Goal: Task Accomplishment & Management: Manage account settings

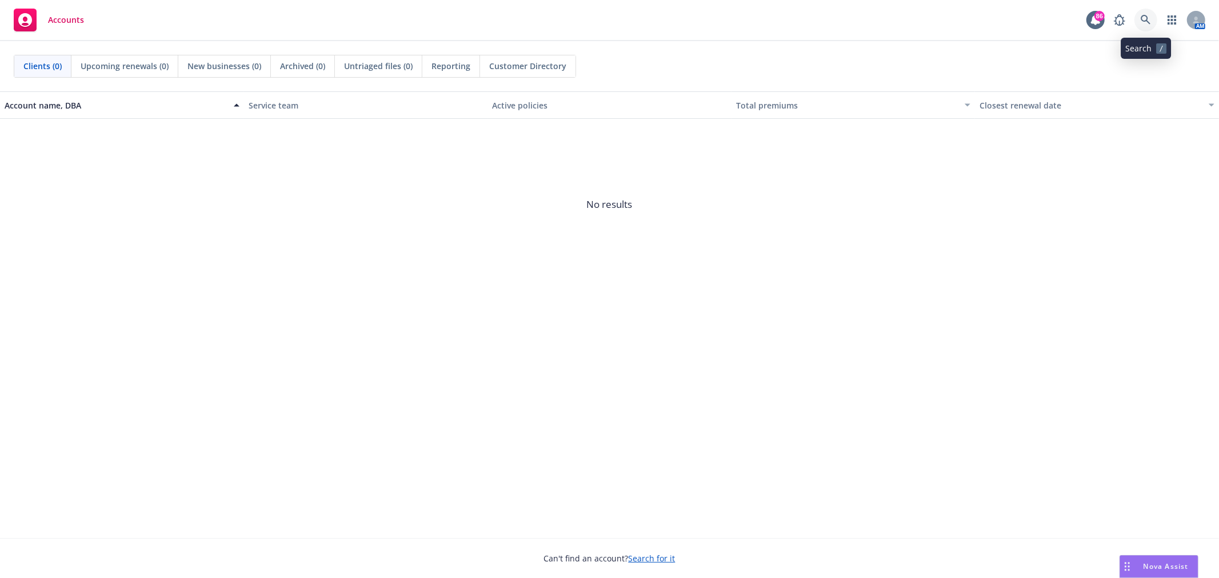
click at [1147, 20] on icon at bounding box center [1146, 20] width 10 height 10
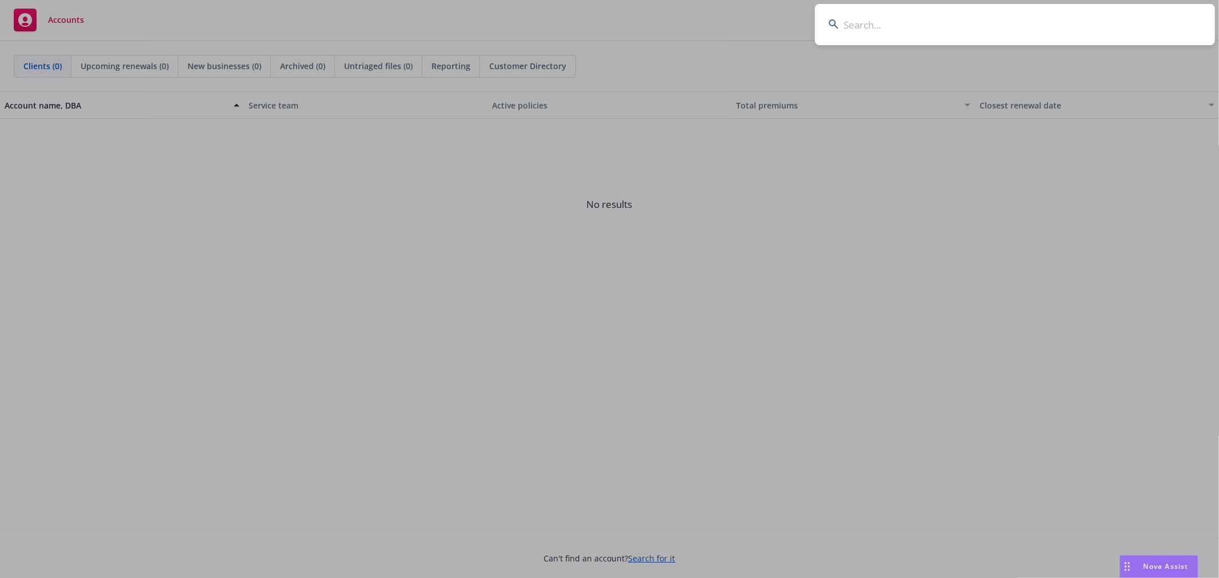
click at [1122, 22] on input at bounding box center [1015, 24] width 400 height 41
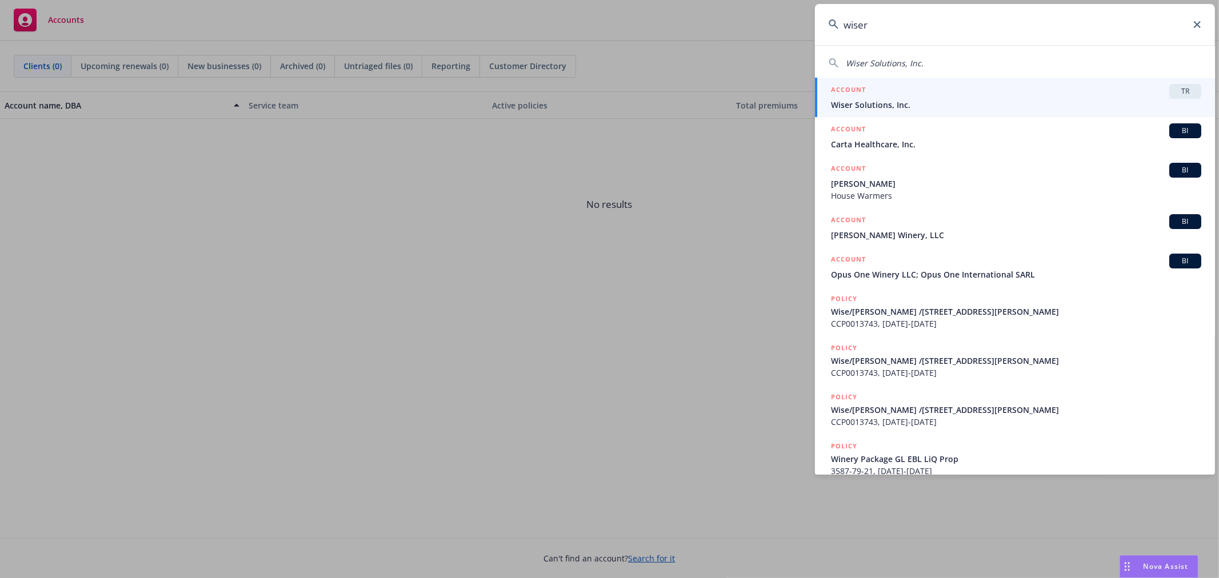
type input "wiser"
click at [1177, 97] on div "TR" at bounding box center [1185, 91] width 32 height 15
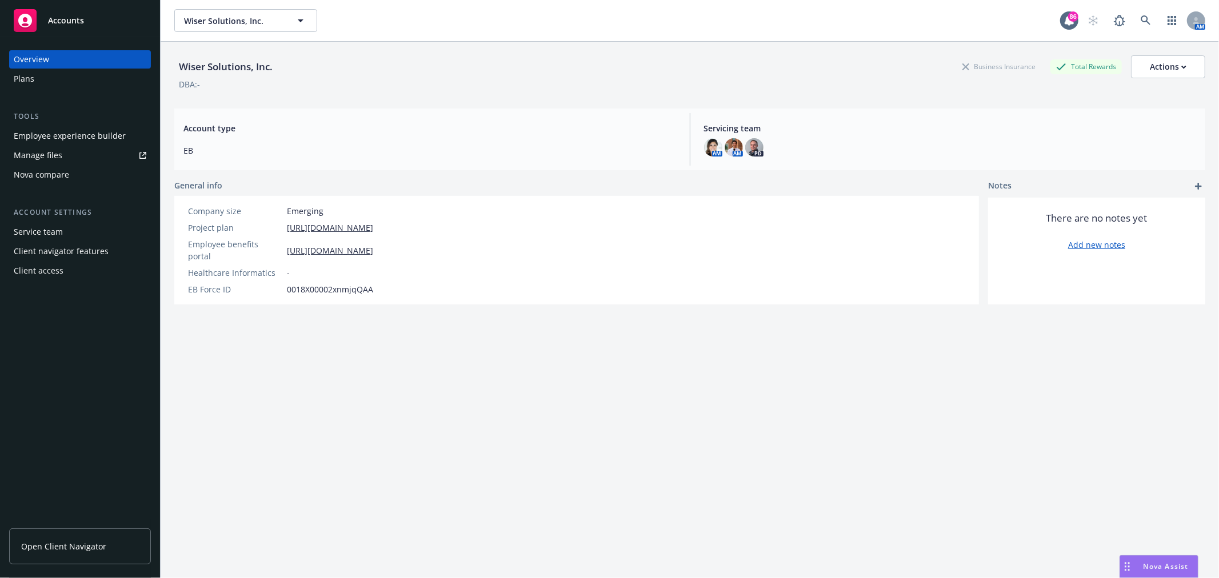
click at [65, 138] on div "Employee experience builder" at bounding box center [70, 136] width 112 height 18
click at [1135, 24] on link at bounding box center [1146, 20] width 23 height 23
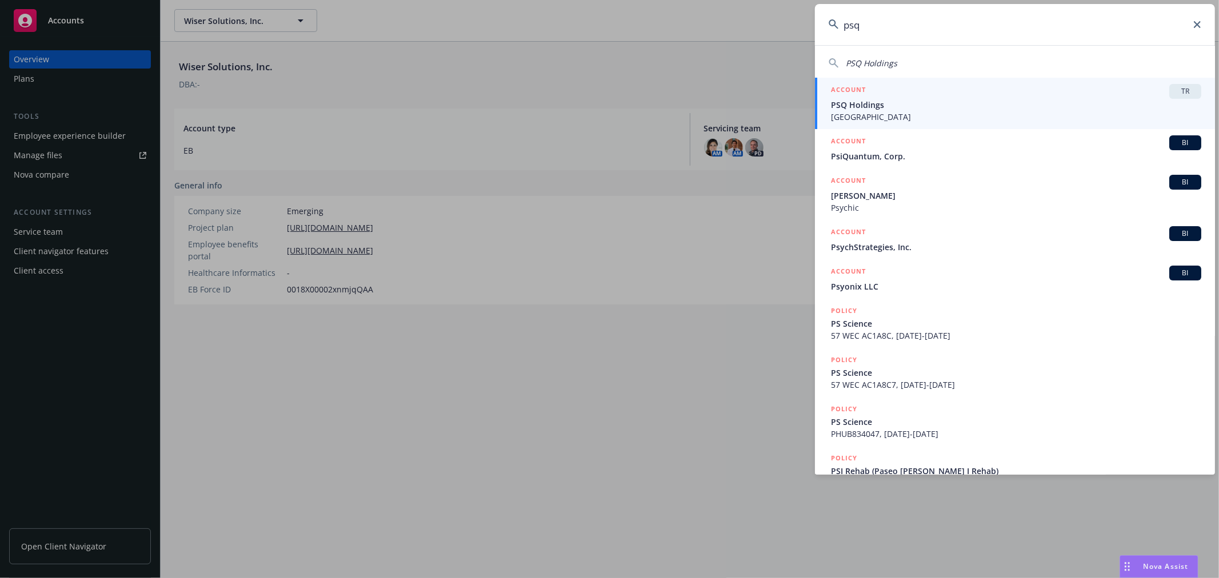
type input "psq"
click at [1183, 90] on span "TR" at bounding box center [1185, 91] width 23 height 10
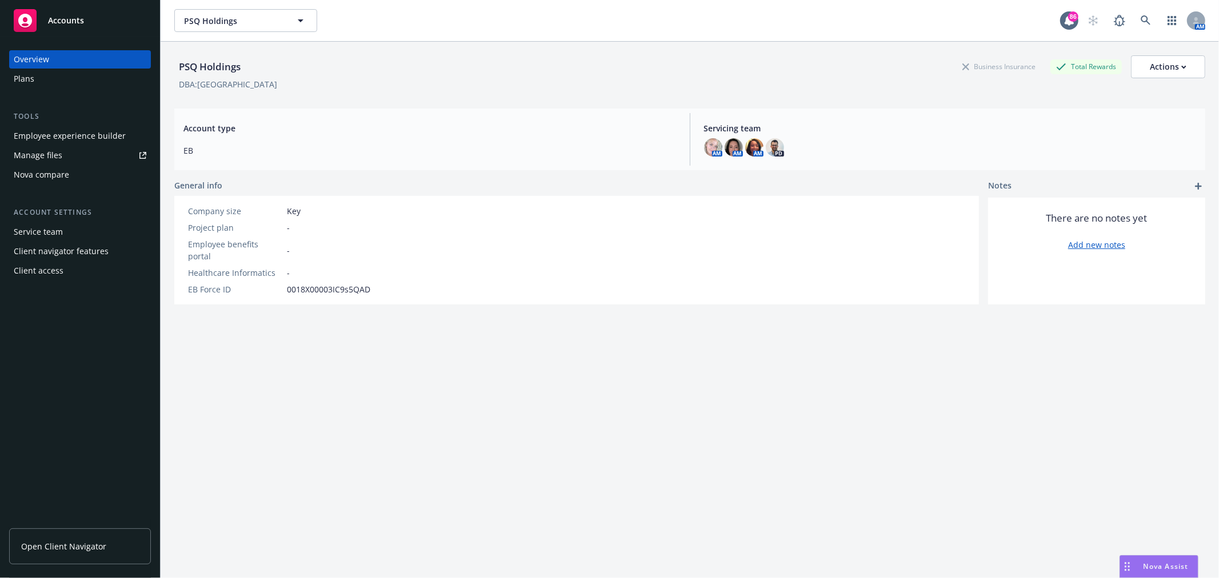
click at [109, 138] on div "Employee experience builder" at bounding box center [70, 136] width 112 height 18
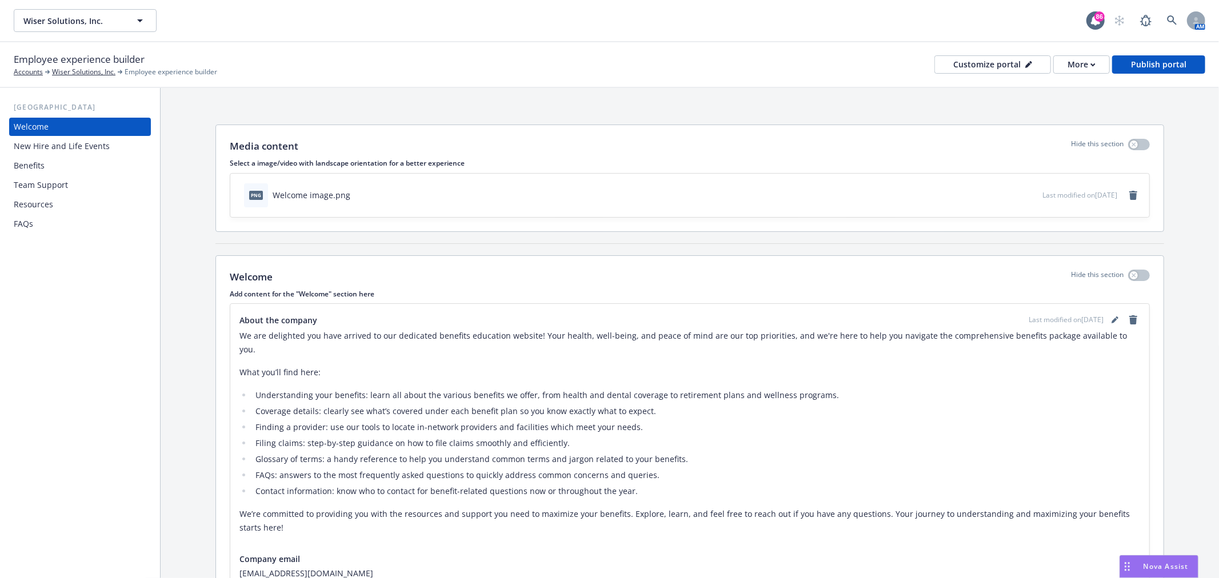
click at [51, 170] on div "Benefits" at bounding box center [80, 166] width 133 height 18
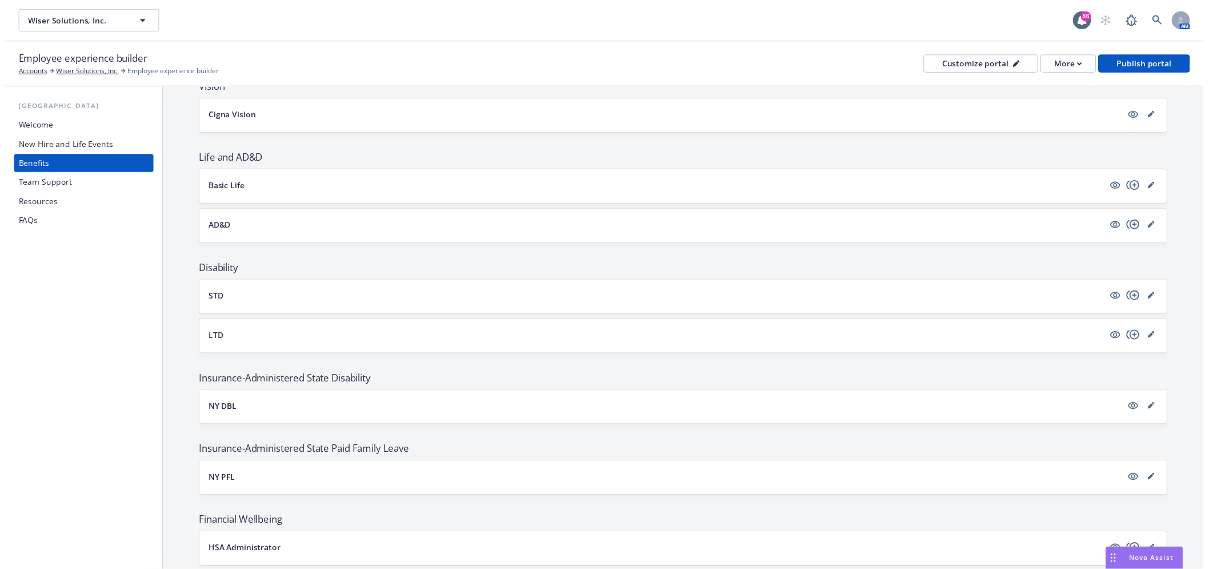
scroll to position [655, 0]
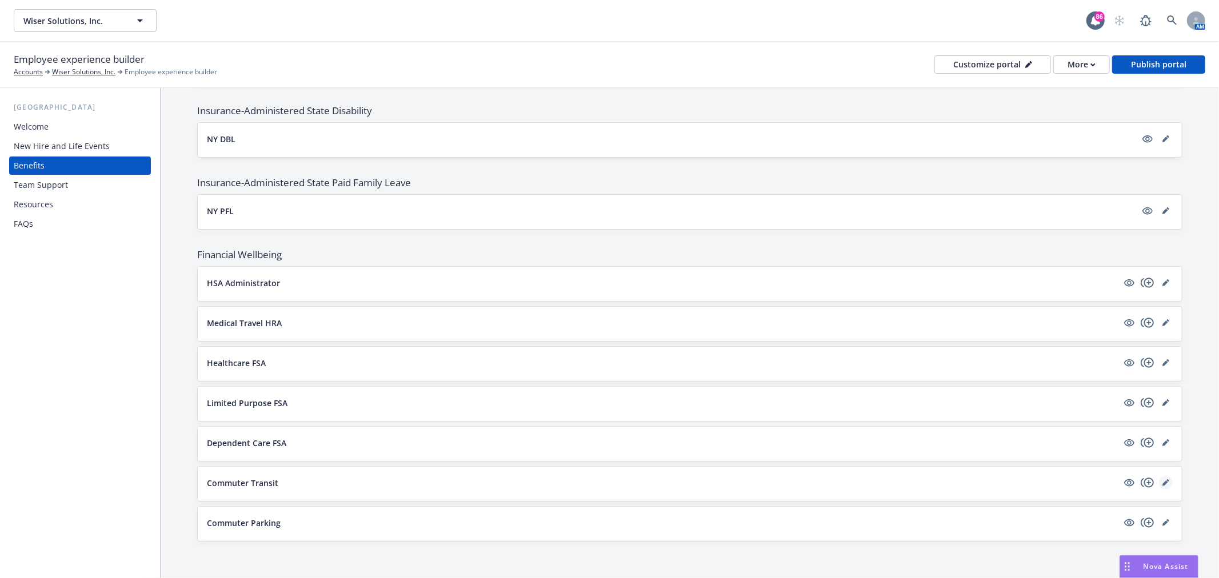
click at [1160, 479] on link "editPencil" at bounding box center [1166, 483] width 14 height 14
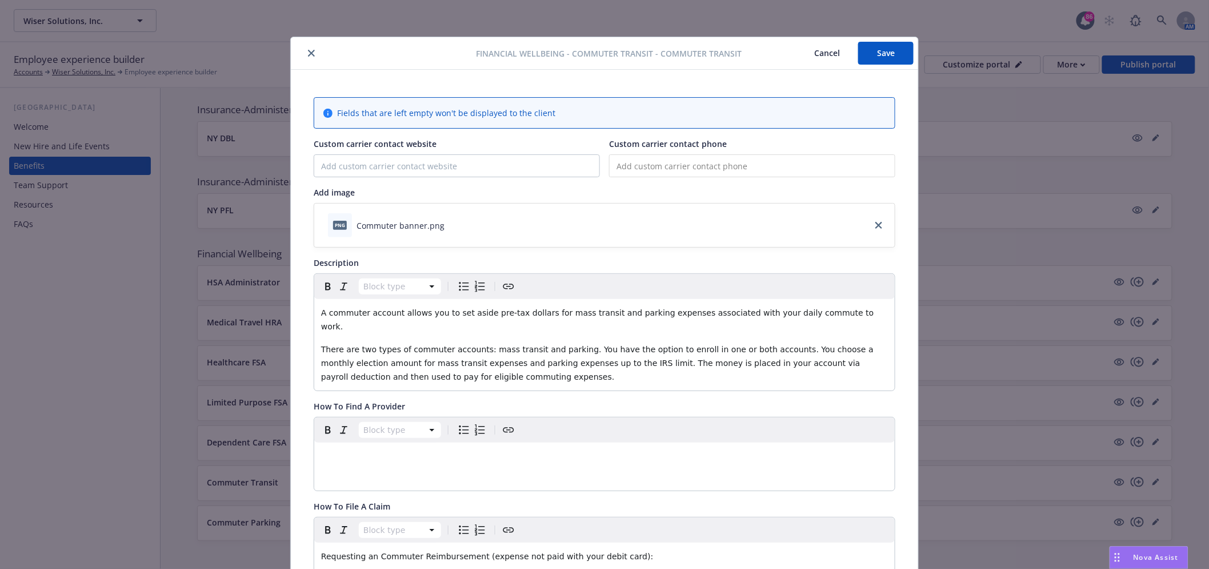
click at [299, 53] on div at bounding box center [385, 53] width 181 height 14
click at [306, 57] on button "close" at bounding box center [312, 53] width 14 height 14
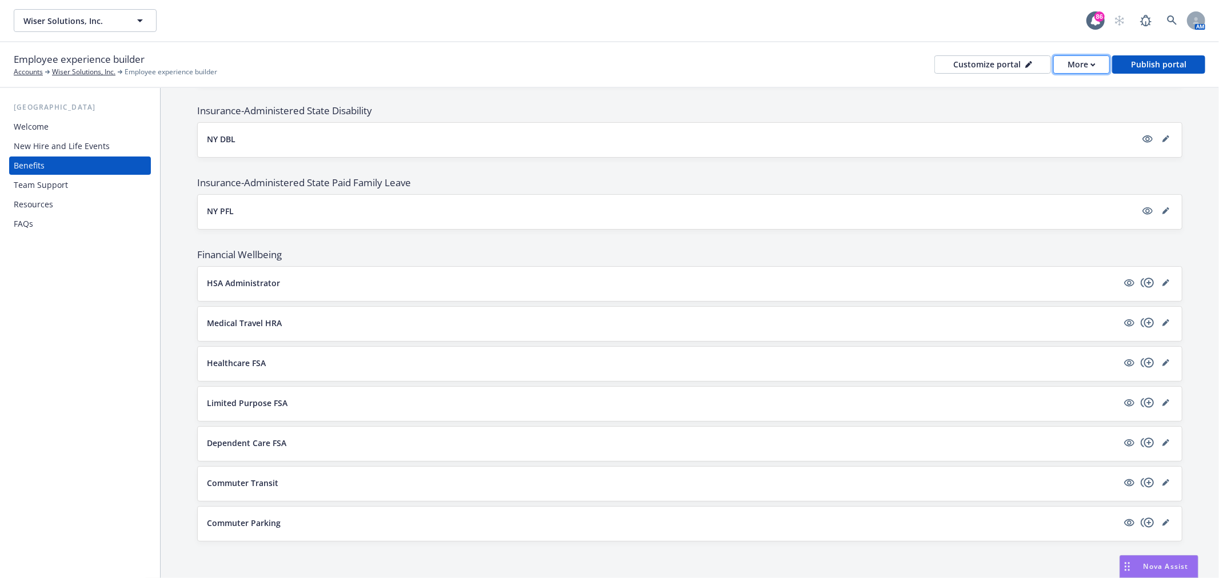
click at [1080, 65] on div "More" at bounding box center [1082, 64] width 28 height 17
click at [1054, 88] on link "Copy preview link" at bounding box center [1059, 90] width 104 height 23
click at [1161, 480] on link "editPencil" at bounding box center [1166, 483] width 14 height 14
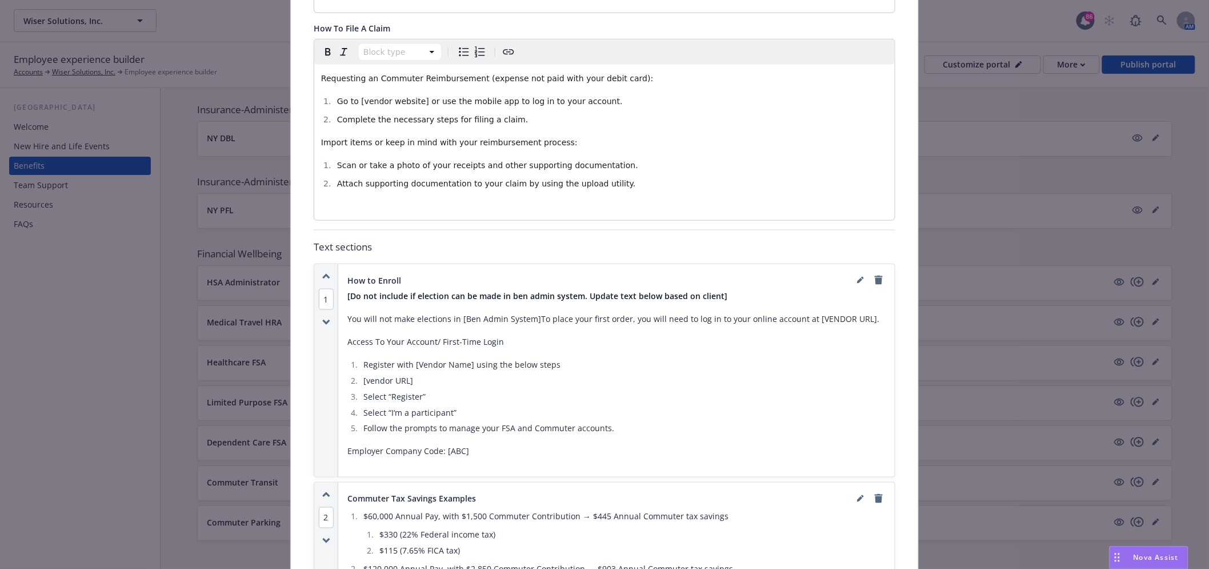
scroll to position [478, 0]
click at [857, 276] on icon "editPencil" at bounding box center [860, 279] width 7 height 7
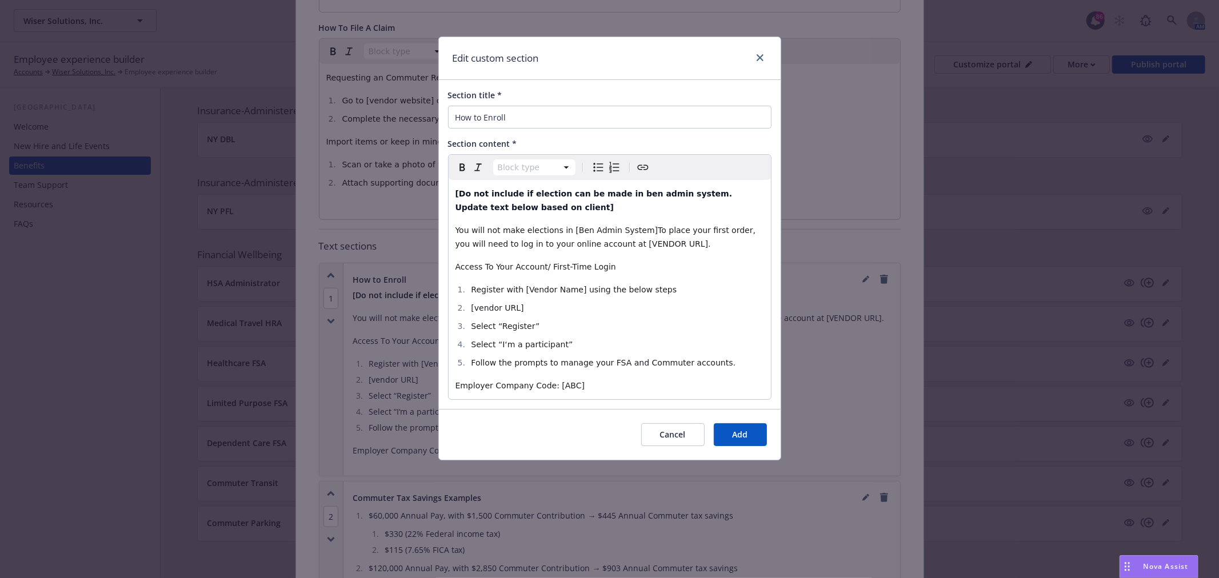
select select
click at [522, 290] on span "Register with [Vendor Name] using the below steps​" at bounding box center [574, 289] width 206 height 9
click at [752, 435] on button "Add" at bounding box center [740, 435] width 53 height 23
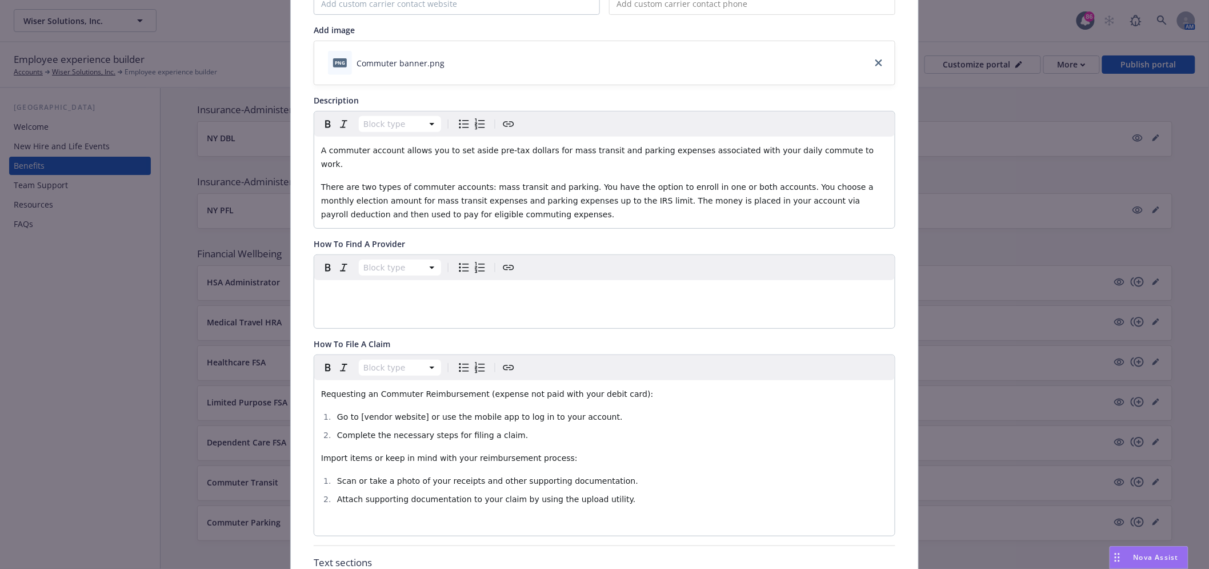
scroll to position [0, 0]
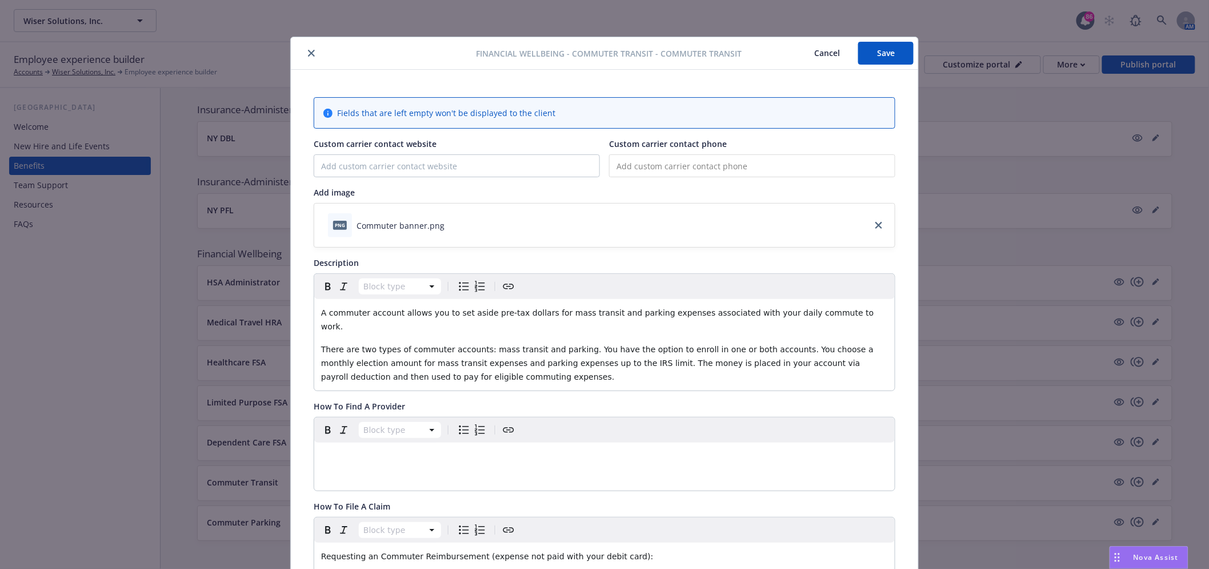
click at [892, 50] on button "Save" at bounding box center [885, 53] width 55 height 23
click at [309, 50] on icon "close" at bounding box center [311, 53] width 7 height 7
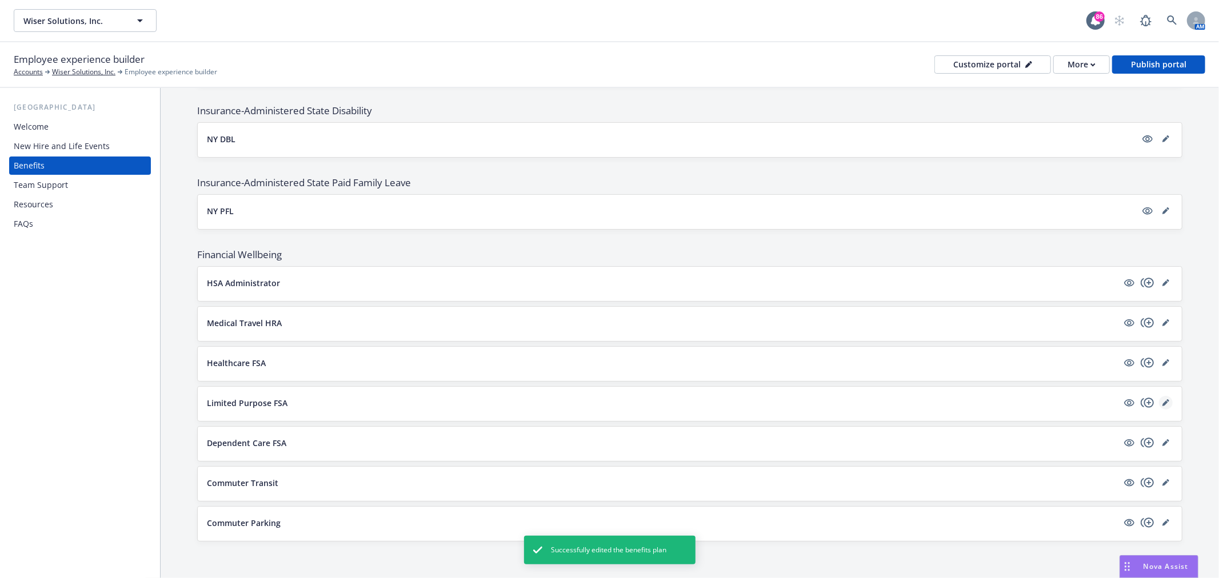
click at [1163, 400] on icon "editPencil" at bounding box center [1166, 403] width 7 height 7
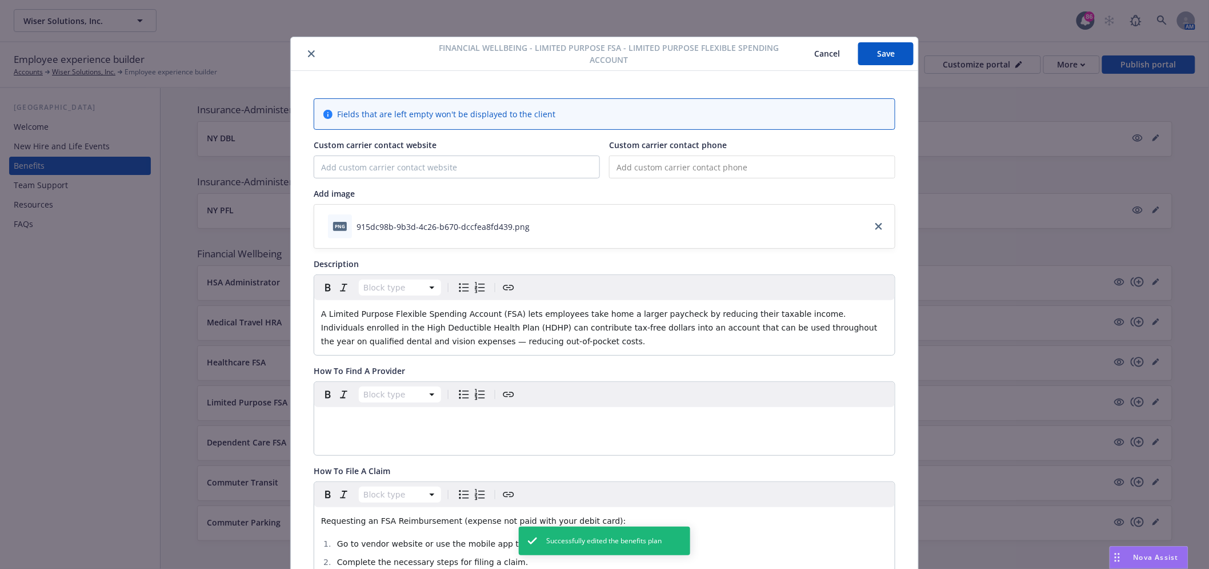
click at [308, 55] on icon "close" at bounding box center [311, 53] width 7 height 7
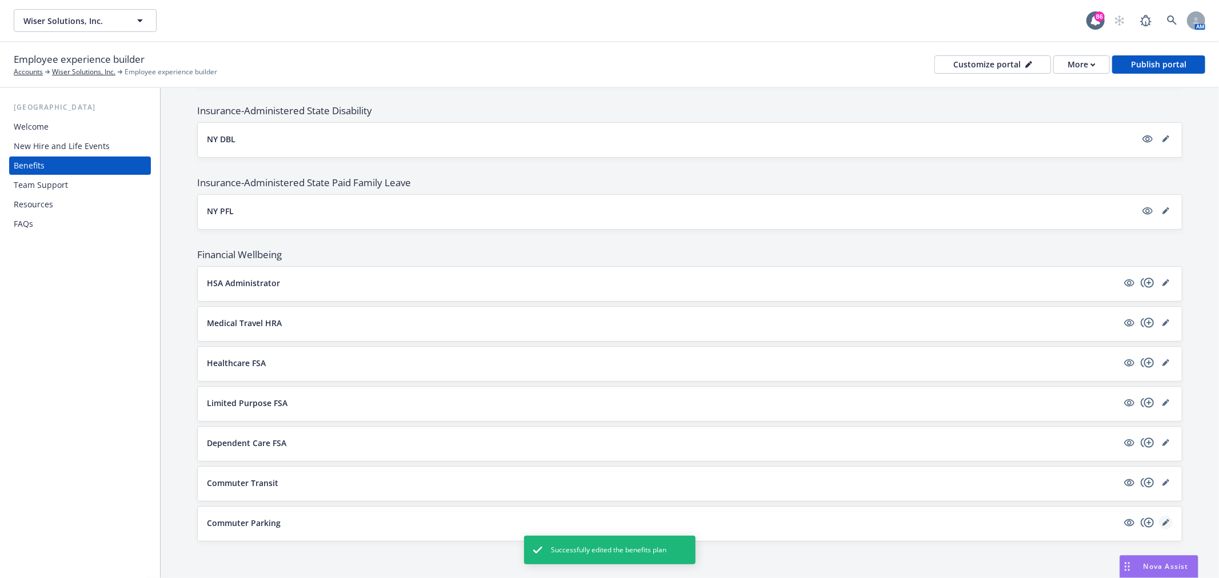
click at [1163, 521] on icon "editPencil" at bounding box center [1166, 524] width 6 height 6
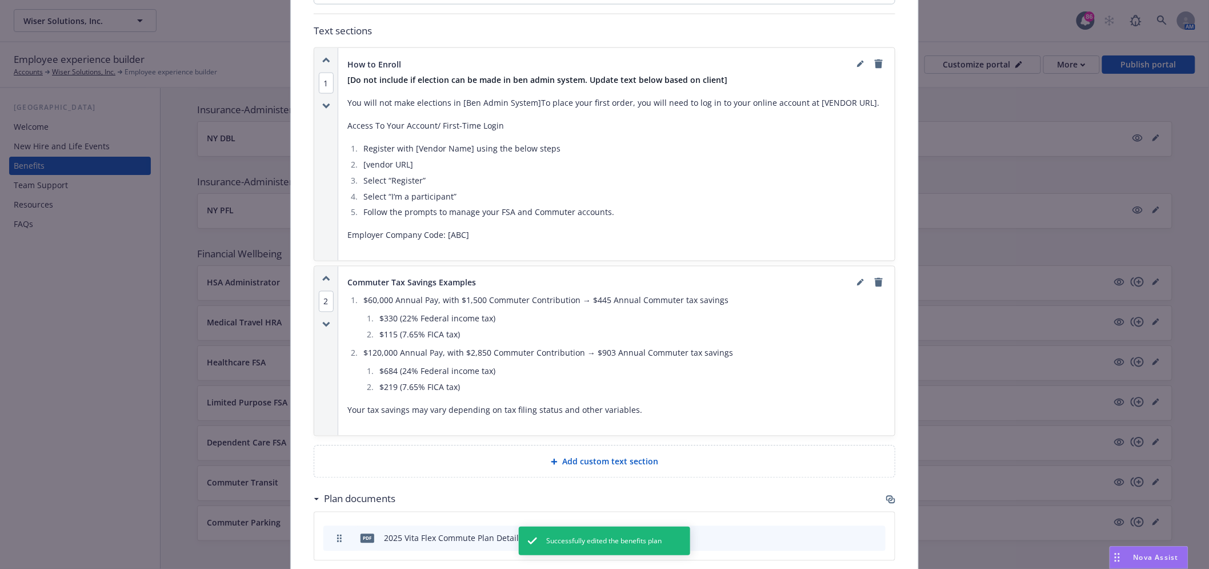
scroll to position [693, 0]
click at [861, 61] on icon "editPencil" at bounding box center [862, 62] width 3 height 3
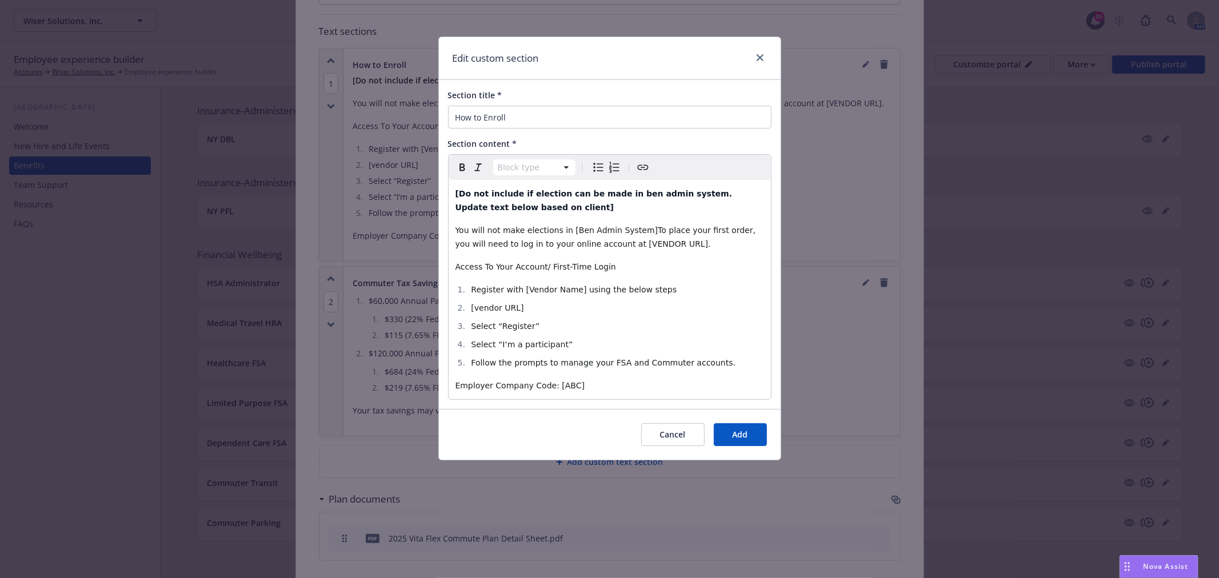
select select
click at [525, 289] on span "Register with [Vendor Name] using the below steps​" at bounding box center [574, 289] width 206 height 9
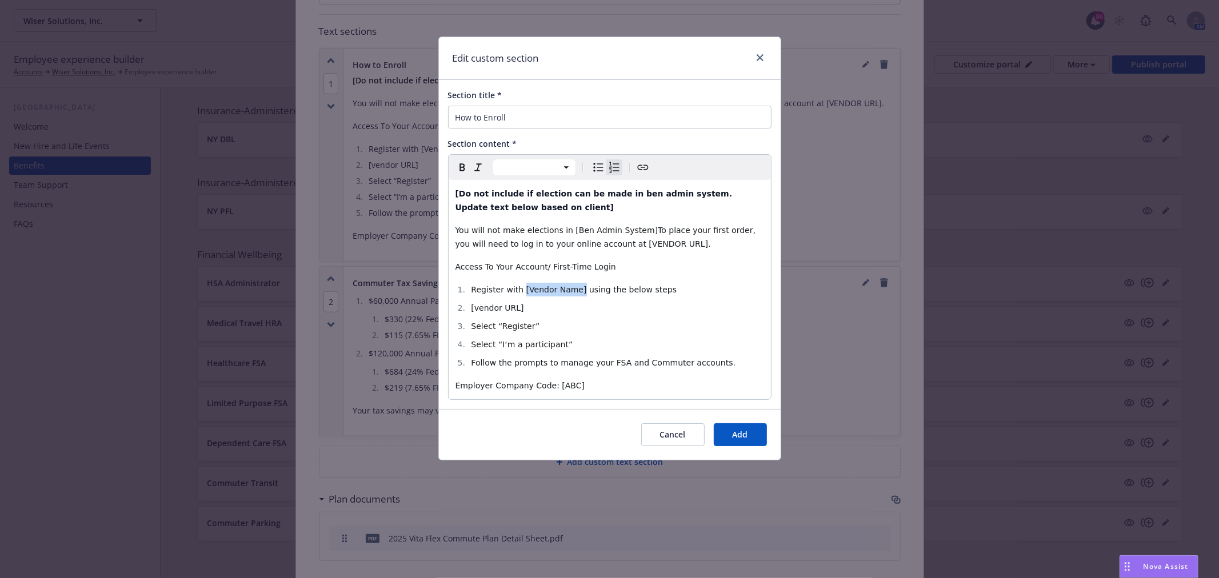
drag, startPoint x: 519, startPoint y: 289, endPoint x: 573, endPoint y: 289, distance: 53.7
click at [573, 289] on span "Register with [Vendor Name] using the below steps​" at bounding box center [574, 289] width 206 height 9
click at [751, 430] on button "Add" at bounding box center [740, 435] width 53 height 23
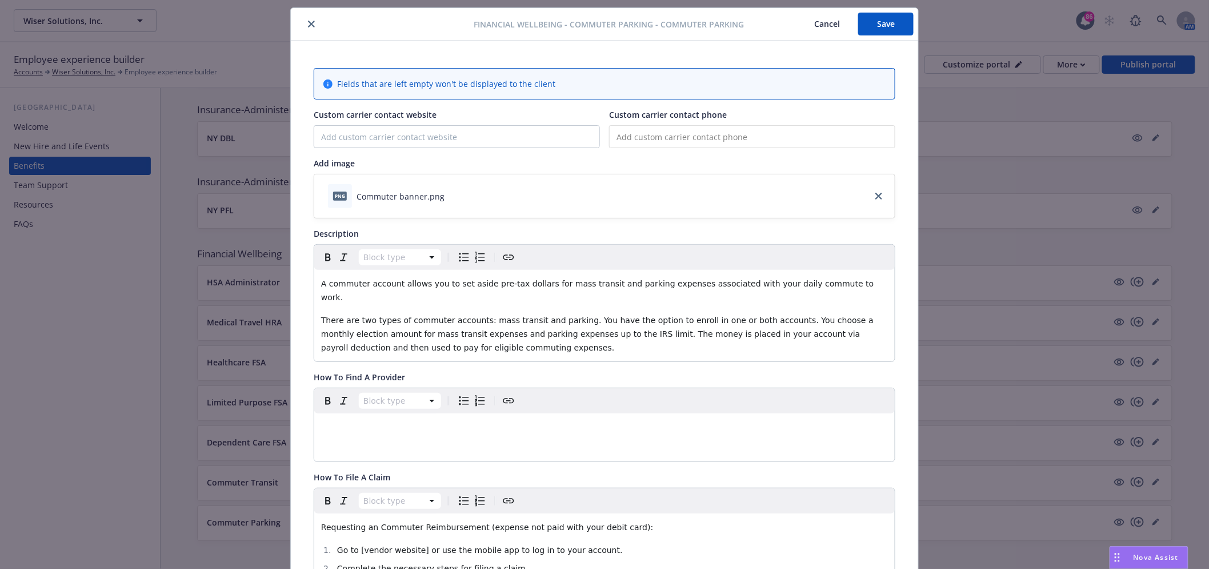
scroll to position [0, 0]
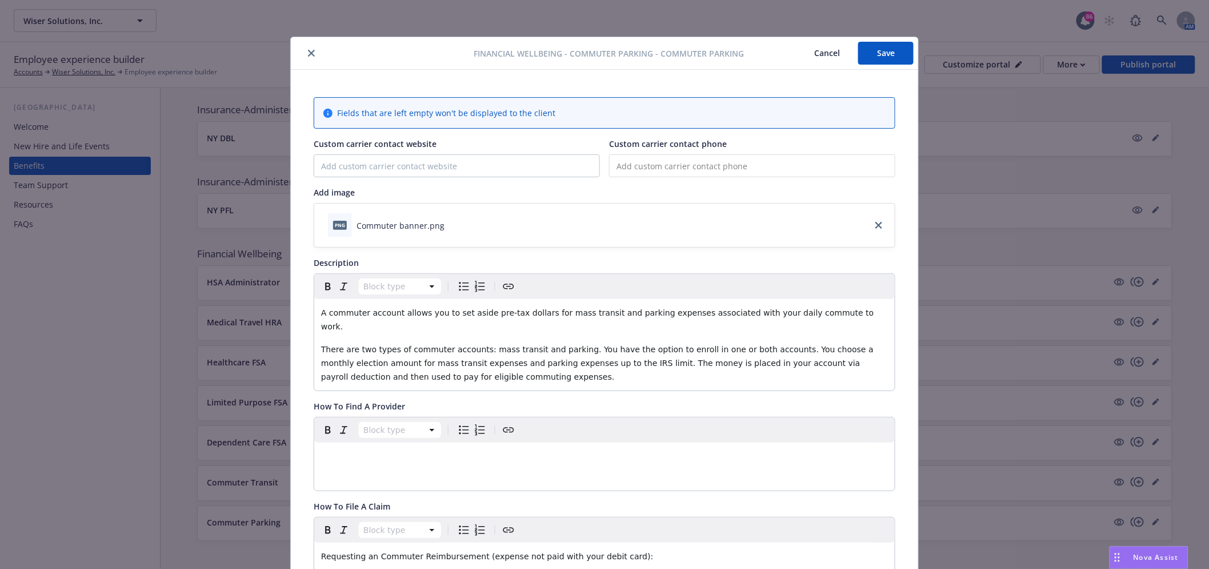
click at [859, 60] on button "Save" at bounding box center [885, 53] width 55 height 23
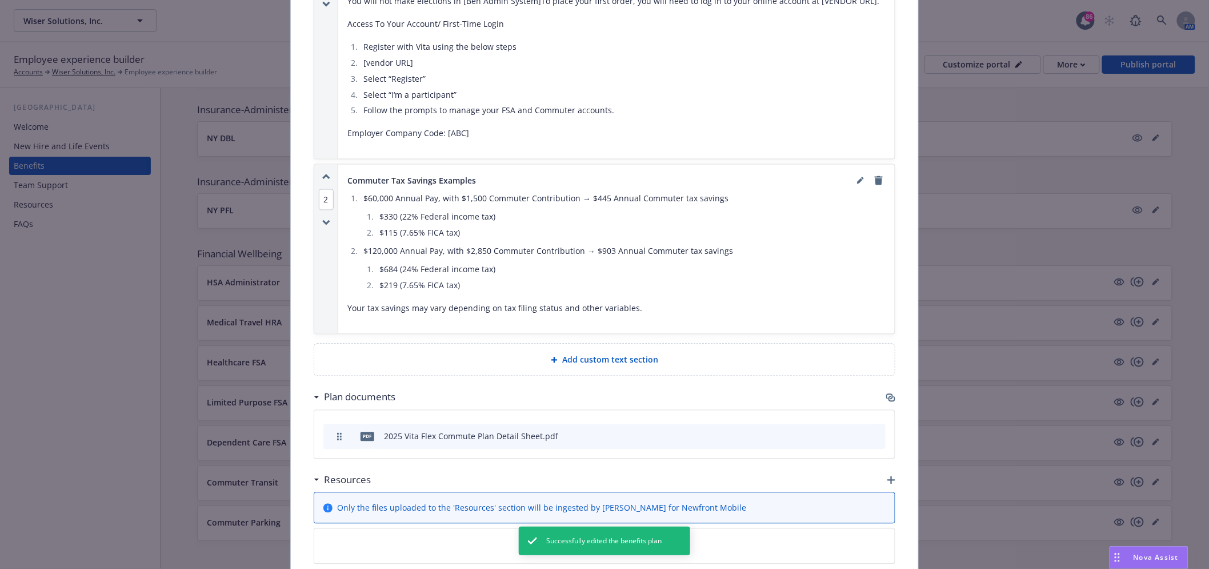
scroll to position [884, 0]
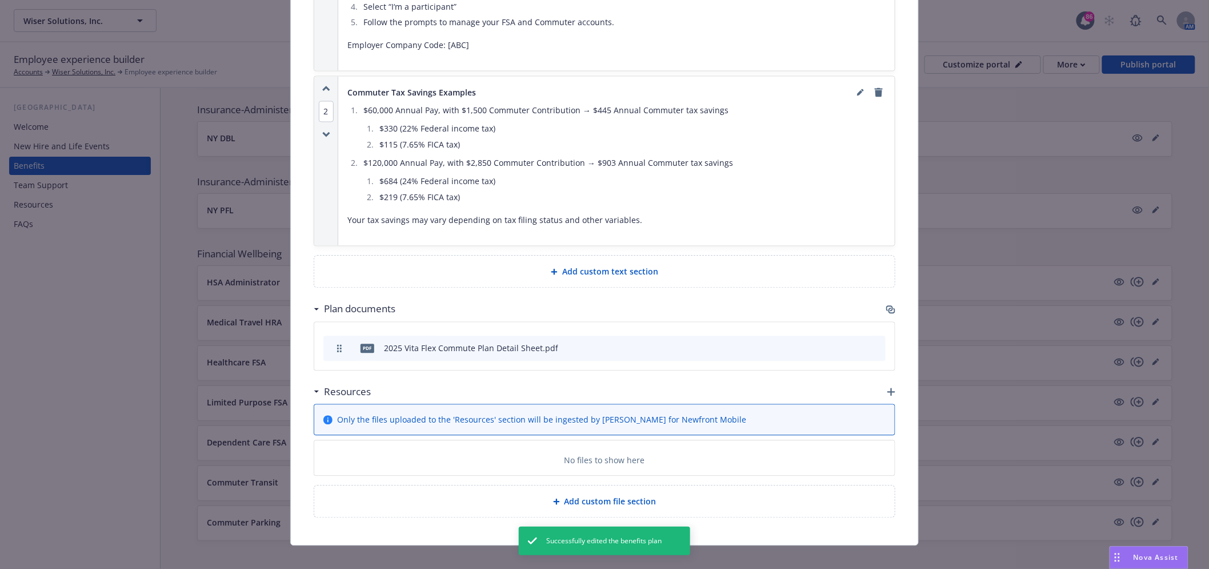
click at [854, 343] on icon "preview file" at bounding box center [857, 347] width 10 height 8
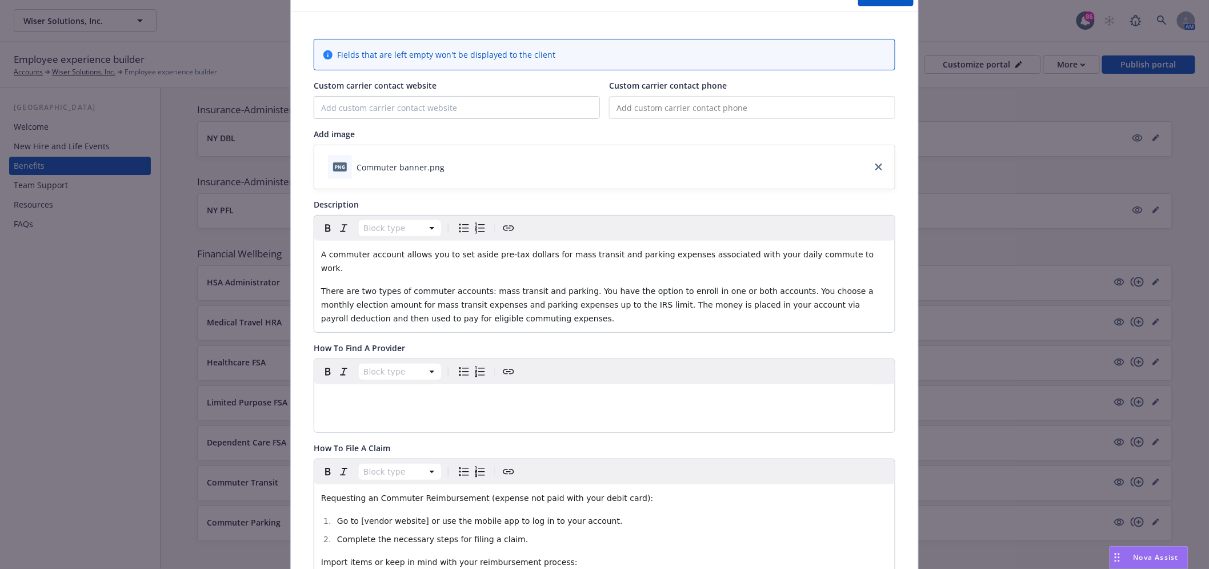
scroll to position [0, 0]
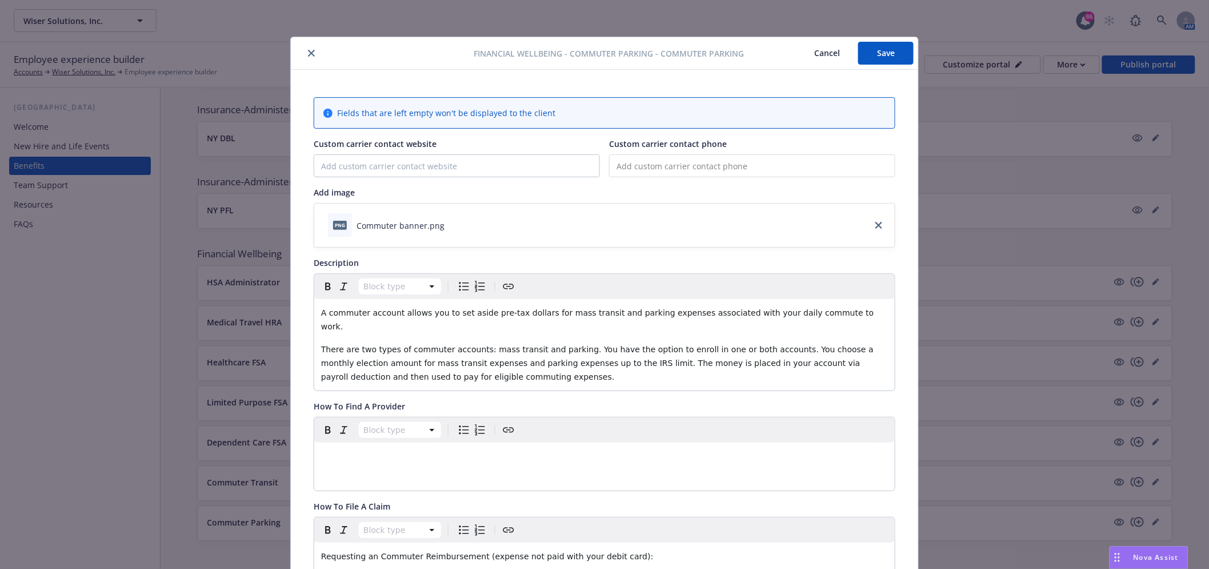
click at [890, 49] on button "Save" at bounding box center [885, 53] width 55 height 23
click at [309, 50] on icon "close" at bounding box center [311, 53] width 7 height 7
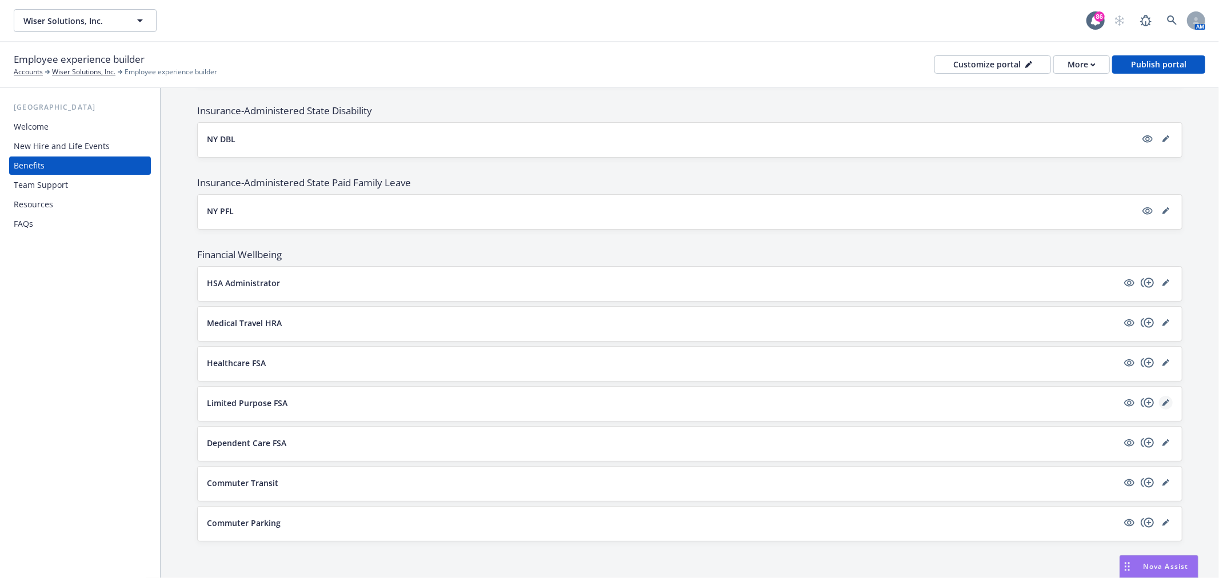
click at [1163, 403] on icon "editPencil" at bounding box center [1166, 404] width 6 height 6
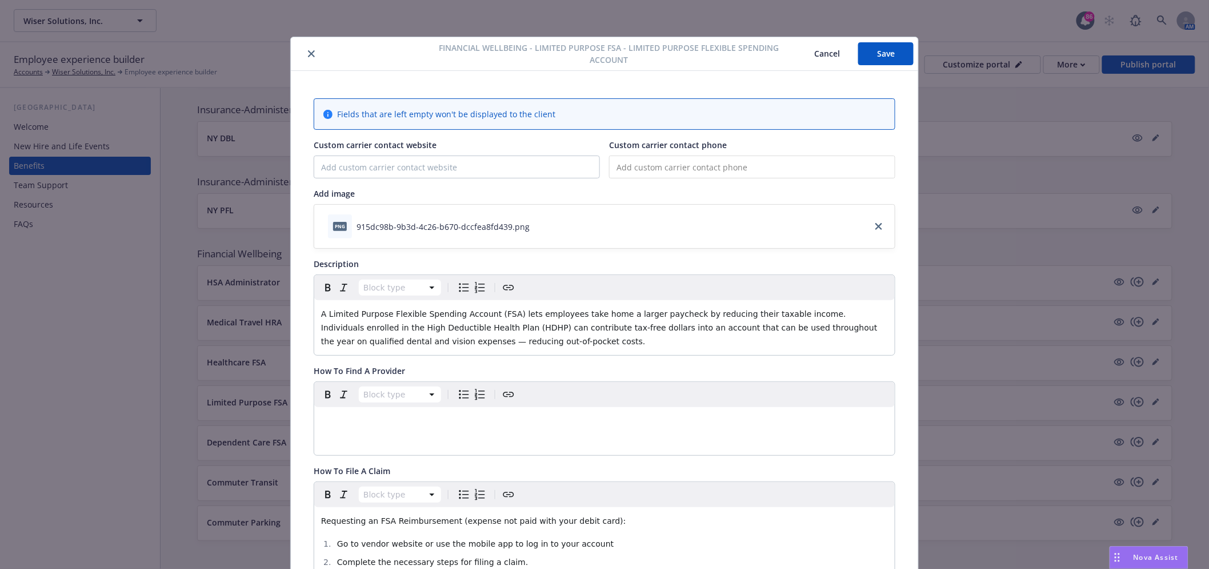
click at [308, 54] on icon "close" at bounding box center [311, 53] width 7 height 7
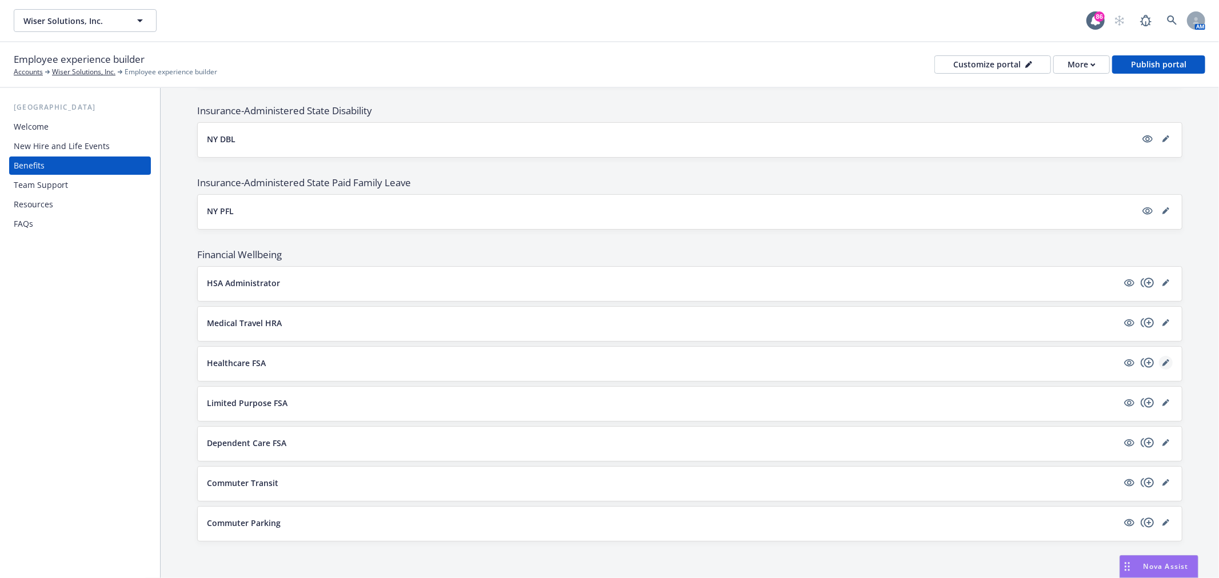
click at [1159, 363] on link "editPencil" at bounding box center [1166, 363] width 14 height 14
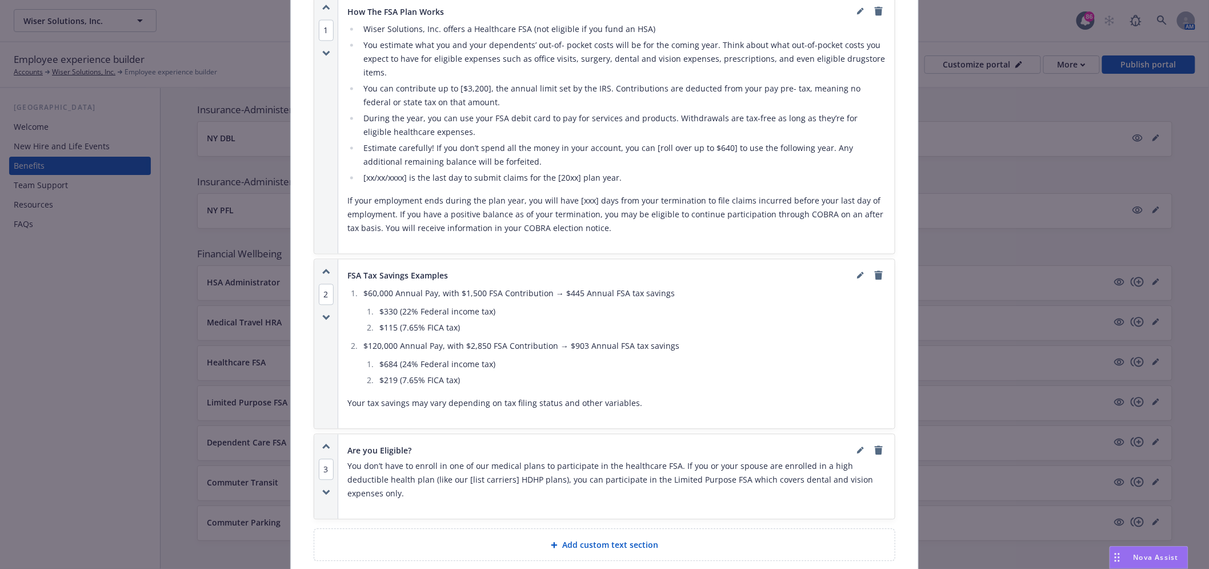
scroll to position [923, 0]
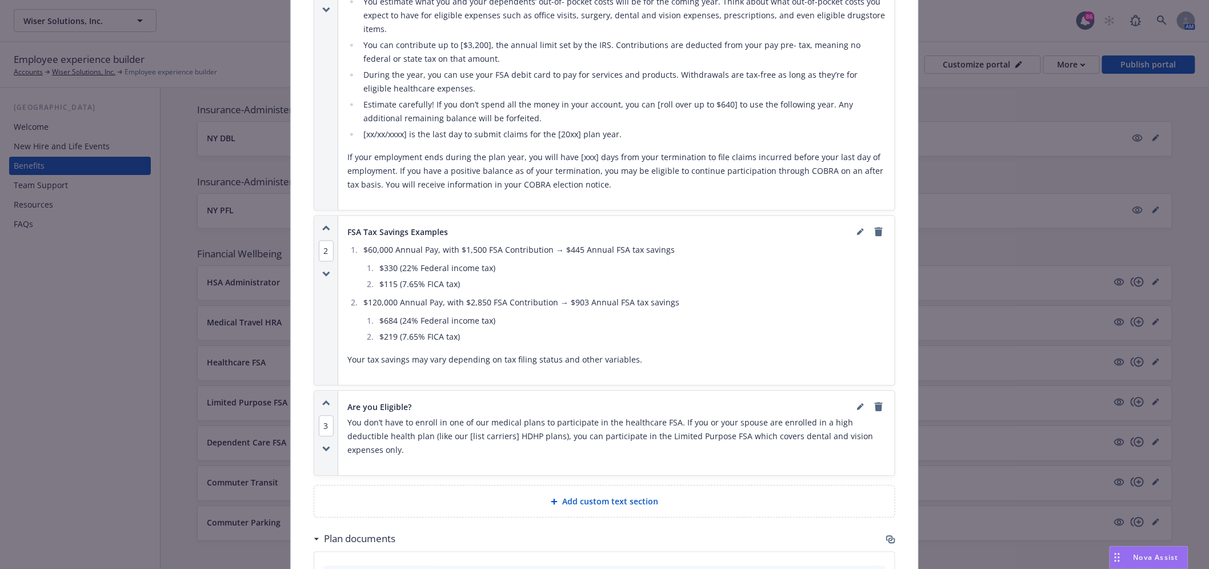
click at [144, 355] on div "Financial Wellbeing - Healthcare FSA - Healthcare Flexible Spending Account Can…" at bounding box center [604, 284] width 1209 height 569
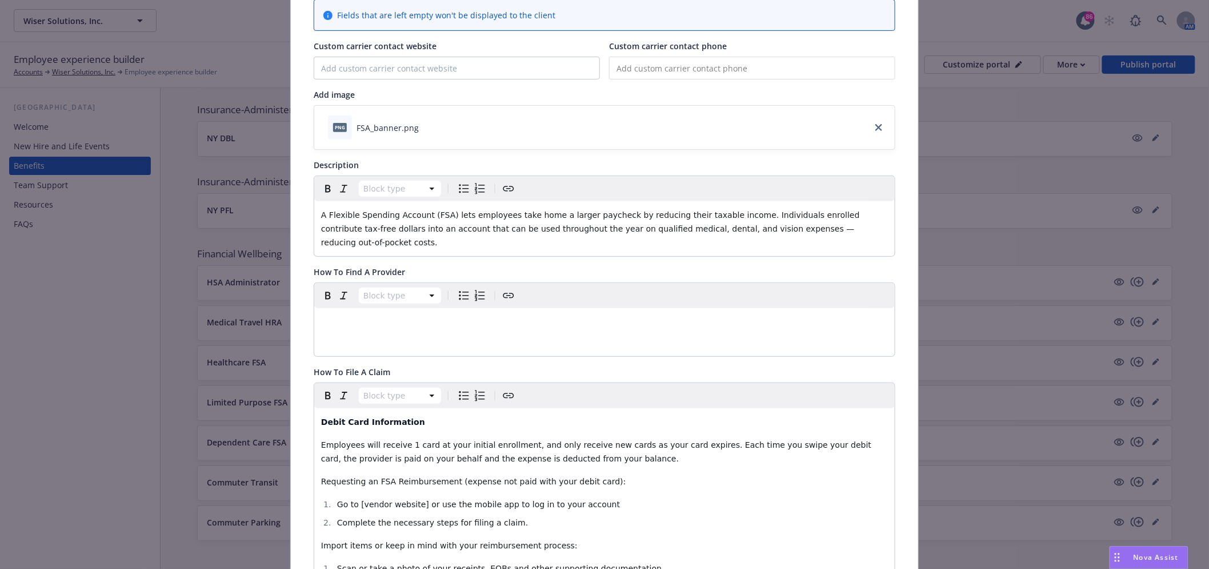
scroll to position [0, 0]
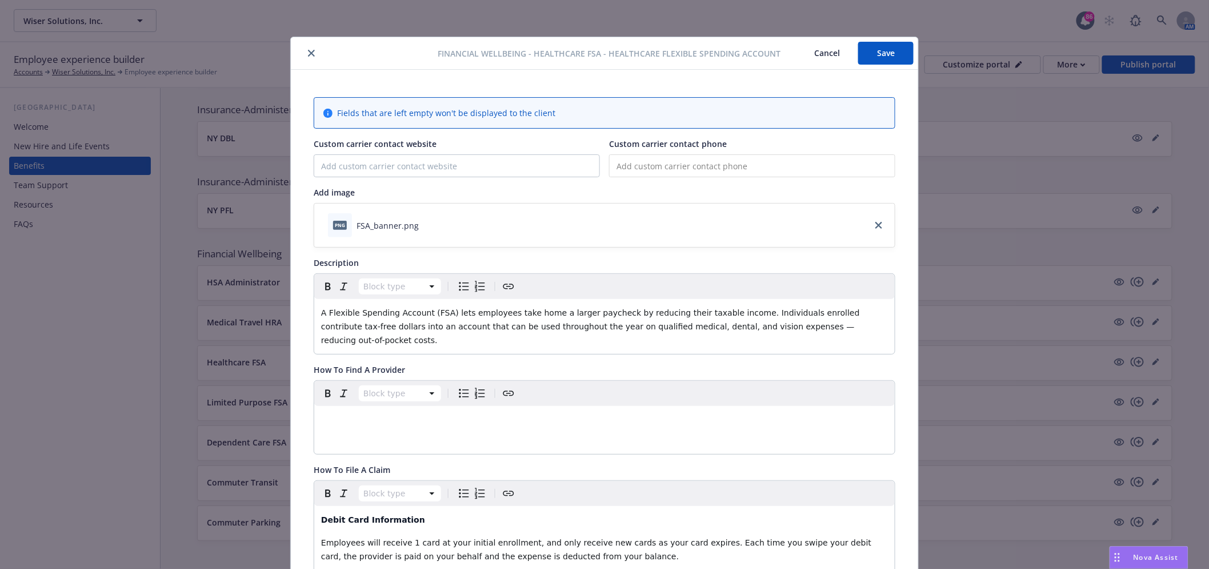
click at [309, 47] on button "close" at bounding box center [312, 53] width 14 height 14
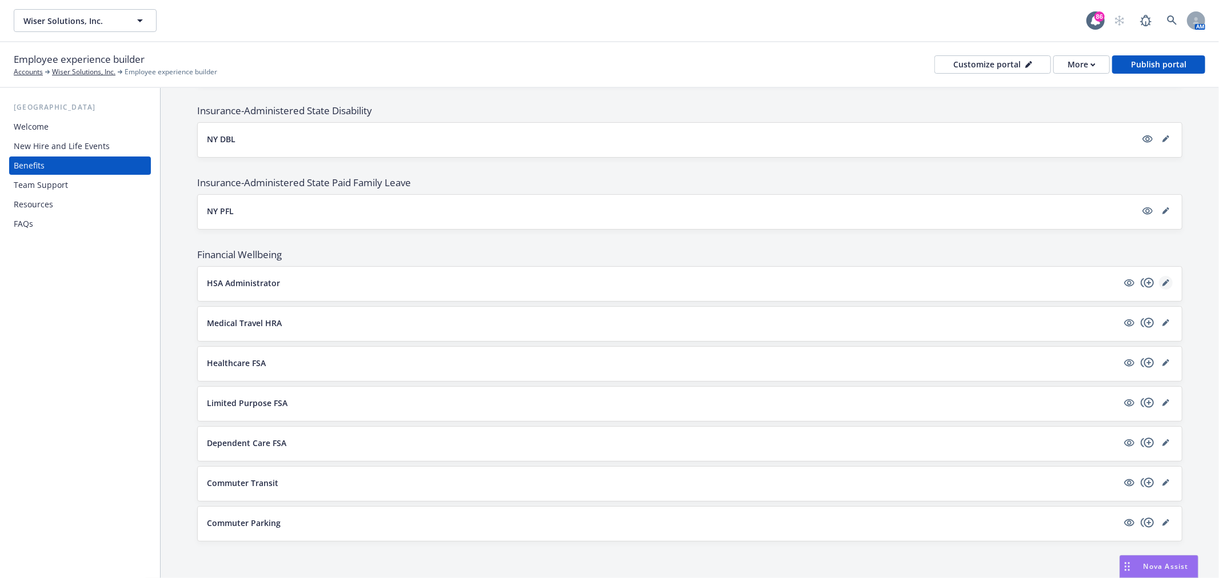
click at [1159, 288] on link "editPencil" at bounding box center [1166, 283] width 14 height 14
click at [1163, 281] on icon "editPencil" at bounding box center [1166, 284] width 6 height 6
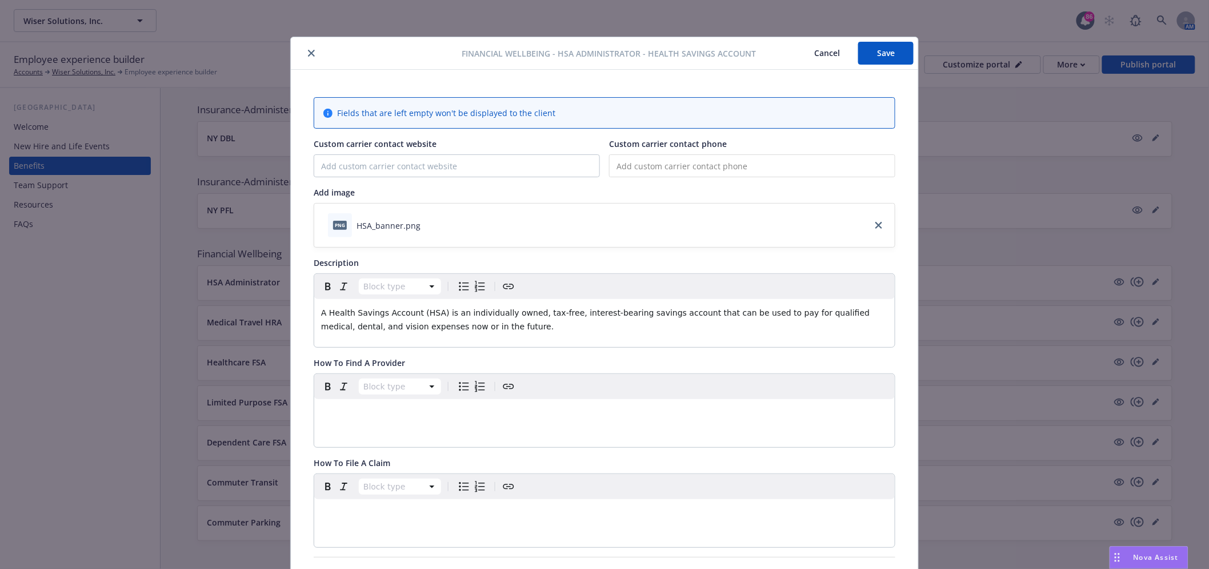
click at [305, 48] on button "close" at bounding box center [312, 53] width 14 height 14
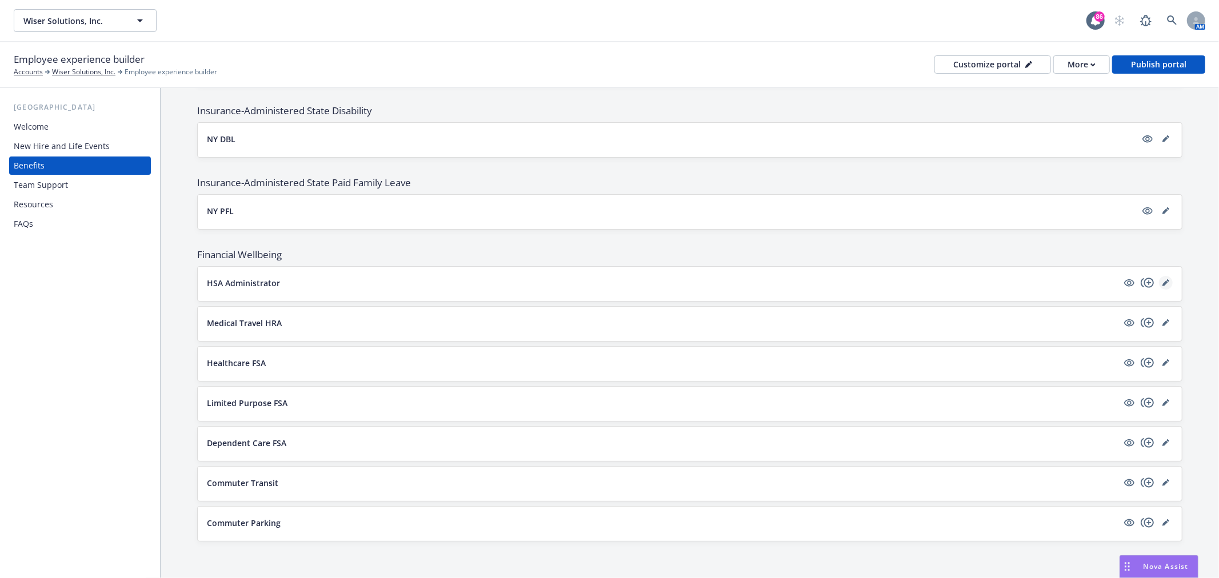
click at [1163, 281] on icon "editPencil" at bounding box center [1166, 284] width 6 height 6
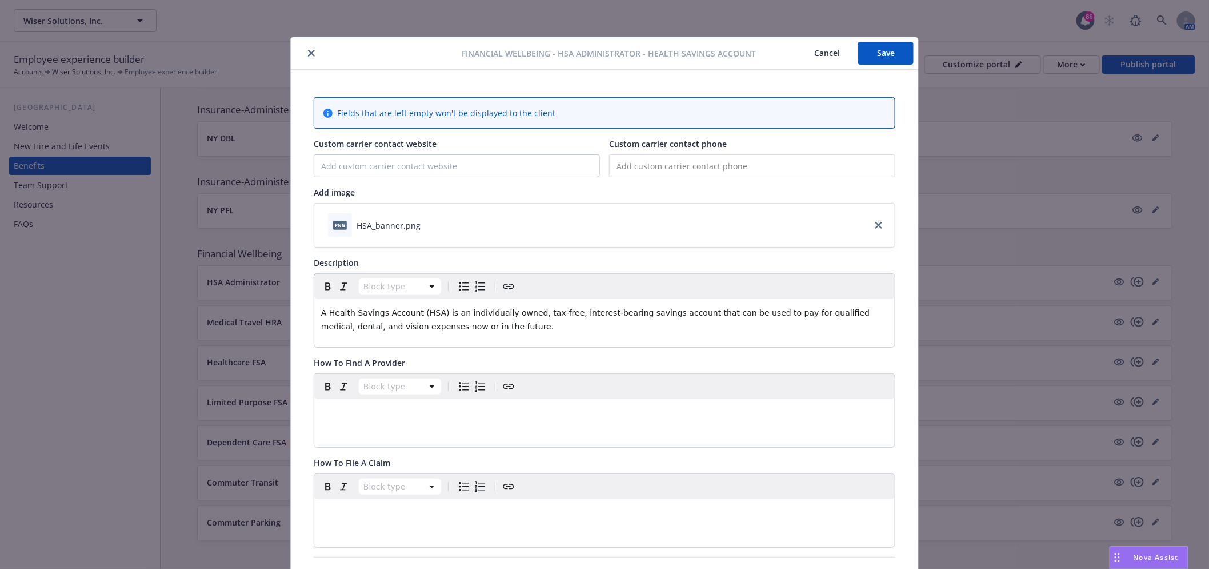
click at [302, 59] on div at bounding box center [378, 53] width 167 height 14
click at [308, 50] on icon "close" at bounding box center [311, 53] width 7 height 7
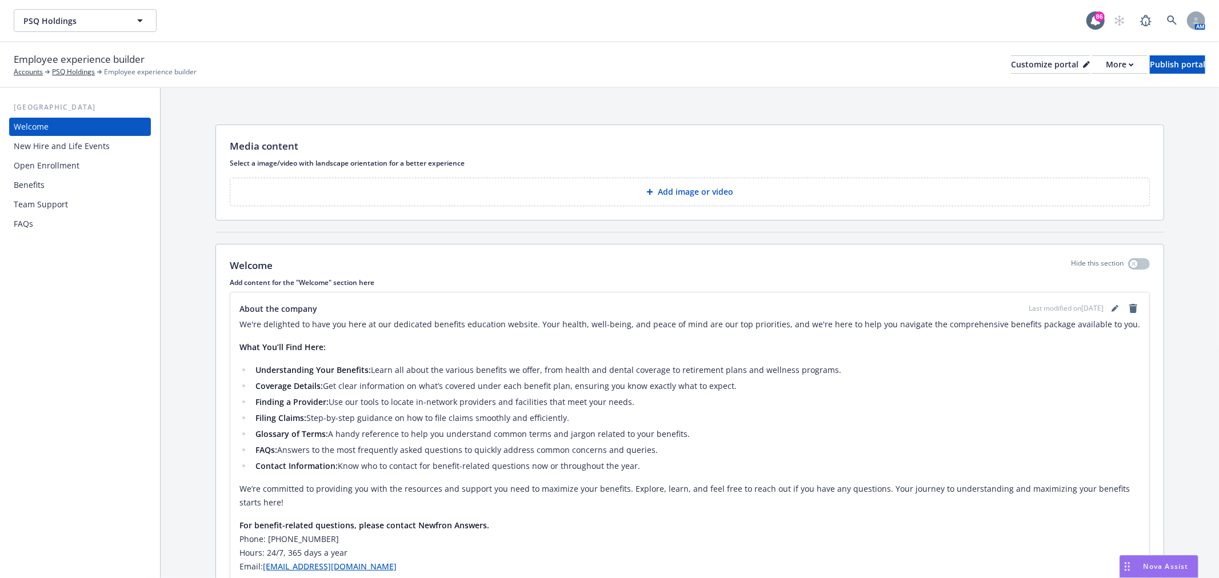
click at [1084, 75] on div "Employee experience builder Accounts PSQ Holdings Employee experience builder C…" at bounding box center [610, 64] width 1192 height 25
click at [1106, 71] on div "More" at bounding box center [1120, 64] width 28 height 17
click at [1056, 88] on link "Copy preview link" at bounding box center [1059, 90] width 104 height 23
click at [81, 162] on div "Open Enrollment" at bounding box center [80, 166] width 133 height 18
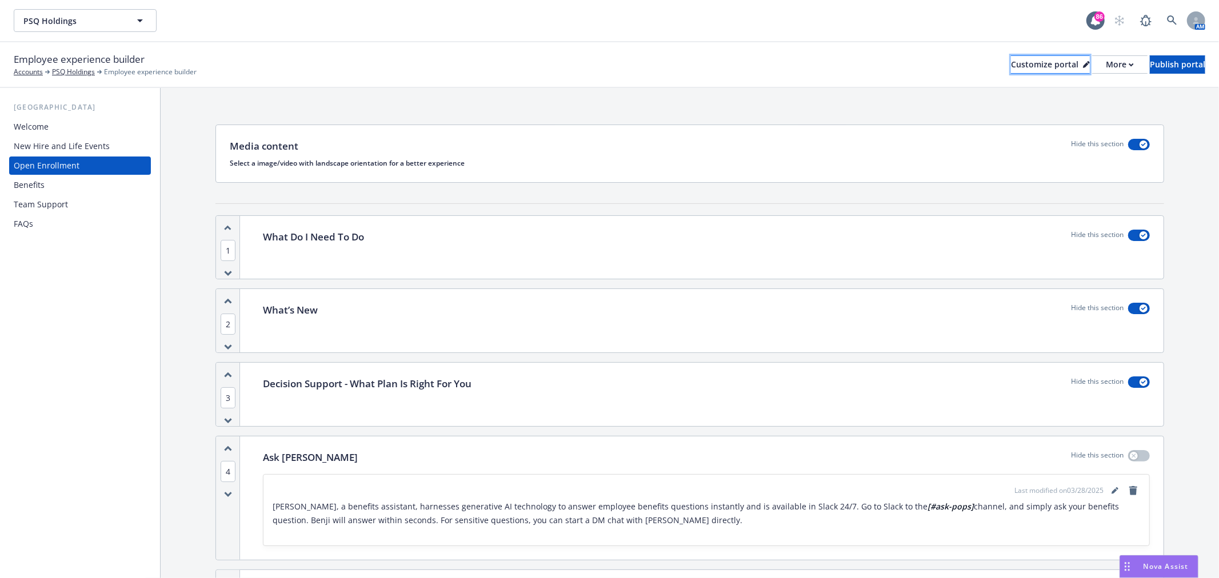
click at [1025, 65] on div "Customize portal" at bounding box center [1050, 64] width 79 height 17
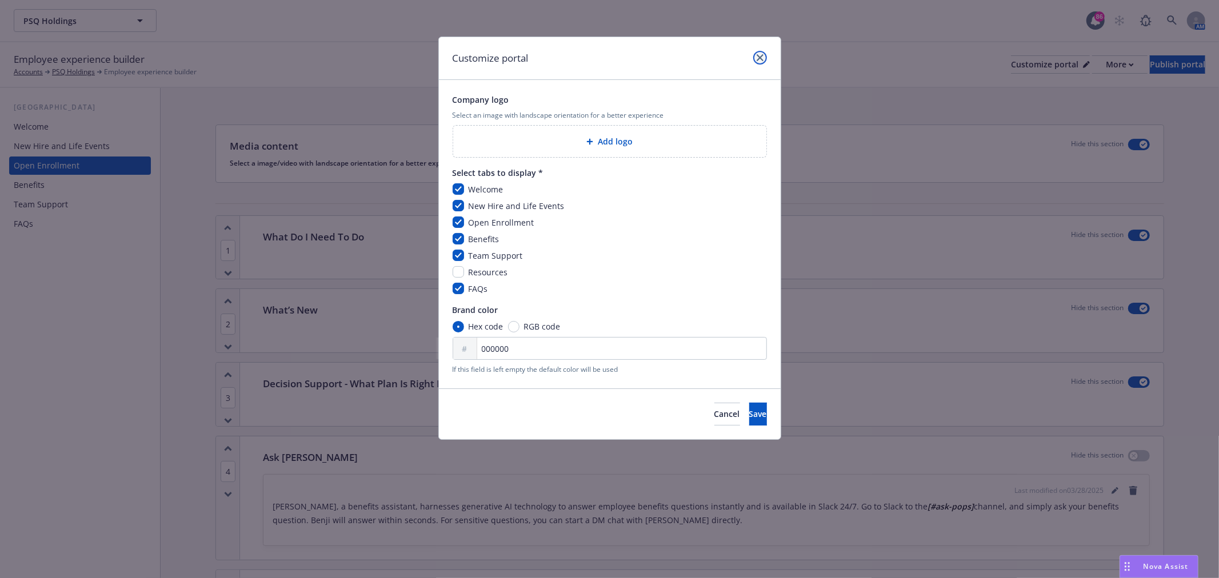
click at [759, 56] on icon "close" at bounding box center [760, 57] width 7 height 7
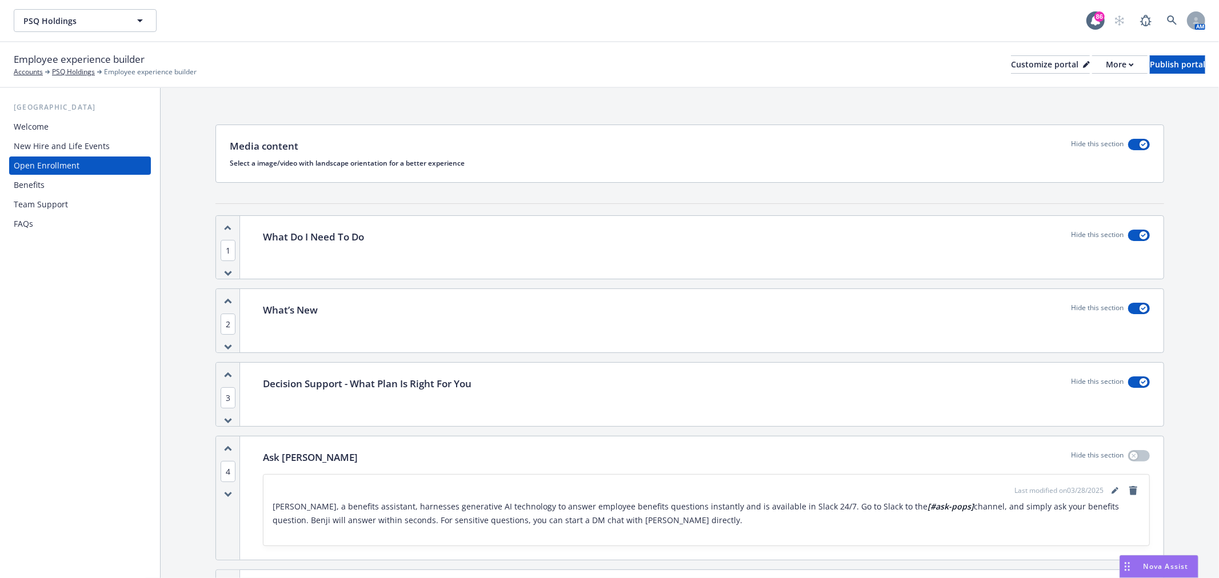
click at [562, 161] on p "Select a image/video with landscape orientation for a better experience" at bounding box center [690, 163] width 920 height 10
click at [1141, 143] on icon "button" at bounding box center [1143, 144] width 5 height 3
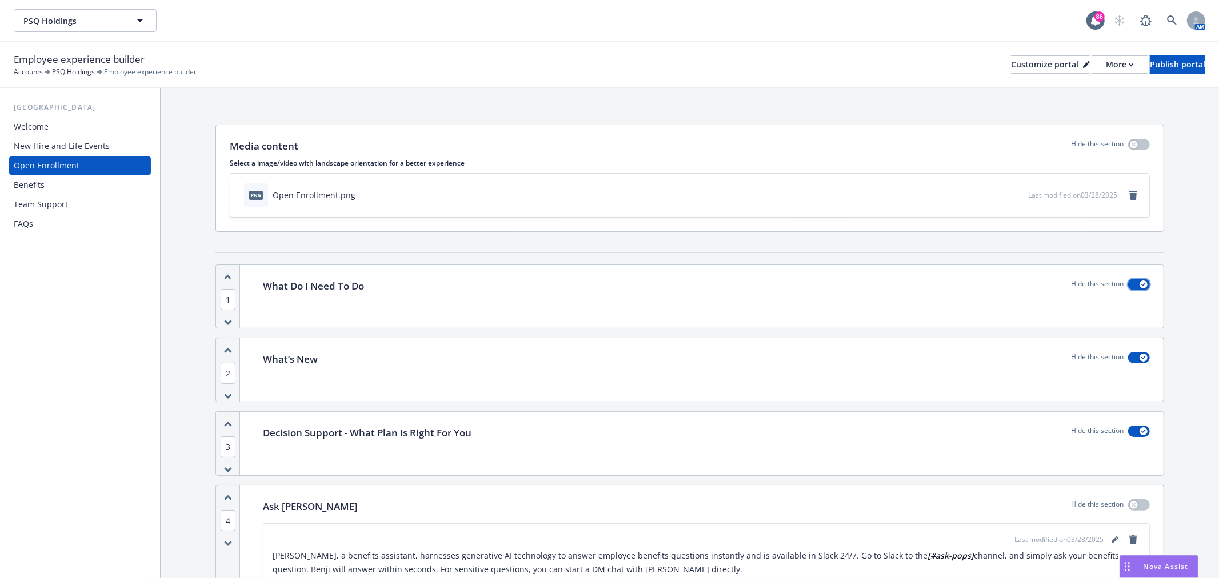
click at [1141, 283] on icon "button" at bounding box center [1143, 284] width 5 height 3
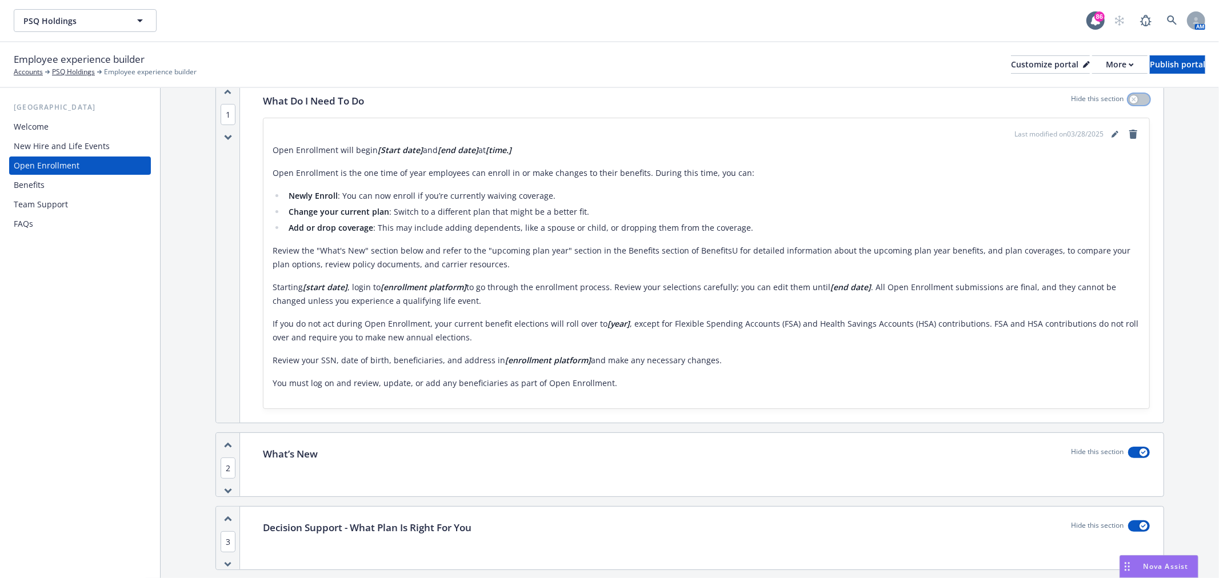
scroll to position [190, 0]
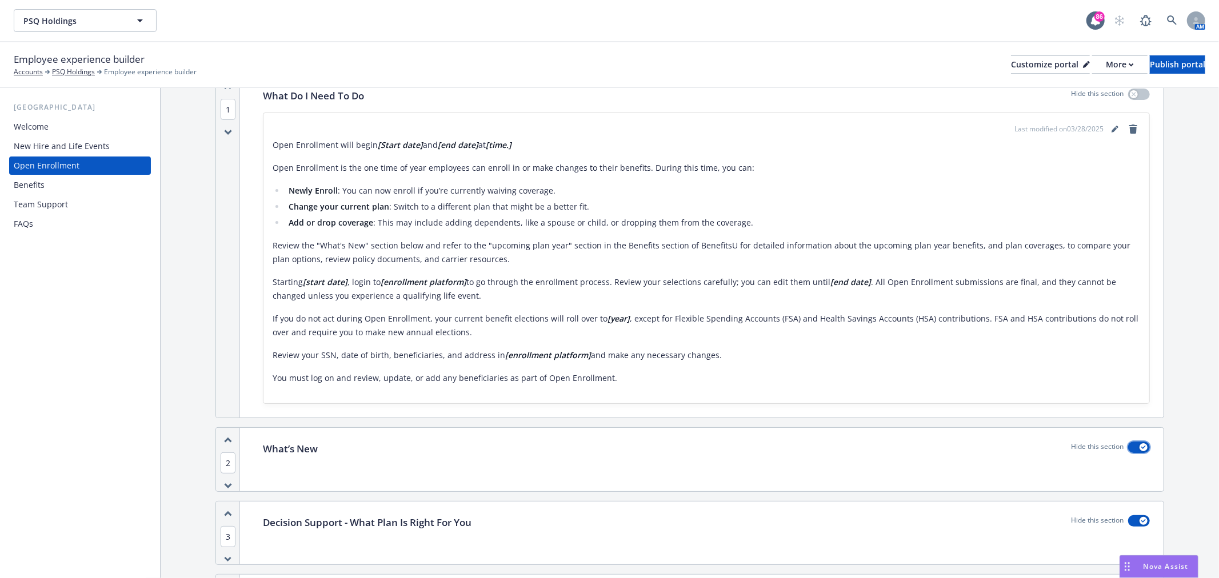
click at [1140, 446] on div "button" at bounding box center [1144, 448] width 8 height 8
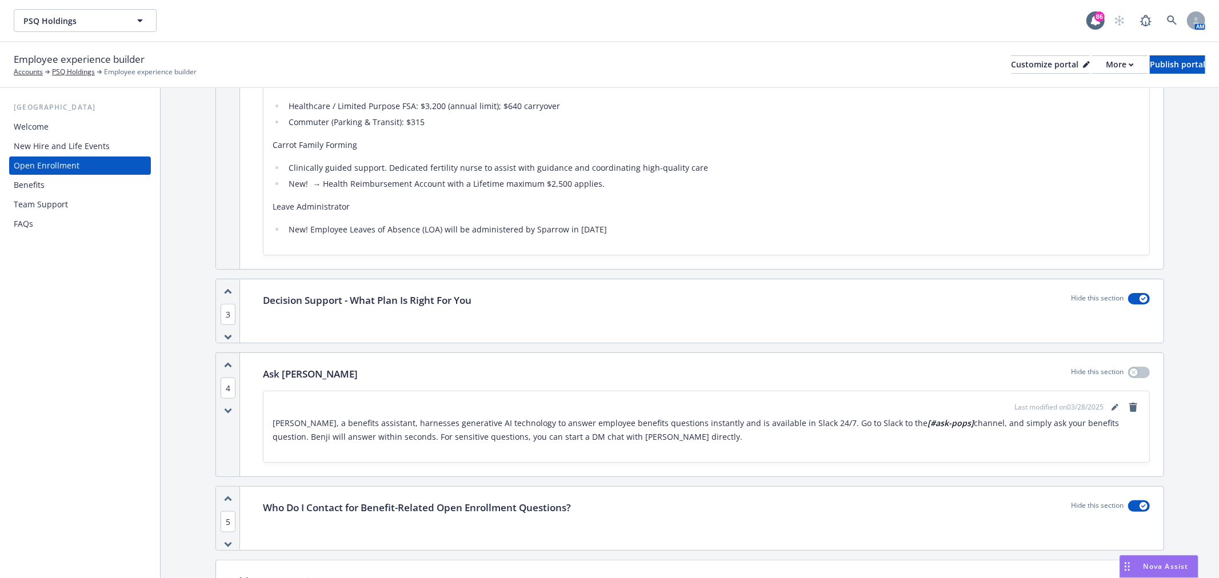
scroll to position [1016, 0]
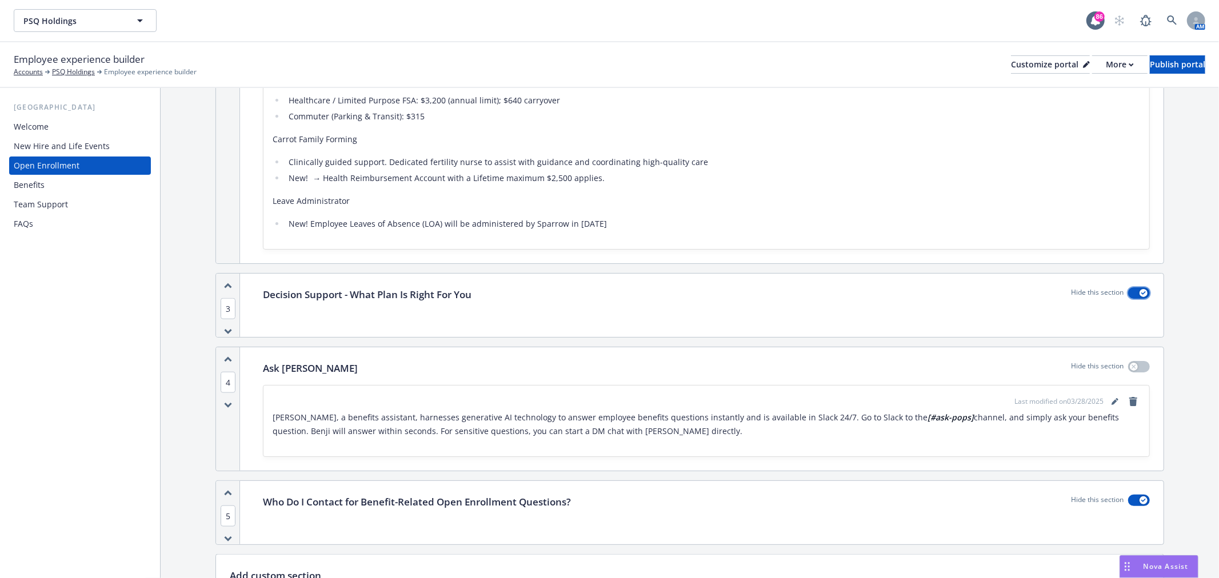
click at [1140, 295] on div "button" at bounding box center [1144, 293] width 8 height 8
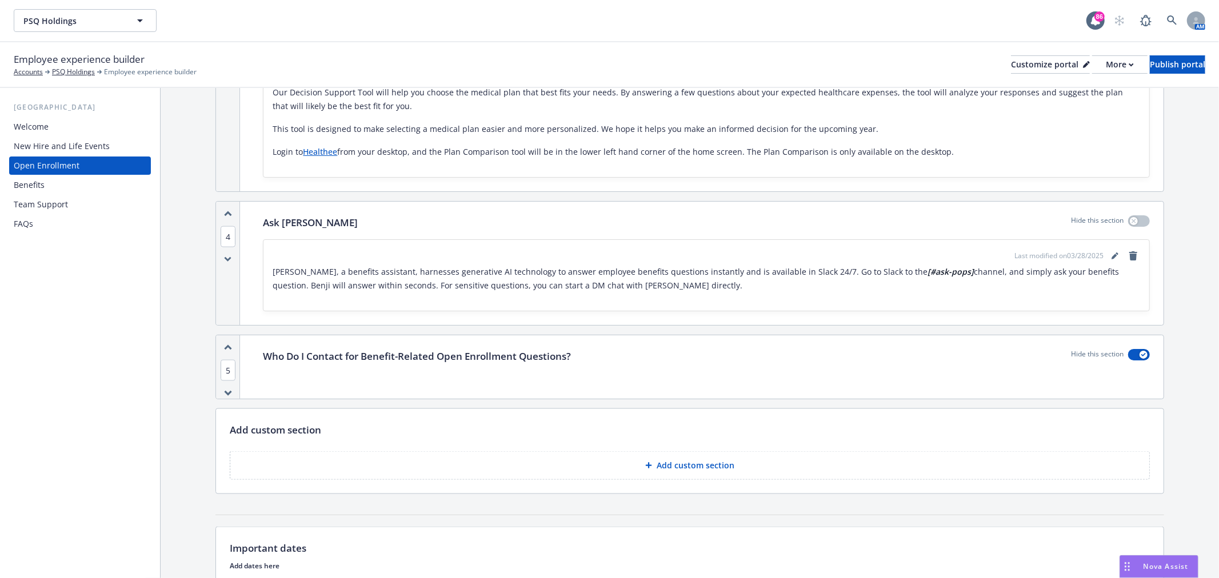
scroll to position [1270, 0]
click at [1128, 353] on button "button" at bounding box center [1139, 352] width 22 height 11
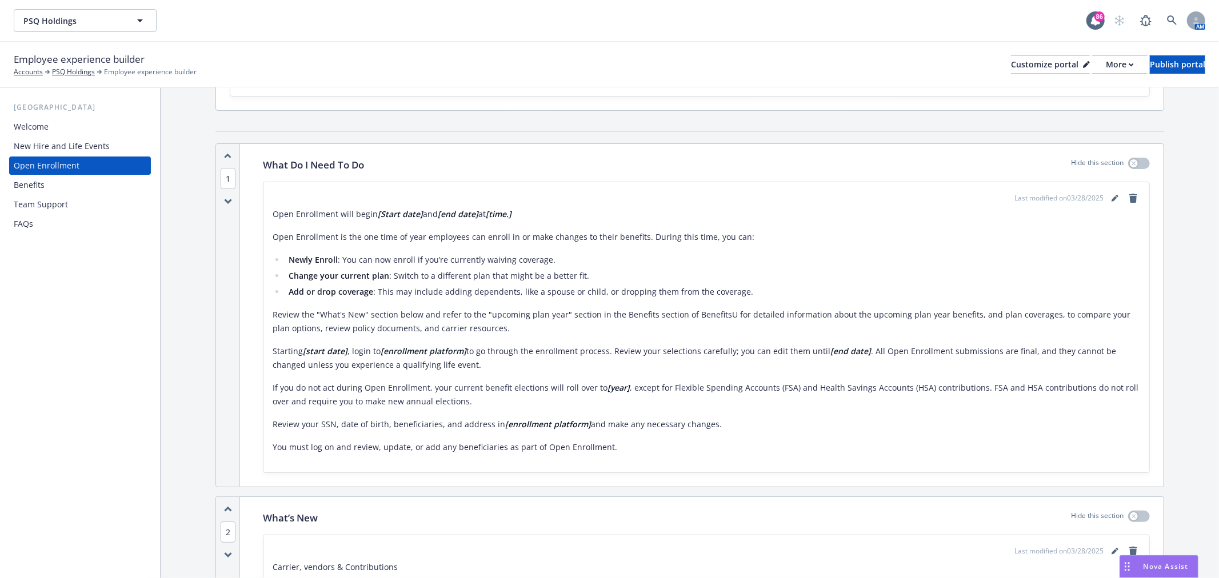
scroll to position [0, 0]
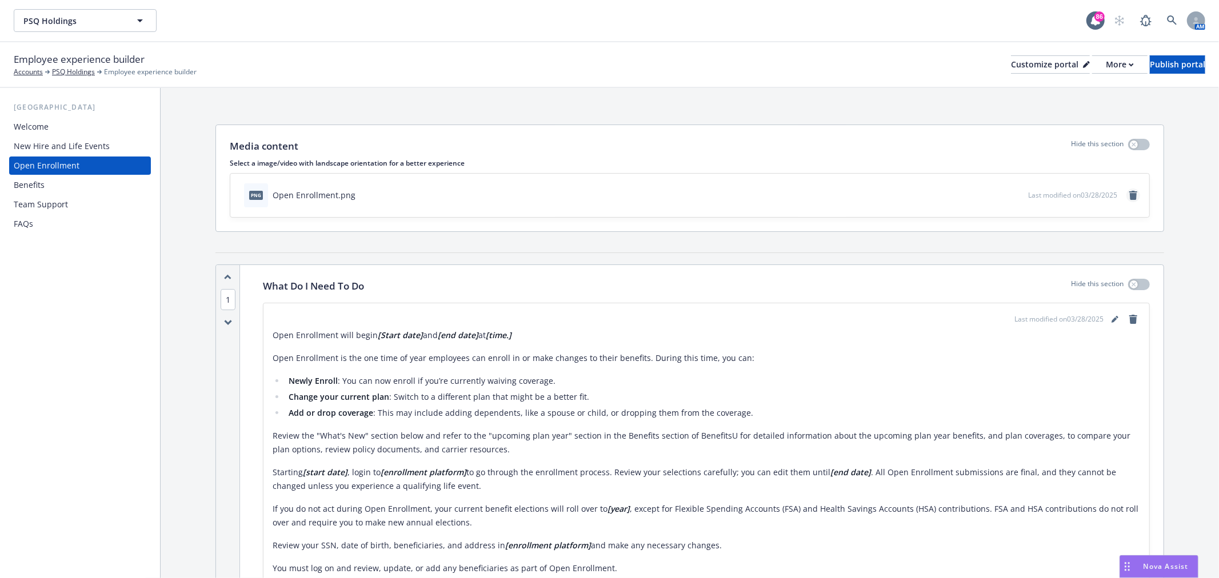
click at [1129, 191] on icon "remove" at bounding box center [1133, 195] width 8 height 9
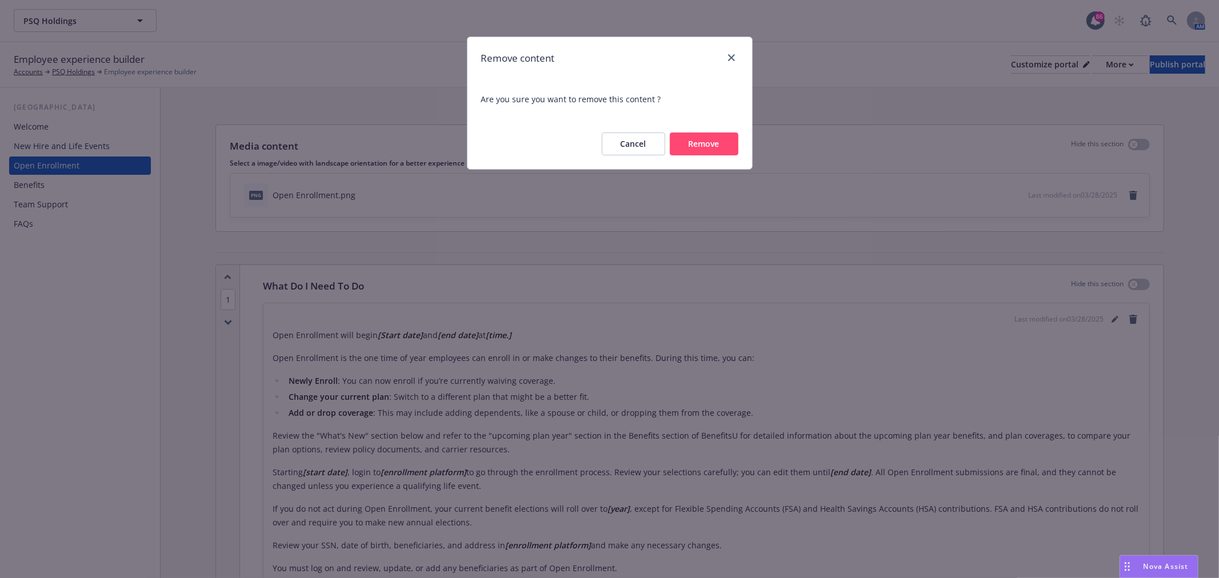
click at [712, 149] on button "Remove" at bounding box center [704, 144] width 69 height 23
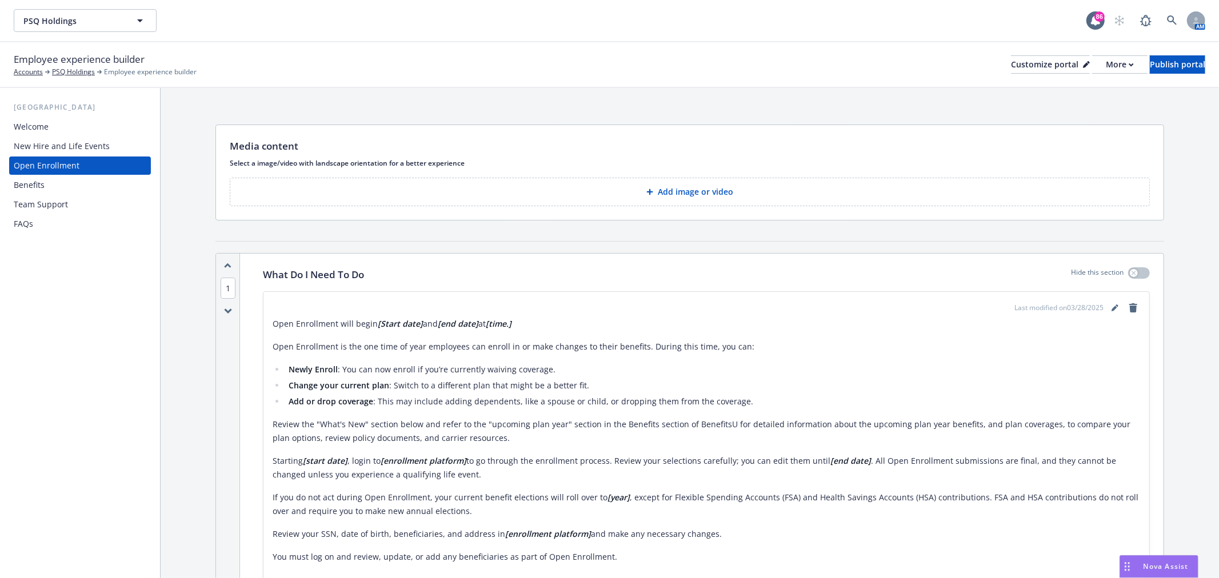
click at [1014, 198] on button "Add image or video" at bounding box center [690, 192] width 920 height 29
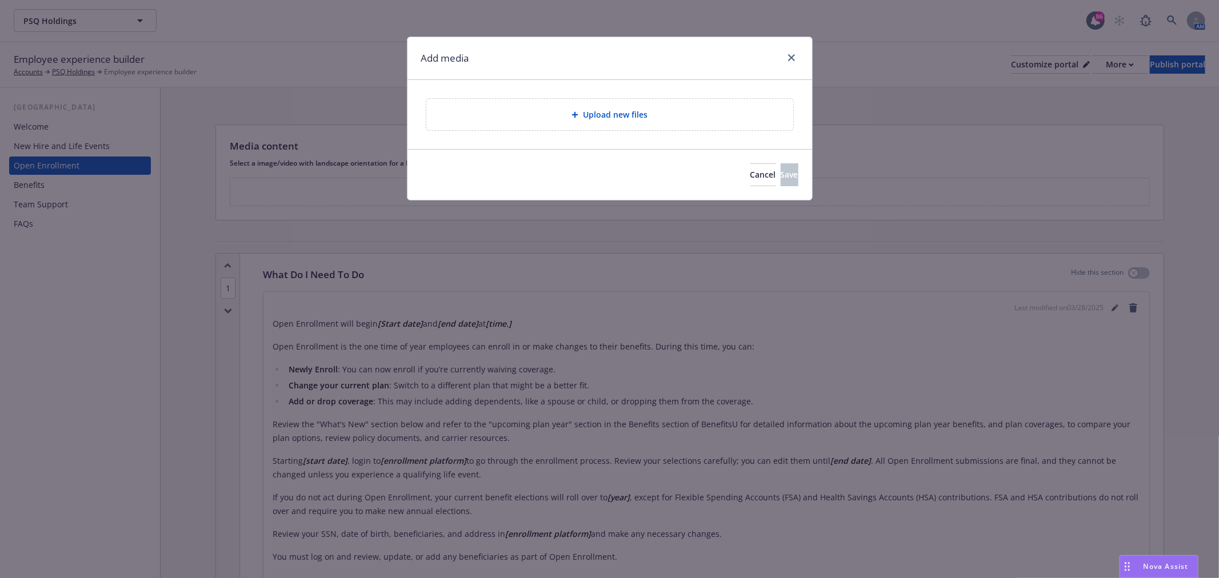
click at [720, 126] on div "Upload new files" at bounding box center [609, 114] width 367 height 31
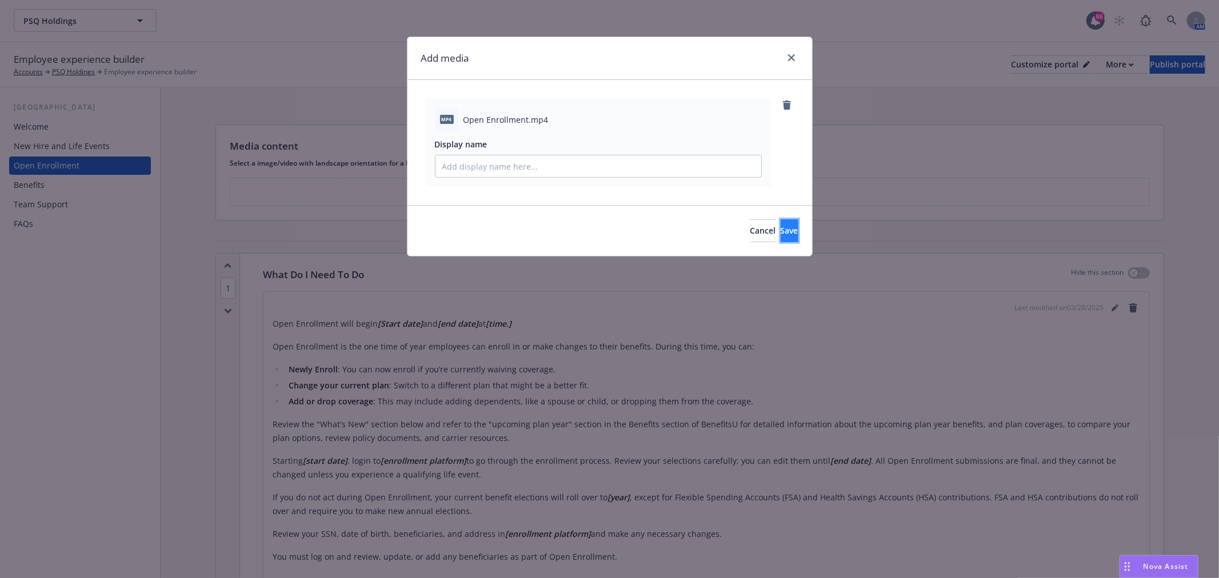
click at [781, 234] on span "Save" at bounding box center [790, 230] width 18 height 11
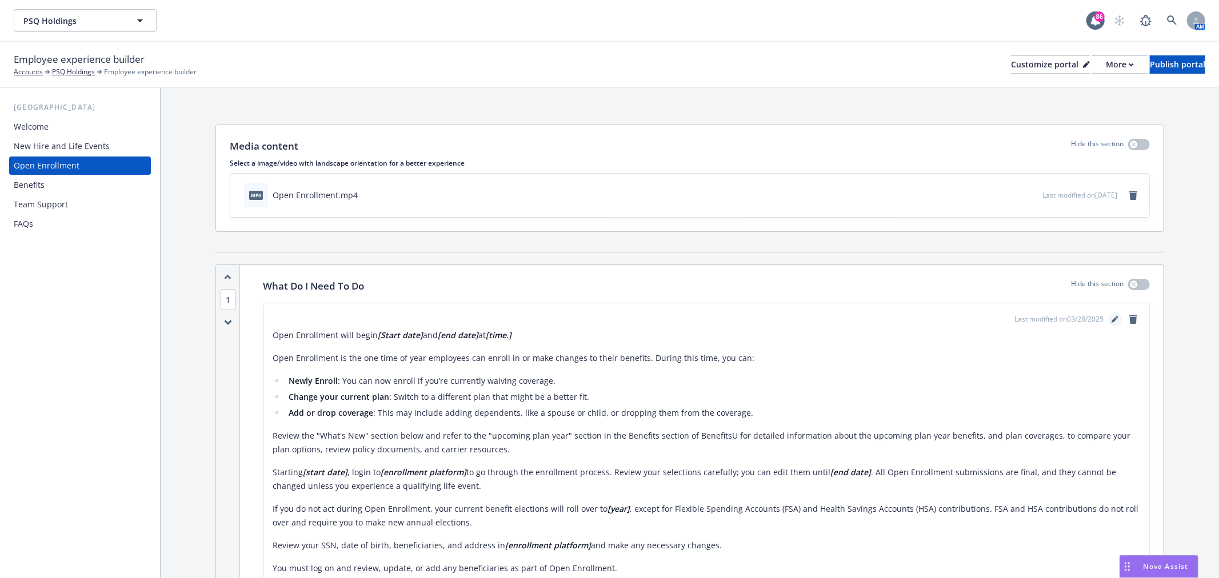
click at [1112, 319] on icon "editPencil" at bounding box center [1115, 319] width 7 height 7
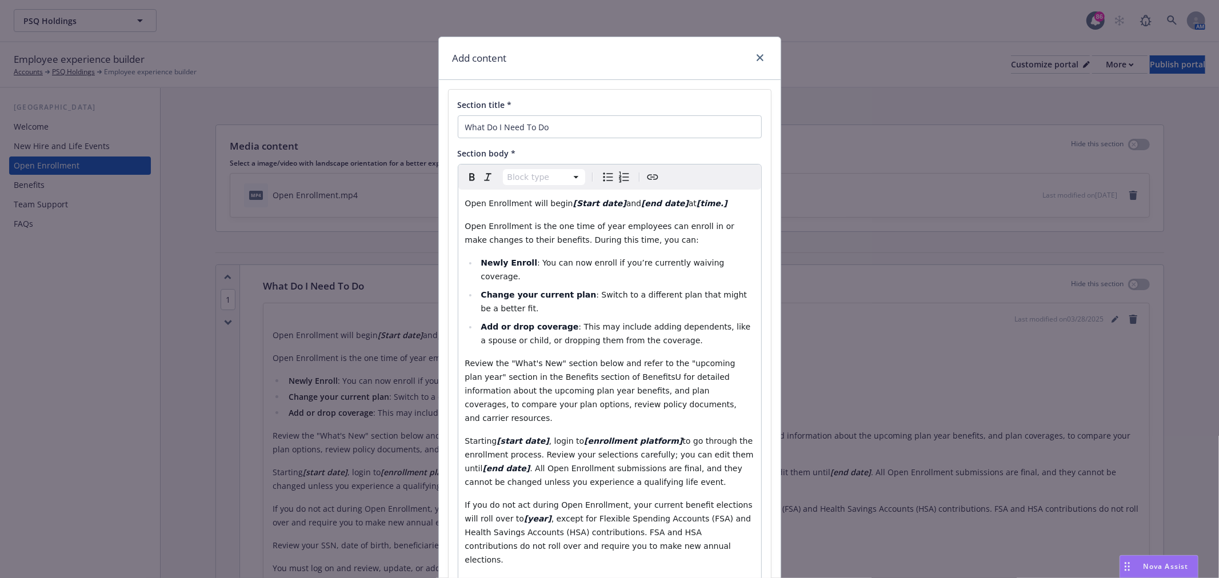
select select "paragraph"
click at [573, 200] on strong "[Start date]" at bounding box center [599, 203] width 53 height 9
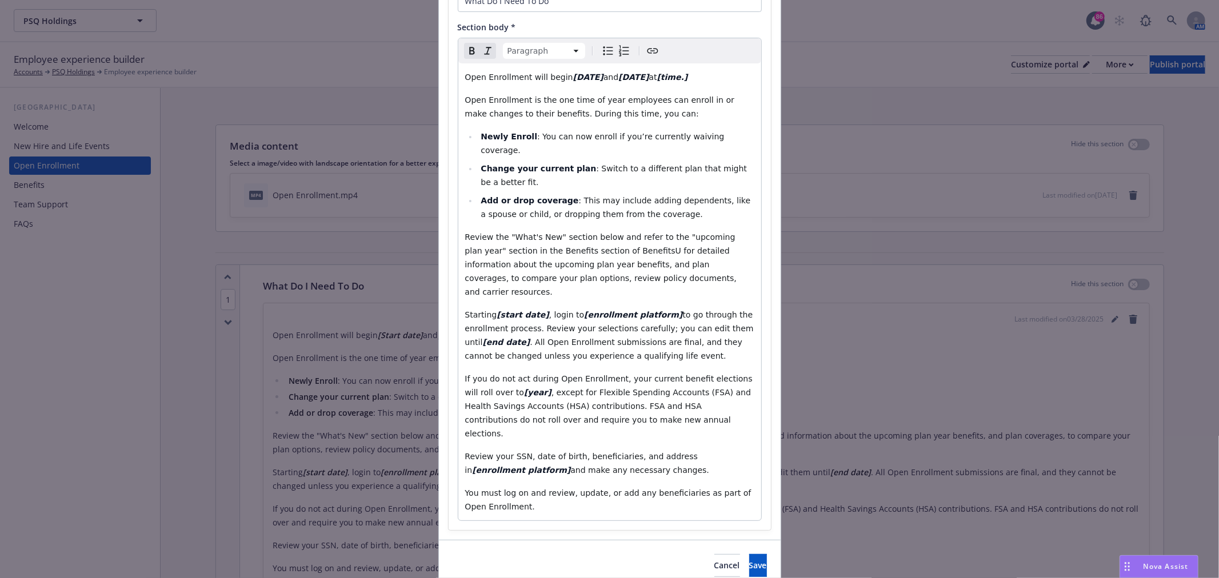
scroll to position [135, 0]
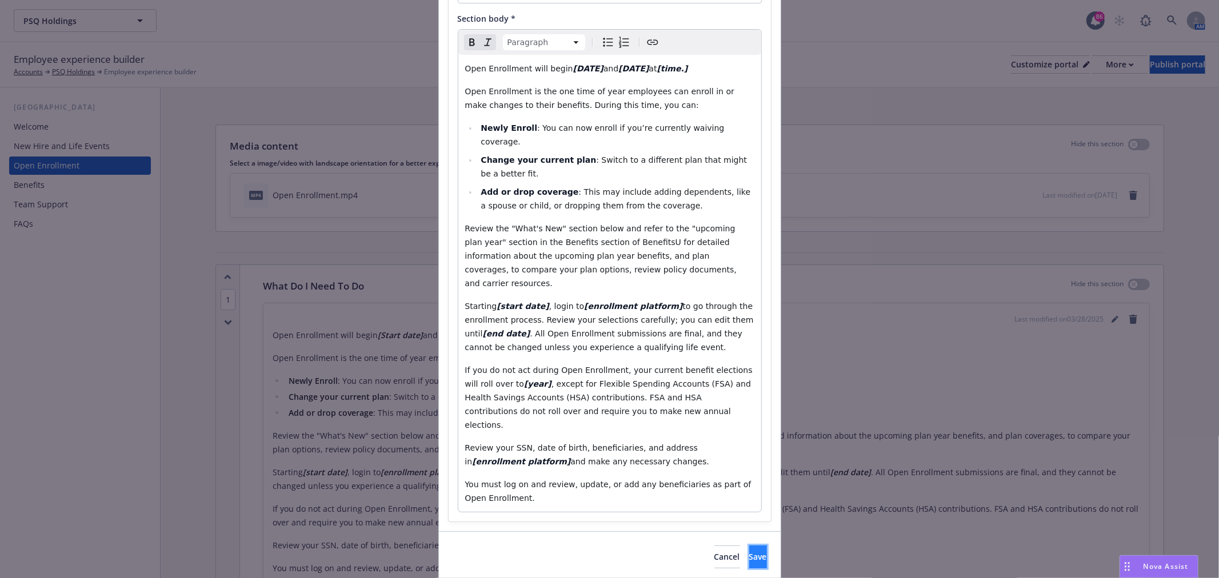
click at [749, 546] on button "Save" at bounding box center [758, 557] width 18 height 23
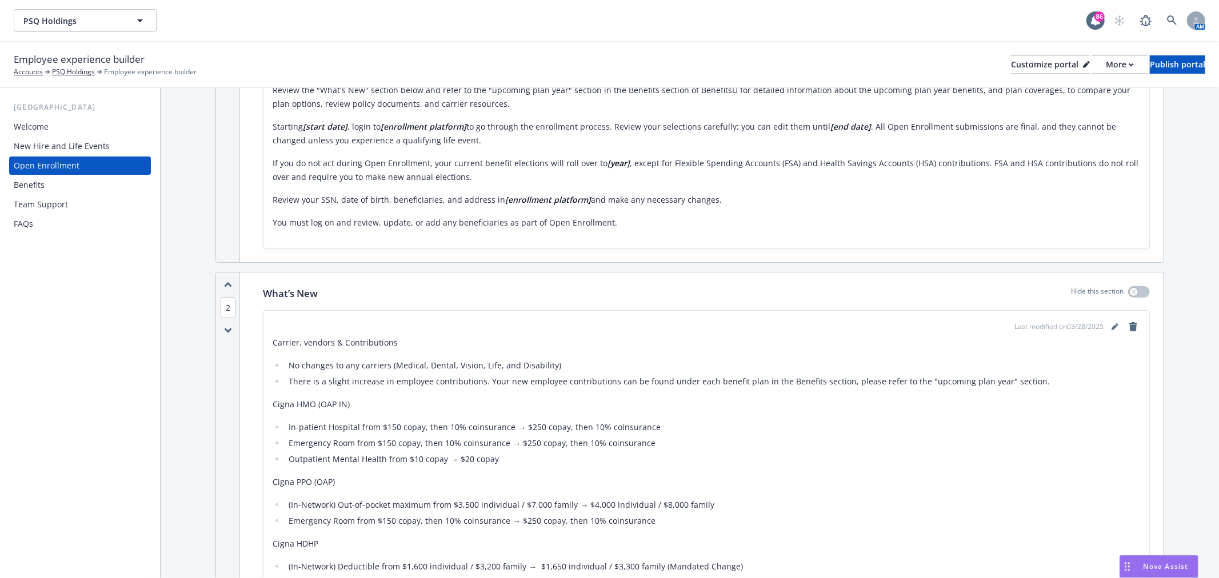
scroll to position [381, 0]
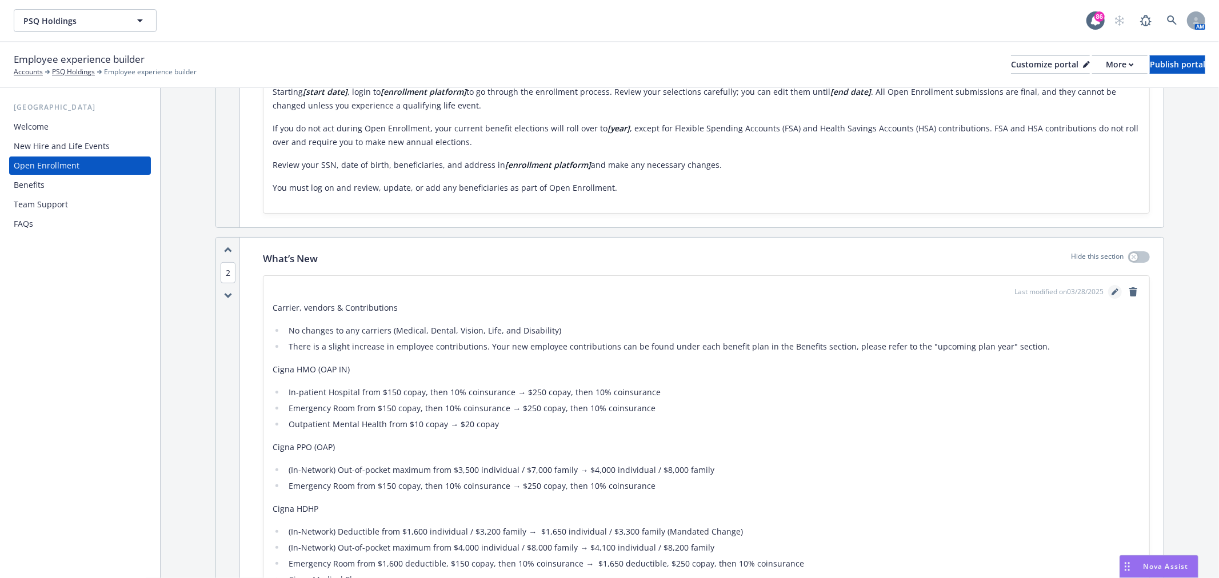
click at [1108, 294] on link "editPencil" at bounding box center [1115, 292] width 14 height 14
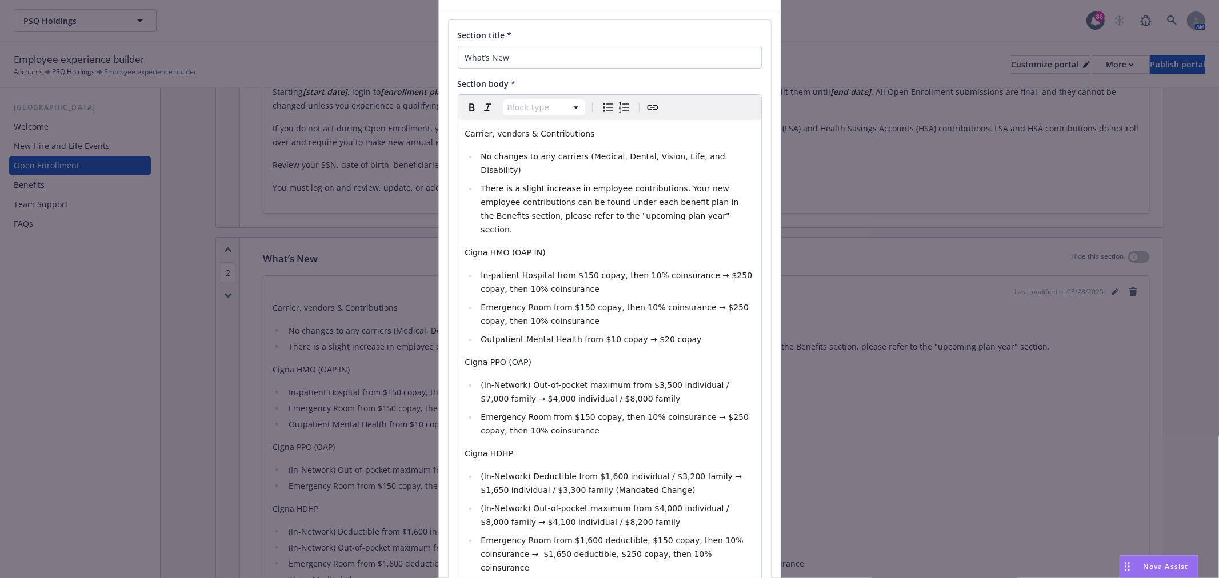
scroll to position [63, 0]
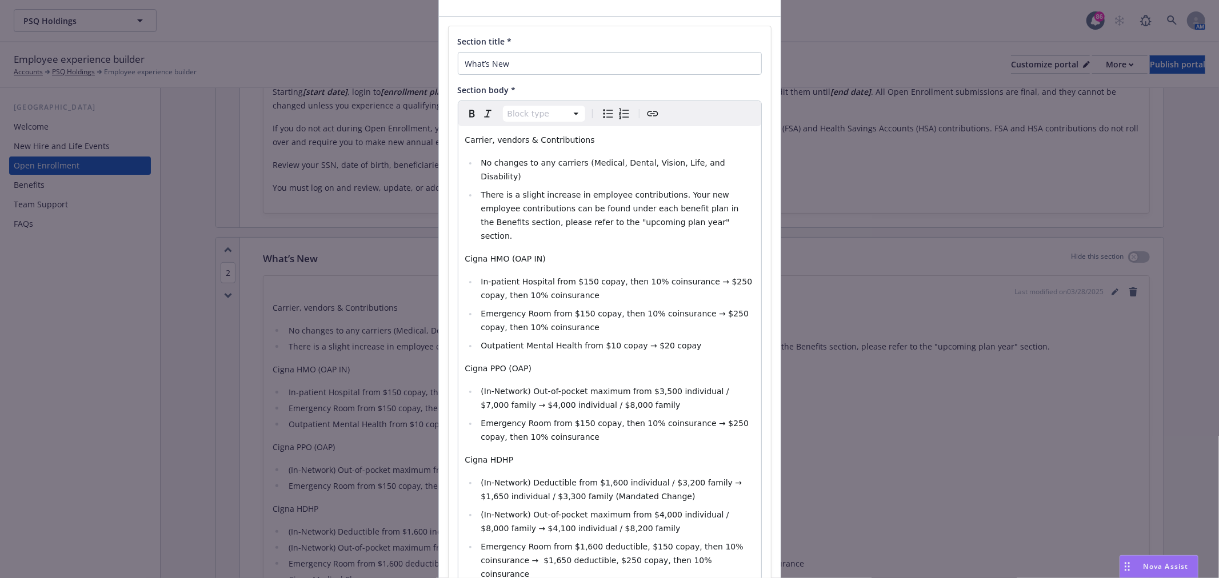
select select "paragraph"
click at [578, 252] on p "Cigna HMO (OAP IN)" at bounding box center [609, 259] width 289 height 14
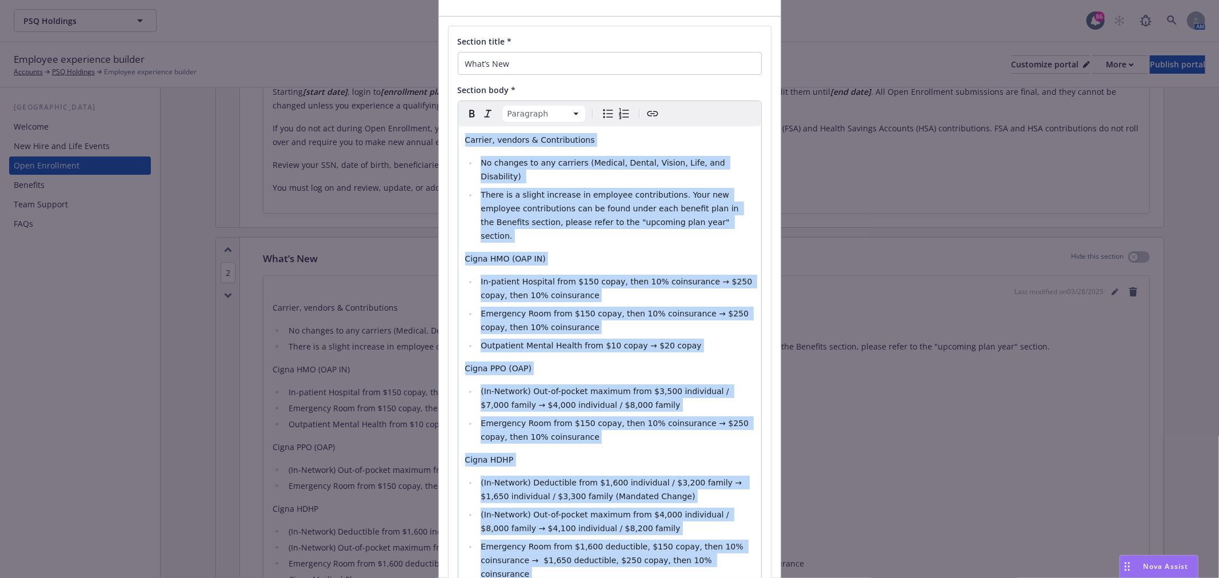
select select
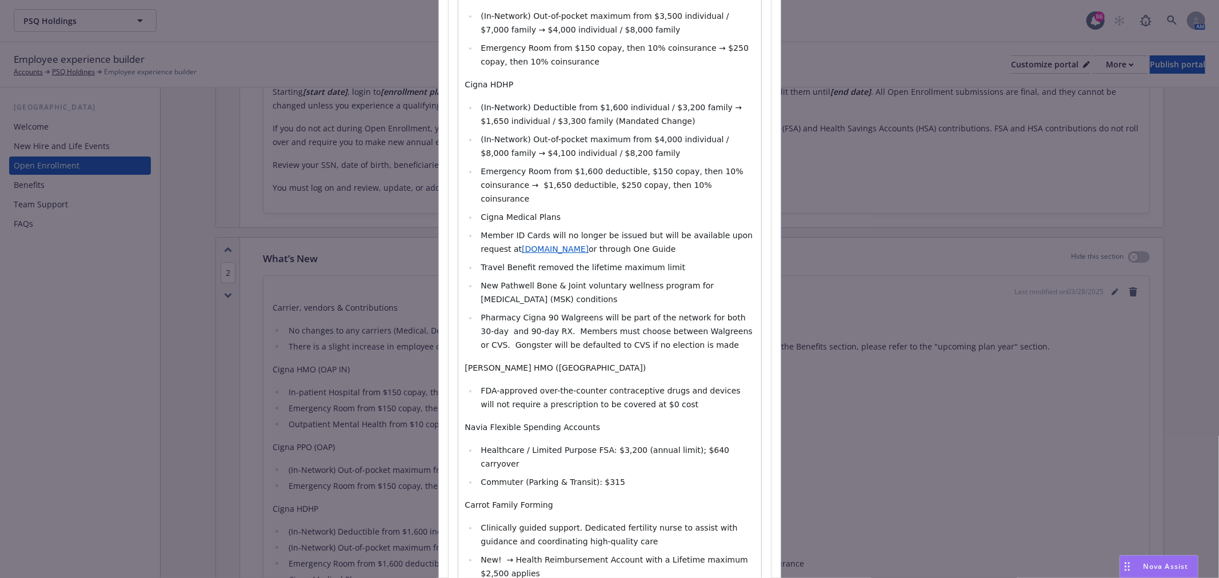
scroll to position [598, 0]
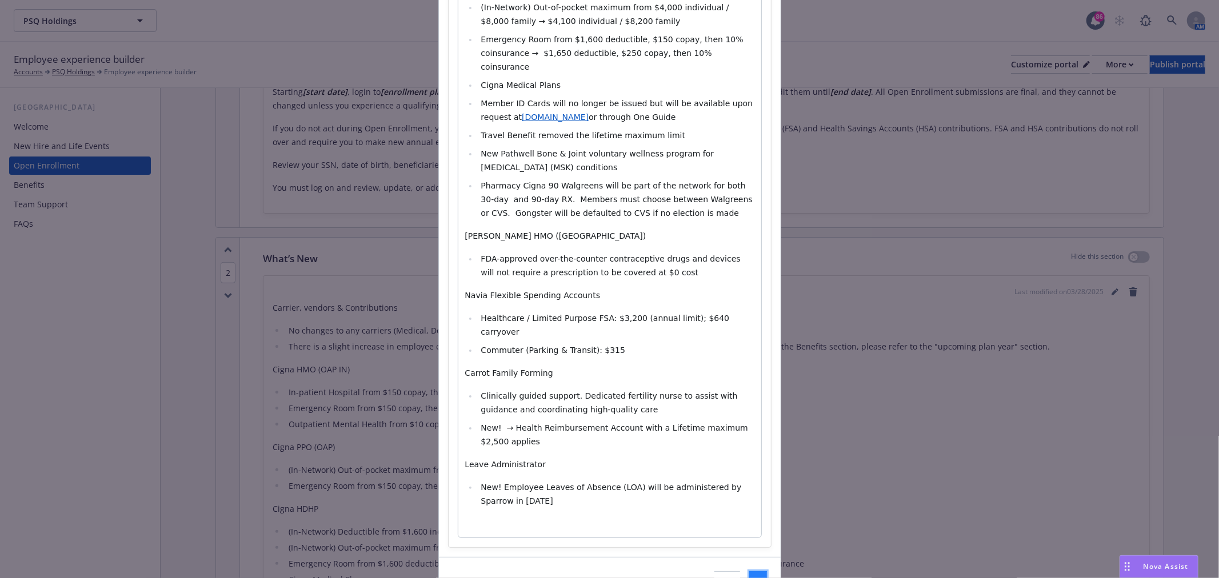
click at [749, 577] on span "Save" at bounding box center [758, 582] width 18 height 11
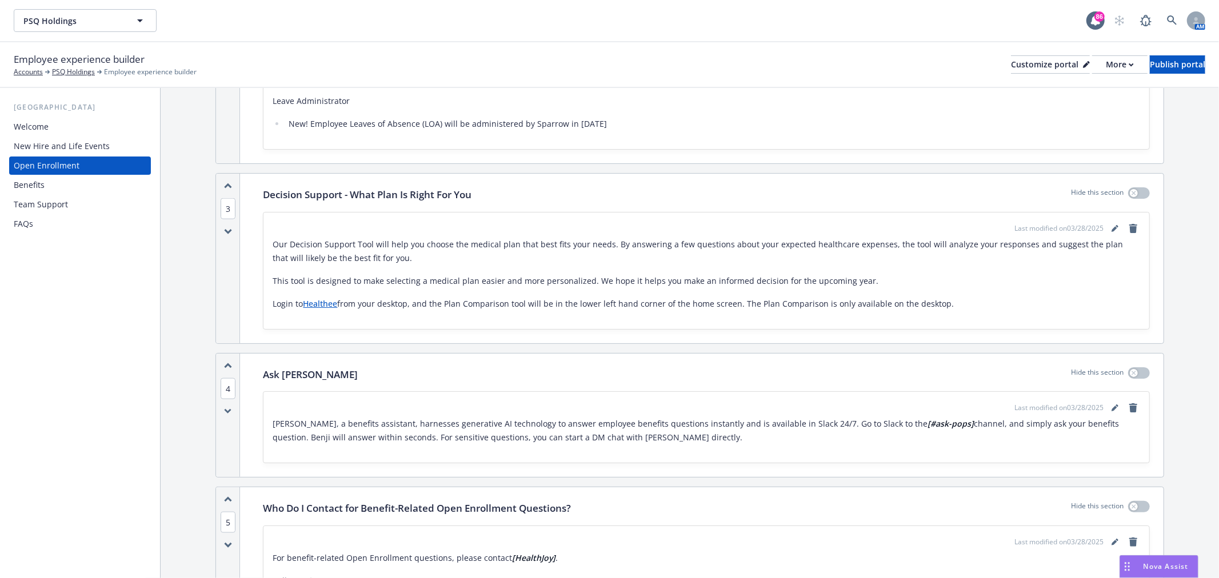
scroll to position [1207, 0]
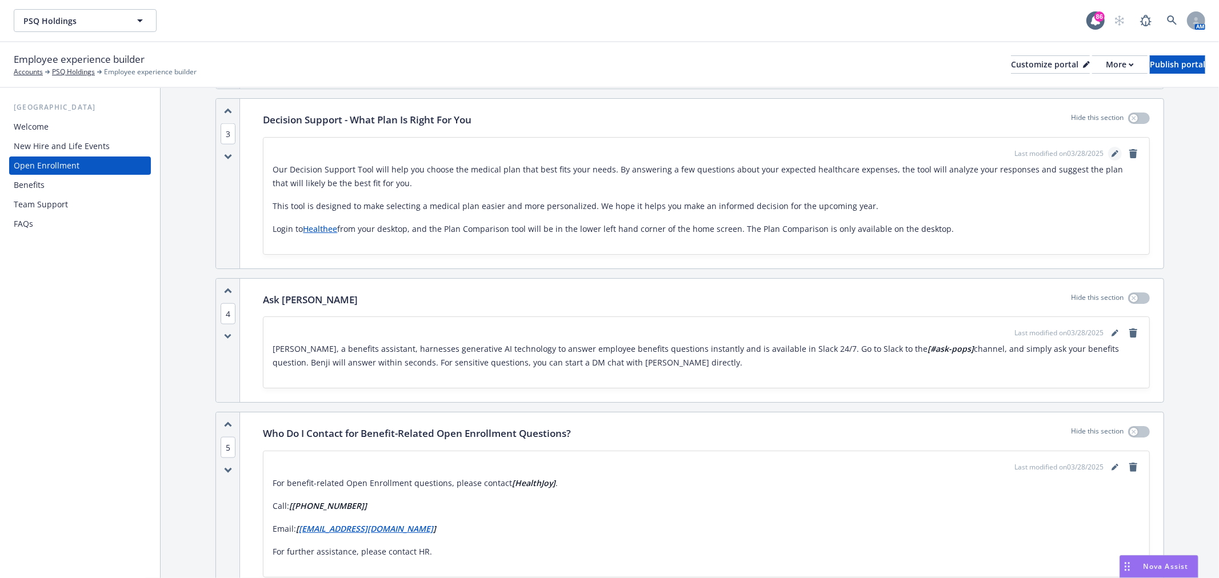
click at [1112, 150] on icon "editPencil" at bounding box center [1115, 153] width 7 height 7
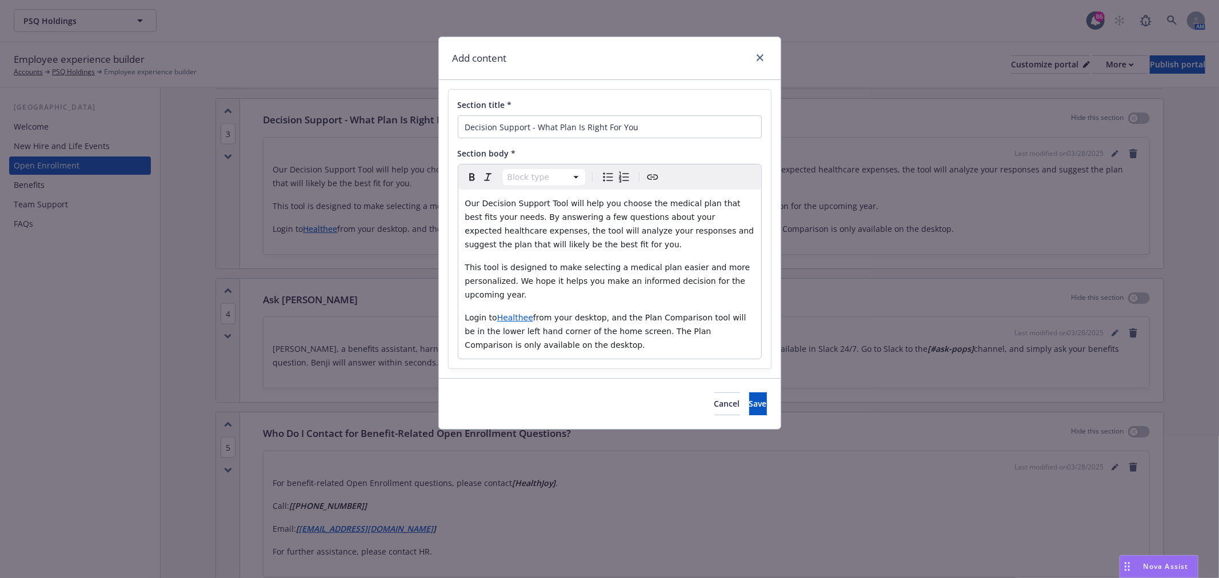
select select "paragraph"
click at [621, 249] on p "Our Decision Support Tool will help you choose the medical plan that best fits …" at bounding box center [609, 224] width 289 height 55
click at [570, 293] on p "This tool is designed to make selecting a medical plan easier and more personal…" at bounding box center [609, 281] width 289 height 41
click at [760, 64] on link "close" at bounding box center [760, 58] width 14 height 14
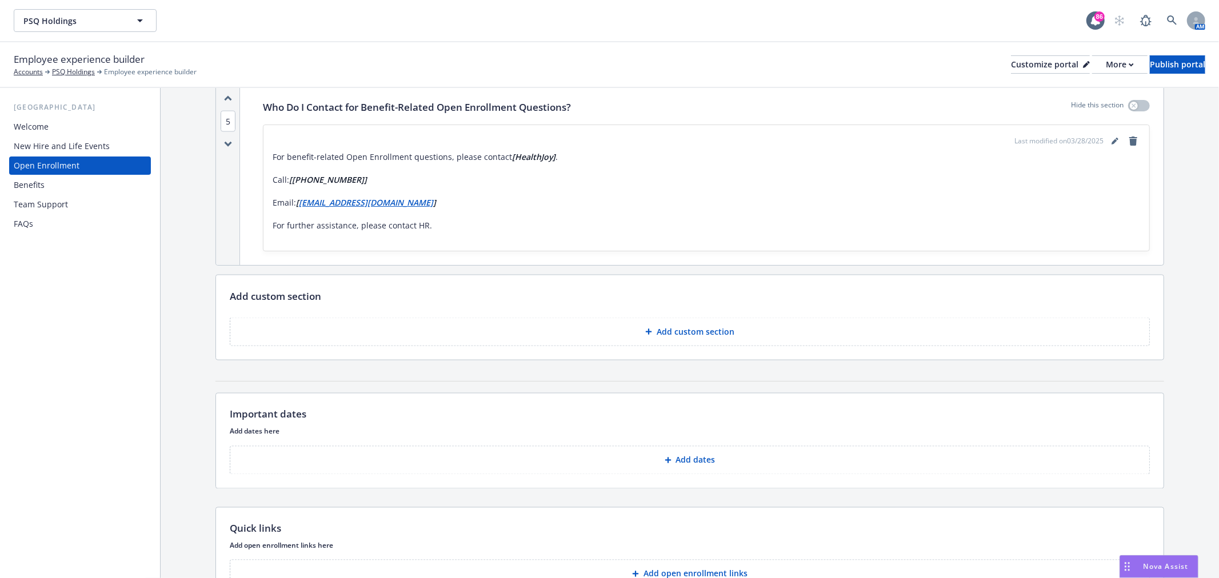
scroll to position [1527, 0]
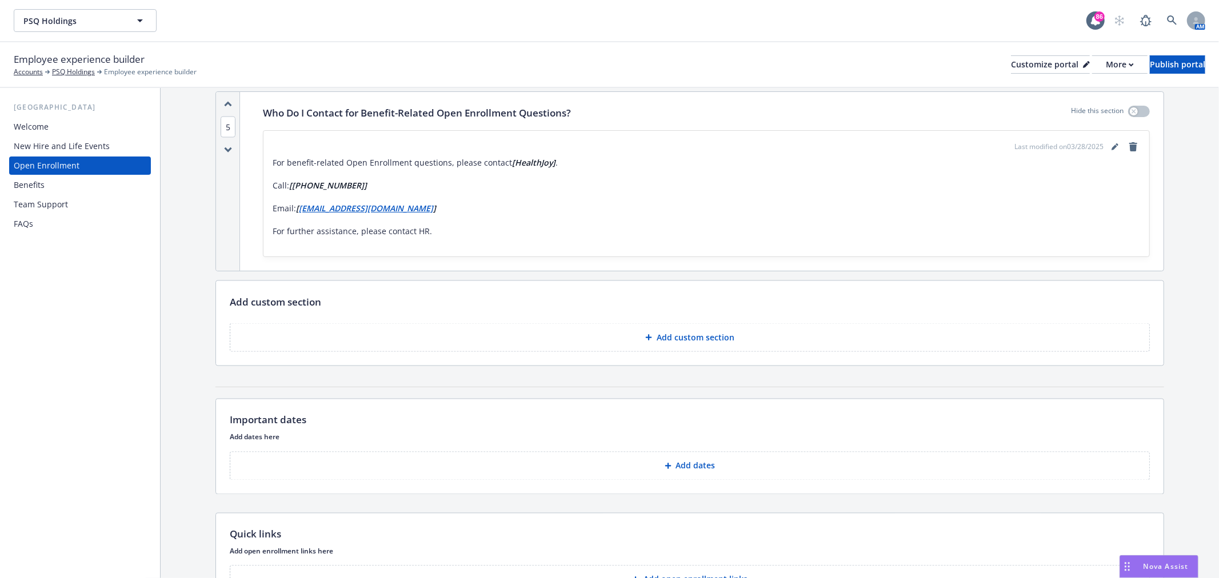
click at [690, 467] on p "Add dates" at bounding box center [695, 466] width 39 height 11
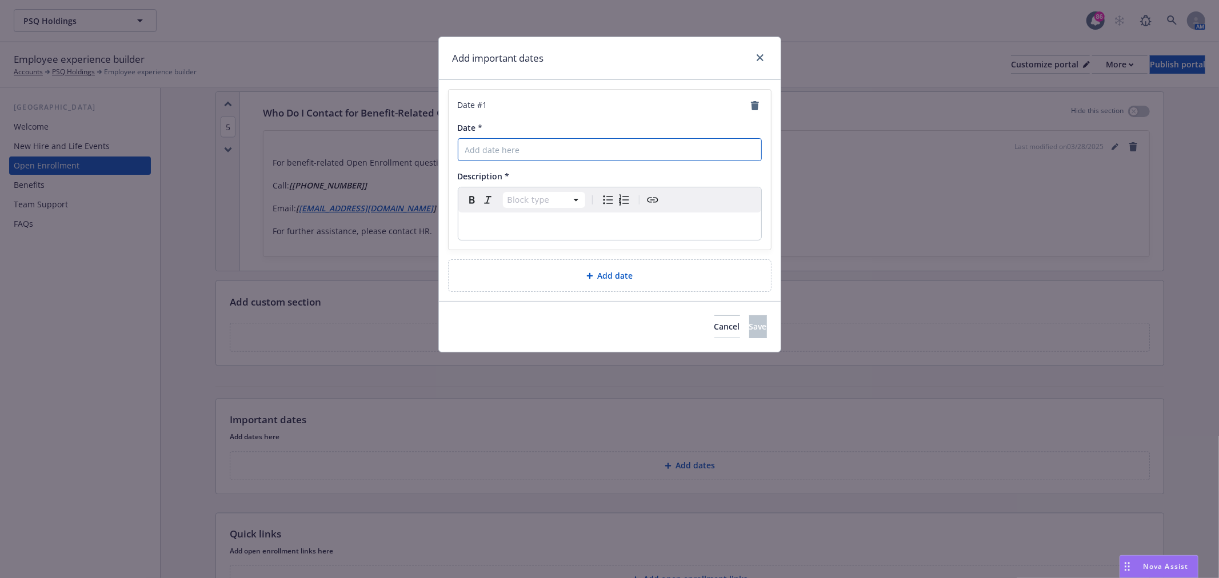
click at [547, 145] on input "Date *" at bounding box center [610, 149] width 304 height 23
select select "paragraph"
click at [513, 223] on p "editable markdown" at bounding box center [609, 226] width 289 height 14
click at [504, 147] on input "Date *" at bounding box center [610, 149] width 304 height 23
click at [539, 144] on input "September" at bounding box center [610, 149] width 304 height 23
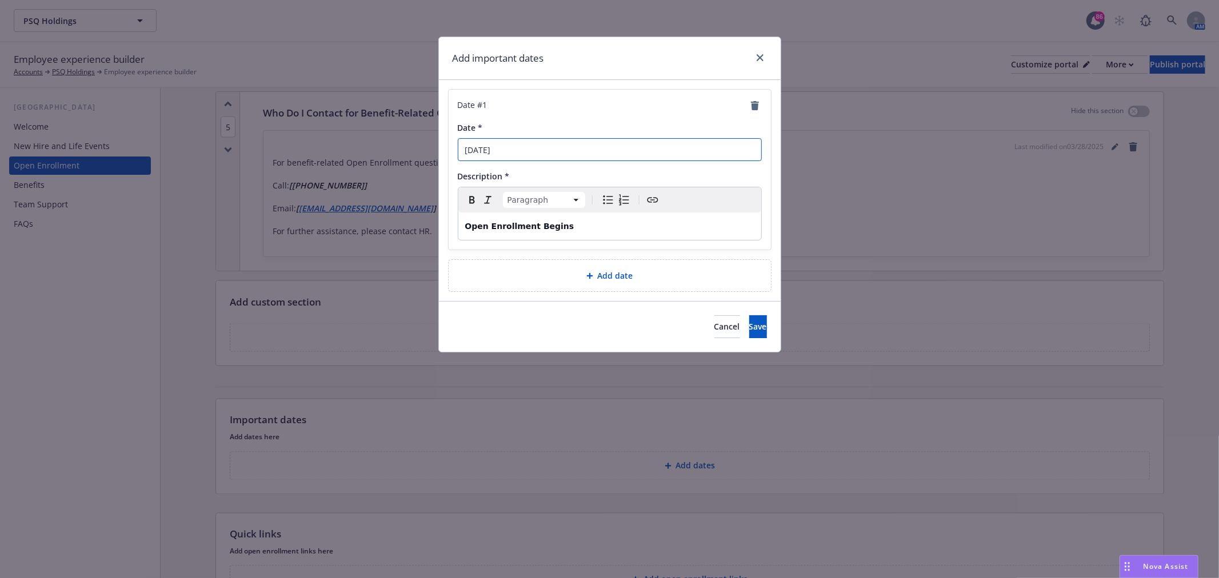
click at [606, 151] on input "September 3rd" at bounding box center [610, 149] width 304 height 23
drag, startPoint x: 585, startPoint y: 151, endPoint x: 260, endPoint y: 149, distance: 324.6
click at [260, 149] on div "Add important dates Date # 1 Date * September 3rd 2025 Description * Paragraph …" at bounding box center [609, 289] width 1219 height 578
click at [521, 154] on input "September 3rd 2025" at bounding box center [610, 149] width 304 height 23
type input "September 3rd, 2025"
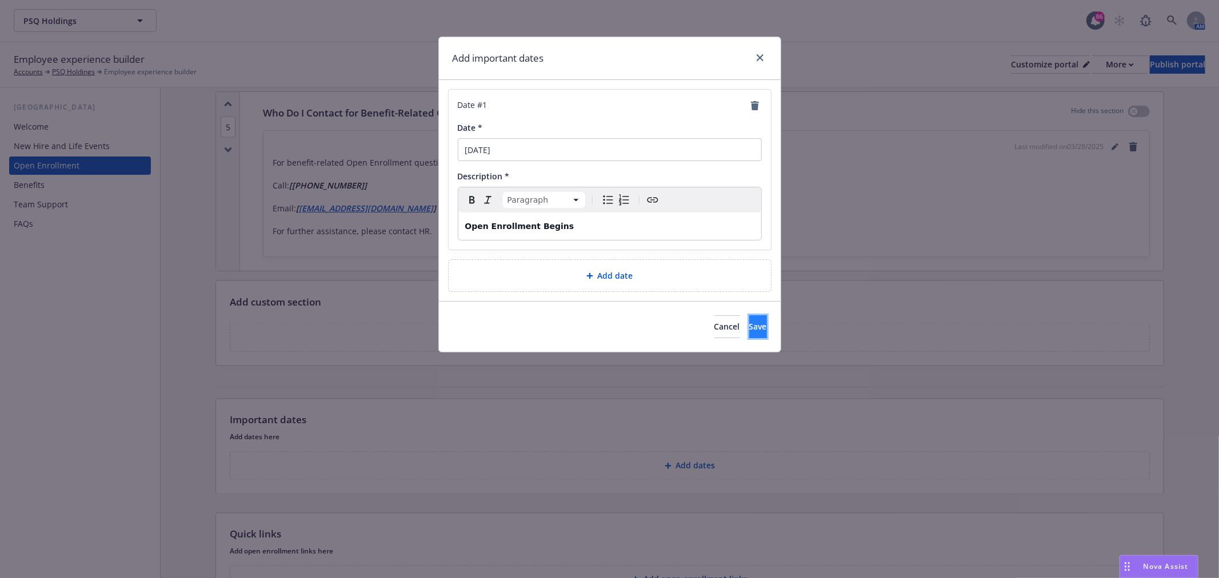
click at [749, 336] on button "Save" at bounding box center [758, 326] width 18 height 23
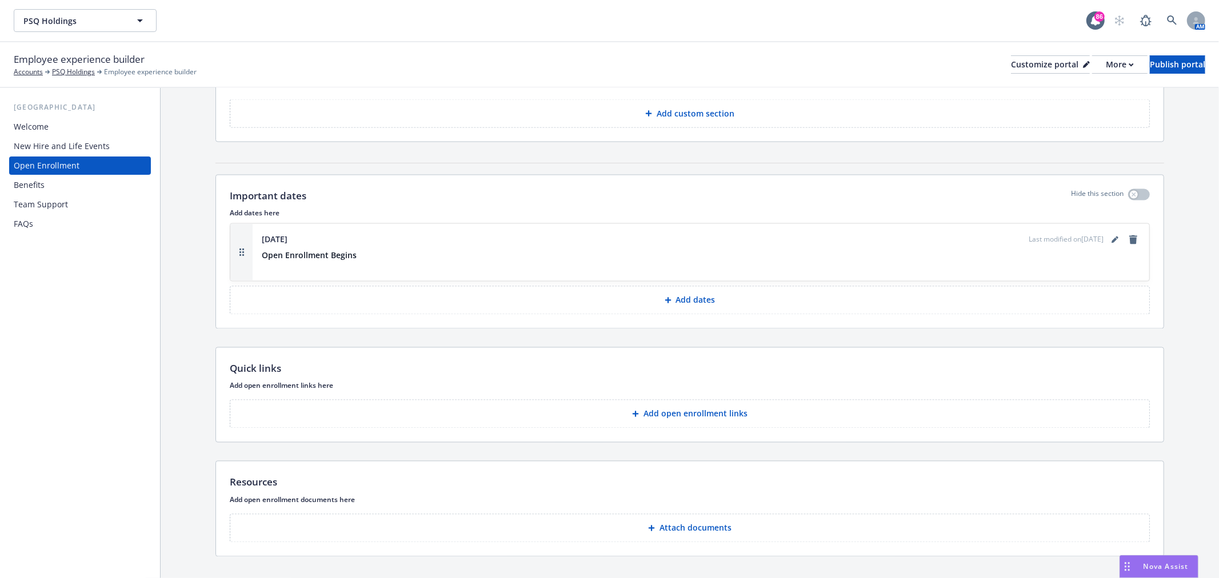
scroll to position [1776, 0]
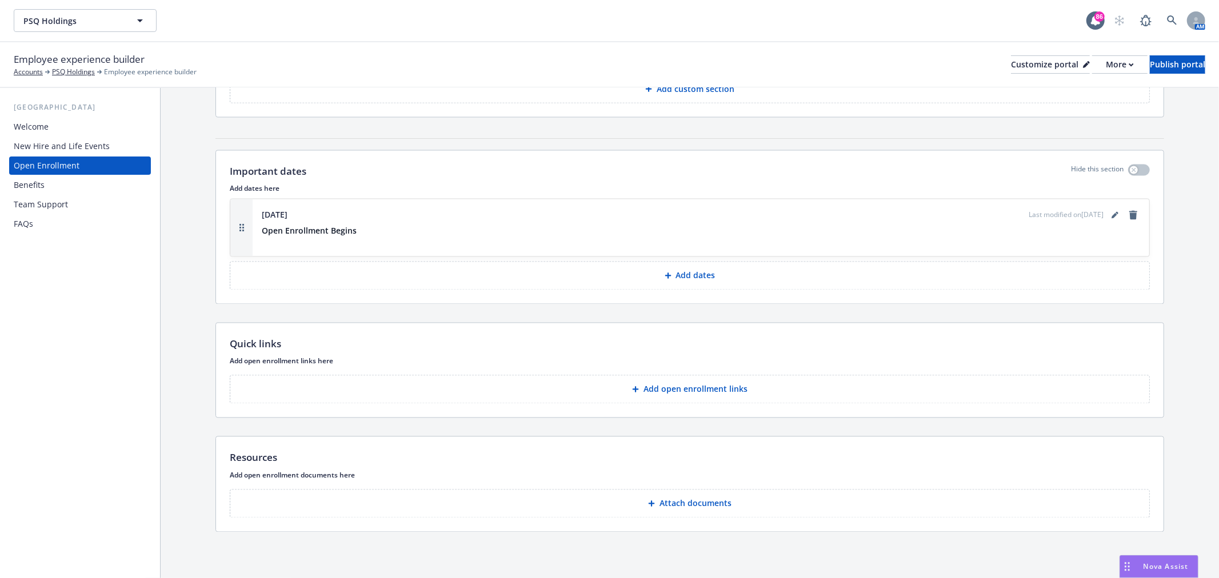
click at [694, 277] on p "Add dates" at bounding box center [695, 275] width 39 height 11
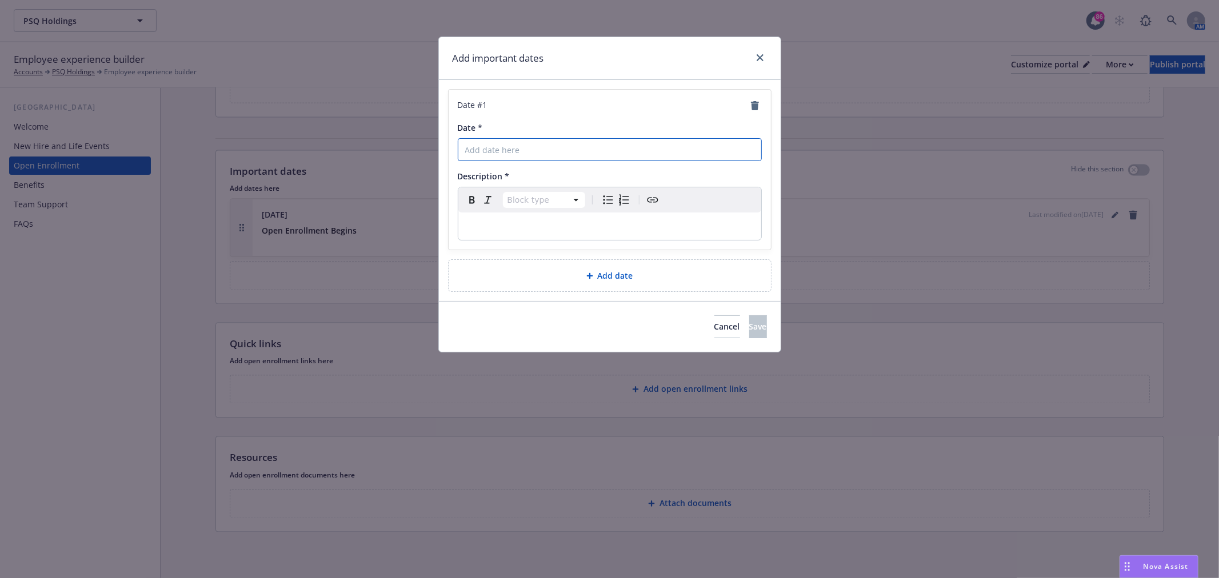
click at [545, 150] on input "Date *" at bounding box center [610, 149] width 304 height 23
click at [488, 146] on input "Date *" at bounding box center [610, 149] width 304 height 23
type input "September 12th, 2025"
select select "paragraph"
click at [653, 233] on div "editable markdown" at bounding box center [609, 226] width 303 height 27
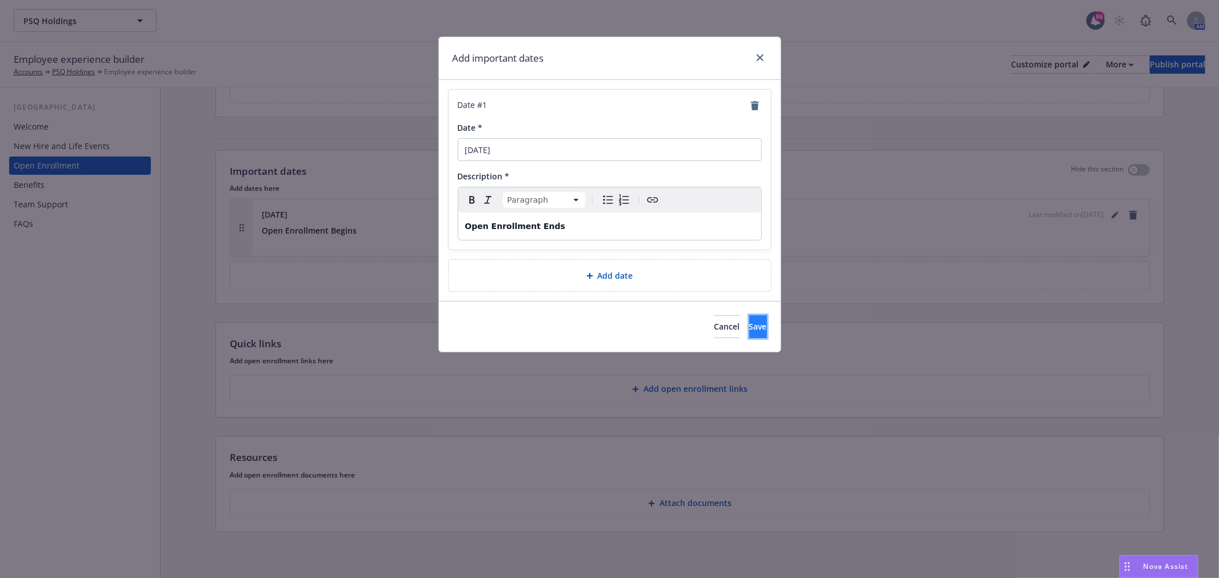
click at [749, 328] on span "Save" at bounding box center [758, 326] width 18 height 11
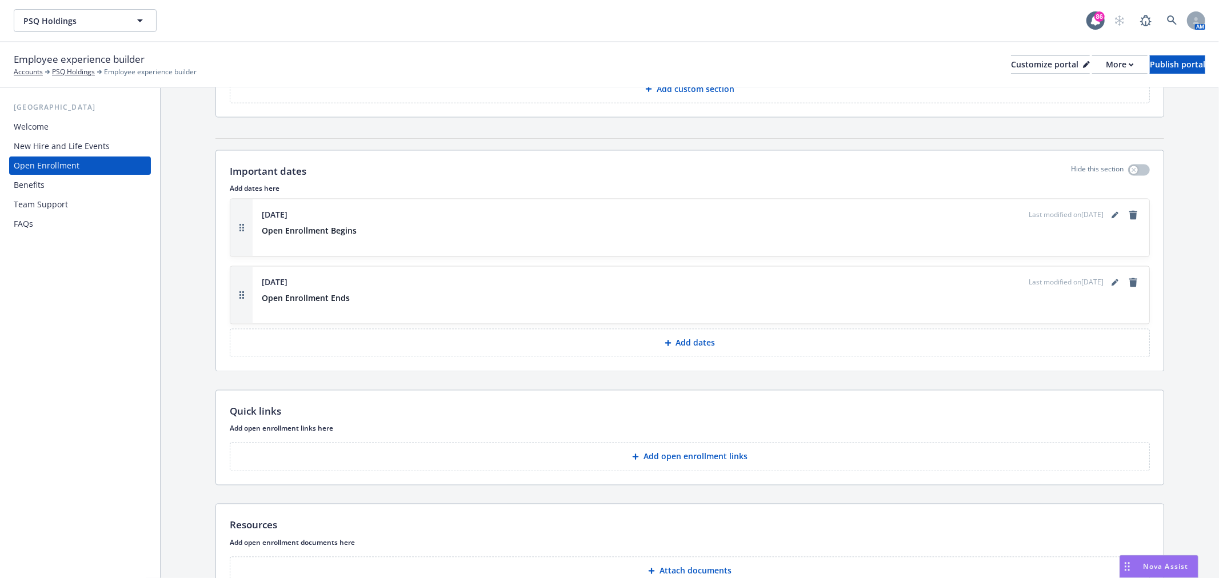
click at [681, 346] on p "Add dates" at bounding box center [695, 343] width 39 height 11
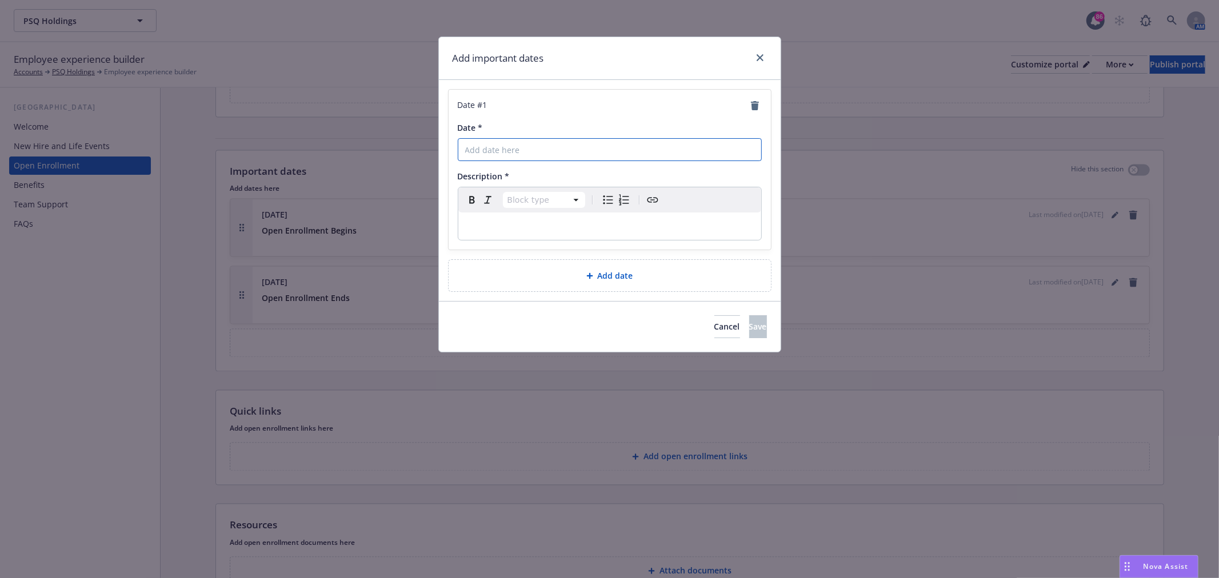
click at [515, 153] on input "Date *" at bounding box center [610, 149] width 304 height 23
click at [500, 146] on input "Date *" at bounding box center [610, 149] width 304 height 23
type input "October 1st, 2025"
select select "paragraph"
click at [494, 230] on p "editable markdown" at bounding box center [609, 226] width 289 height 14
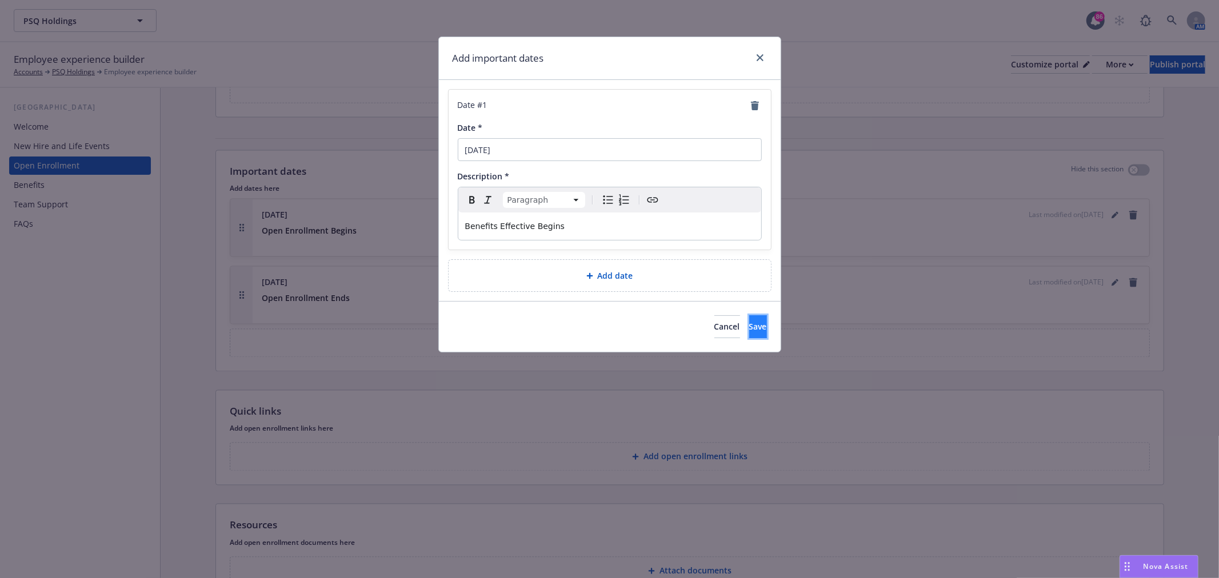
click at [749, 319] on button "Save" at bounding box center [758, 326] width 18 height 23
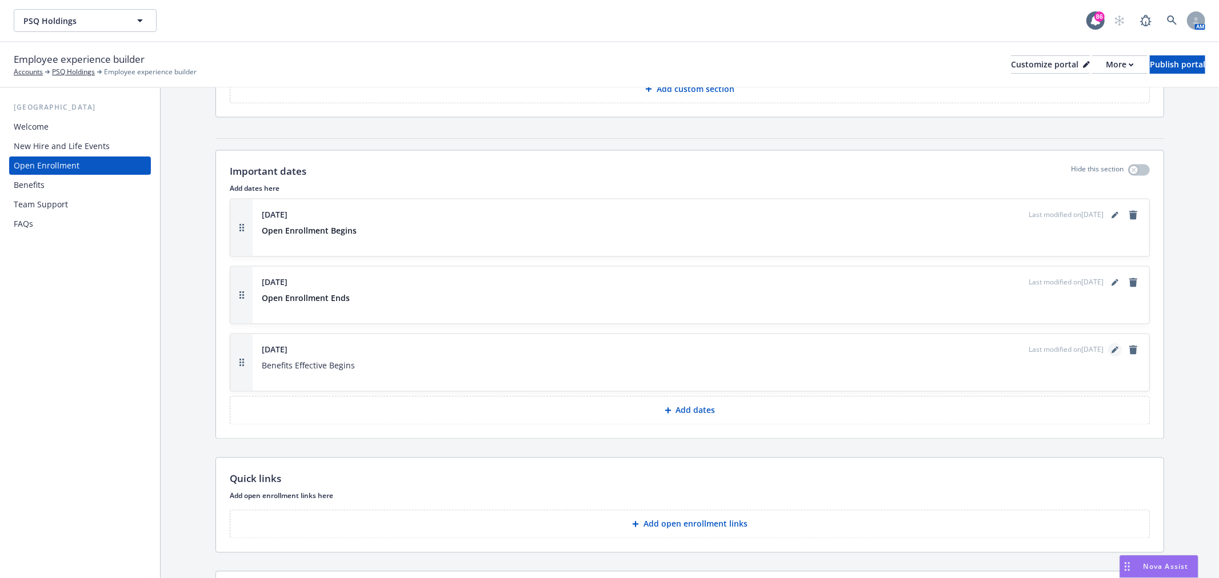
click at [1112, 349] on icon "editPencil" at bounding box center [1115, 350] width 7 height 7
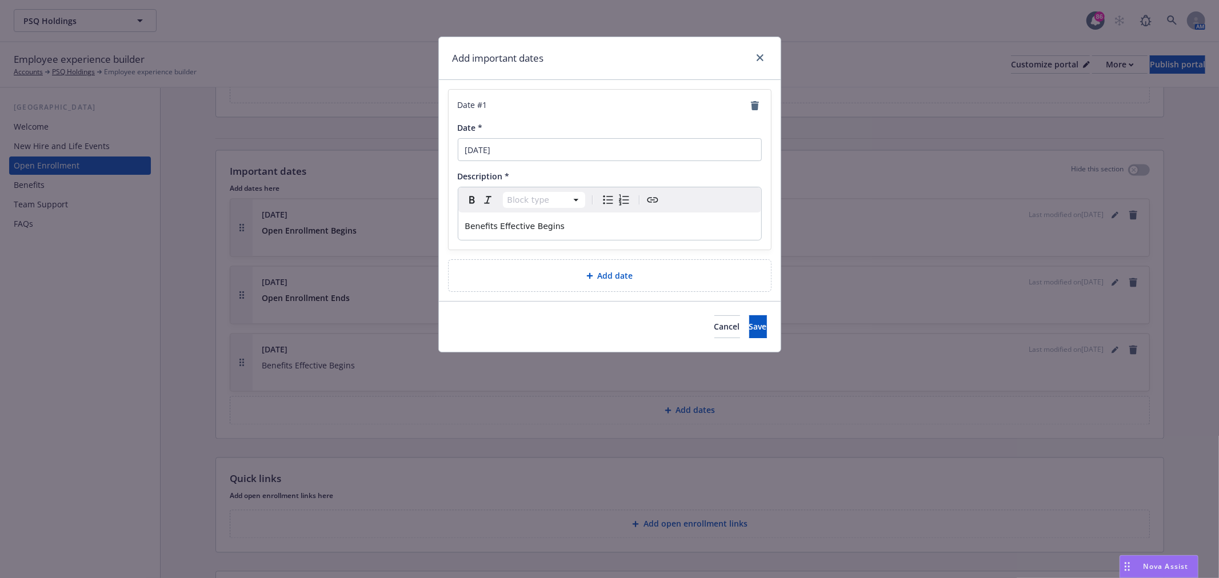
select select "paragraph"
drag, startPoint x: 626, startPoint y: 231, endPoint x: 21, endPoint y: 159, distance: 609.5
click at [277, 189] on div "Add important dates Date # 1 Date * October 1st, 2025 Description * Paragraph P…" at bounding box center [609, 289] width 1219 height 578
click at [749, 334] on button "Save" at bounding box center [758, 326] width 18 height 23
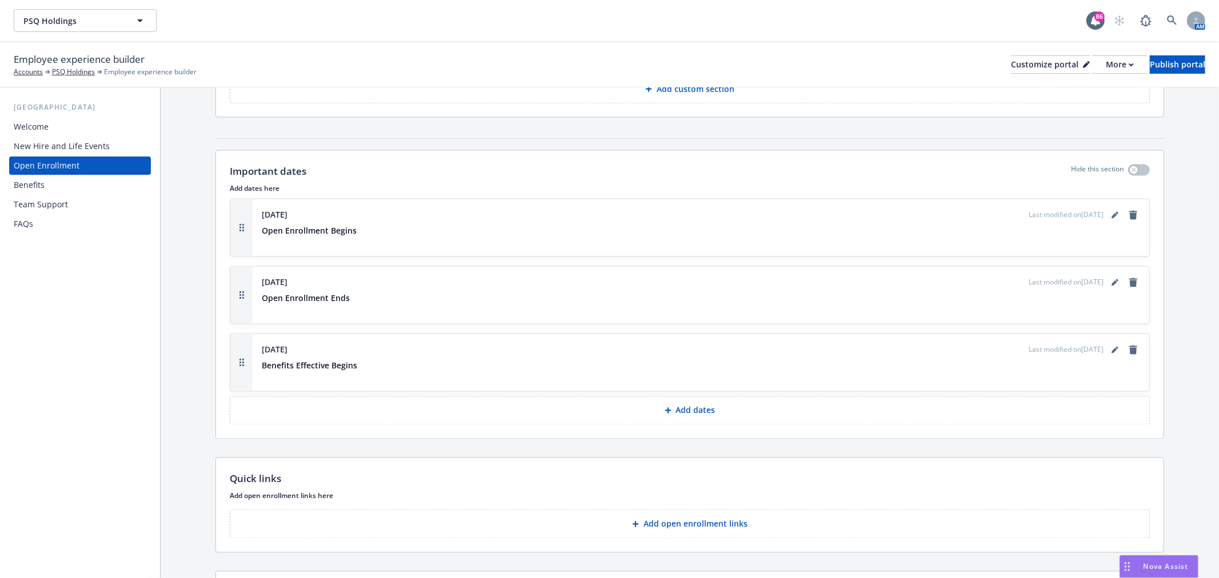
click at [708, 409] on p "Add dates" at bounding box center [695, 410] width 39 height 11
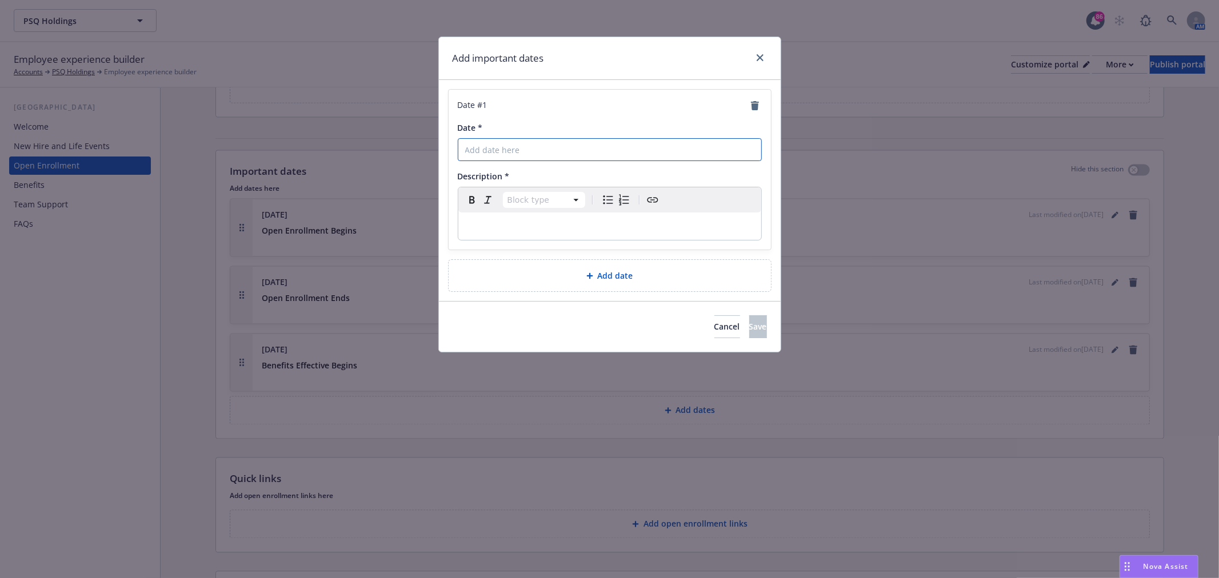
click at [513, 156] on input "Date *" at bounding box center [610, 149] width 304 height 23
click at [517, 153] on input "Date *" at bounding box center [610, 149] width 304 height 23
type input "September 30th, 2026"
select select "paragraph"
click at [498, 226] on p "editable markdown" at bounding box center [609, 226] width 289 height 14
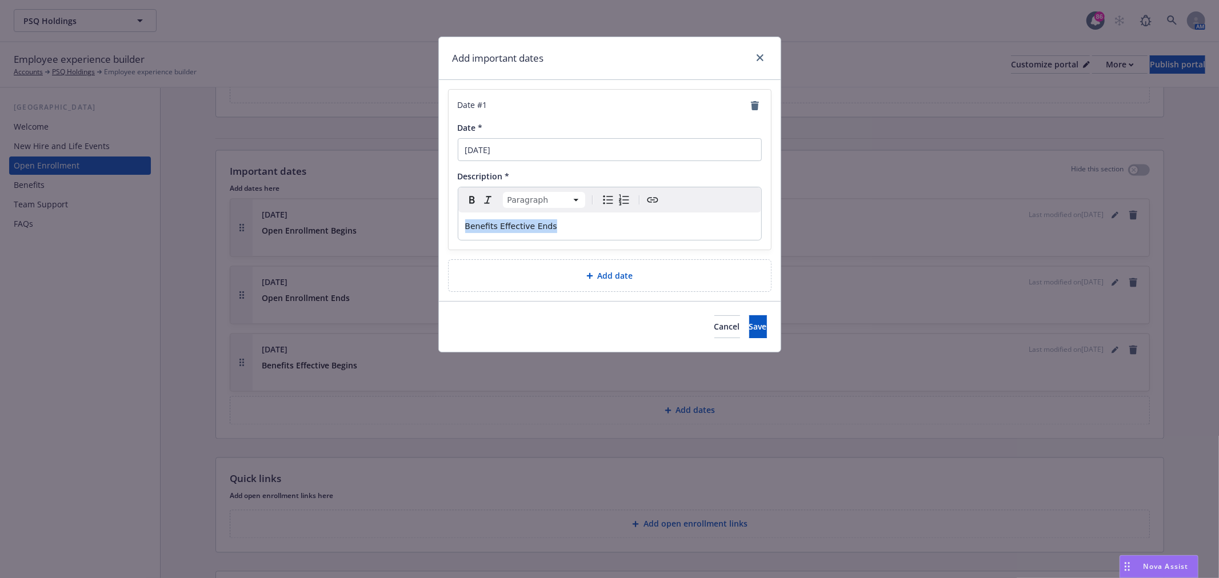
drag, startPoint x: 563, startPoint y: 226, endPoint x: 2, endPoint y: 226, distance: 561.3
click at [117, 242] on div "Add important dates Date # 1 Date * September 30th, 2026 Description * Paragrap…" at bounding box center [609, 289] width 1219 height 578
click at [597, 237] on div "Benefits Effective Ends" at bounding box center [609, 226] width 303 height 27
click at [618, 230] on p "Benefits Effective Ends" at bounding box center [609, 226] width 289 height 14
click at [749, 322] on span "Save" at bounding box center [758, 326] width 18 height 11
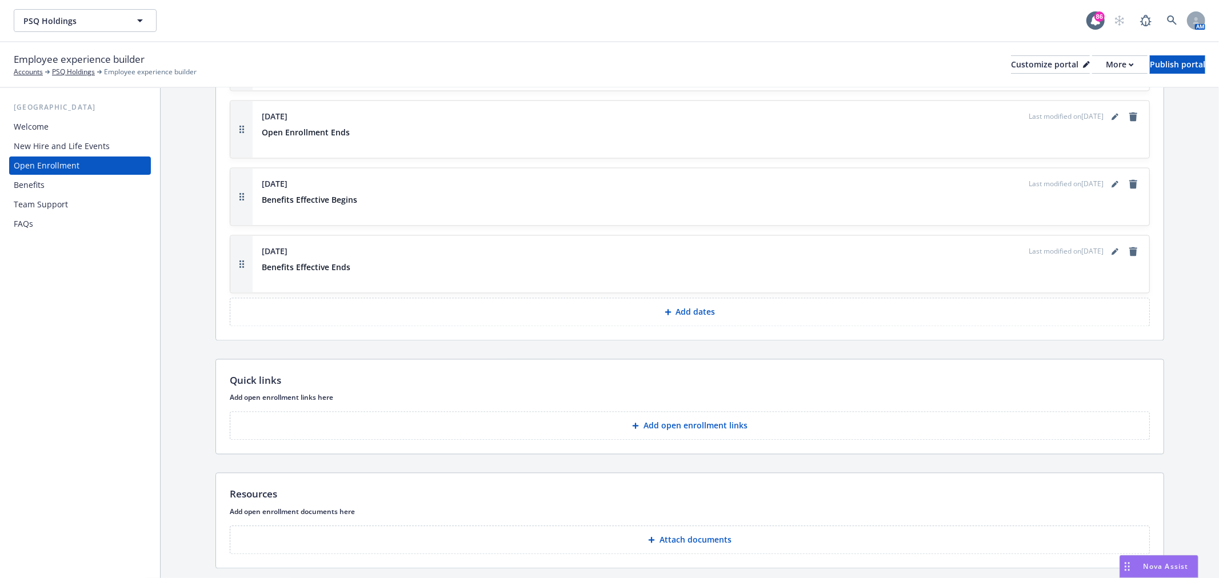
scroll to position [1979, 0]
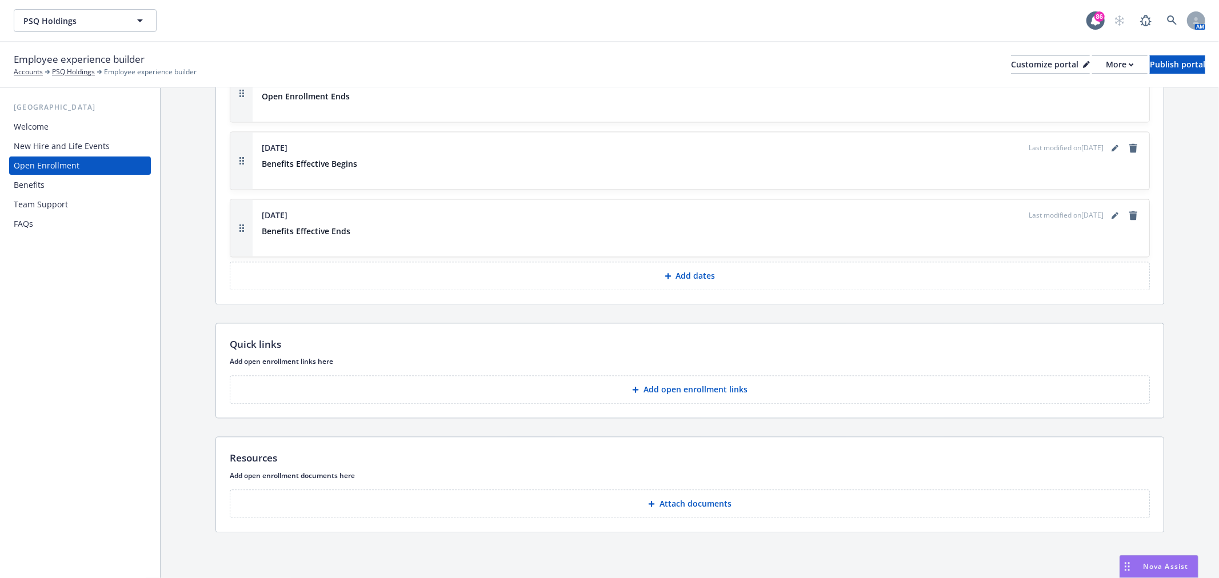
click at [674, 399] on button "Add open enrollment links" at bounding box center [690, 390] width 920 height 29
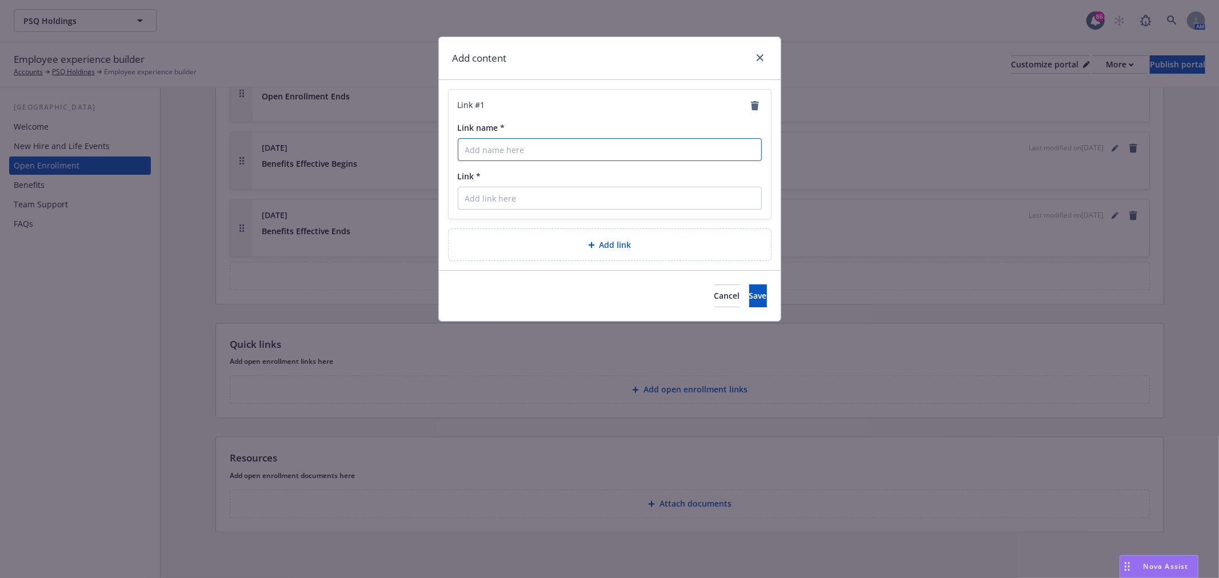
click at [528, 153] on input "Link name *" at bounding box center [610, 149] width 304 height 23
click at [474, 201] on input "Link *" at bounding box center [610, 198] width 304 height 23
click at [488, 155] on input "Link name *" at bounding box center [610, 149] width 304 height 23
paste input "Enroll Here"
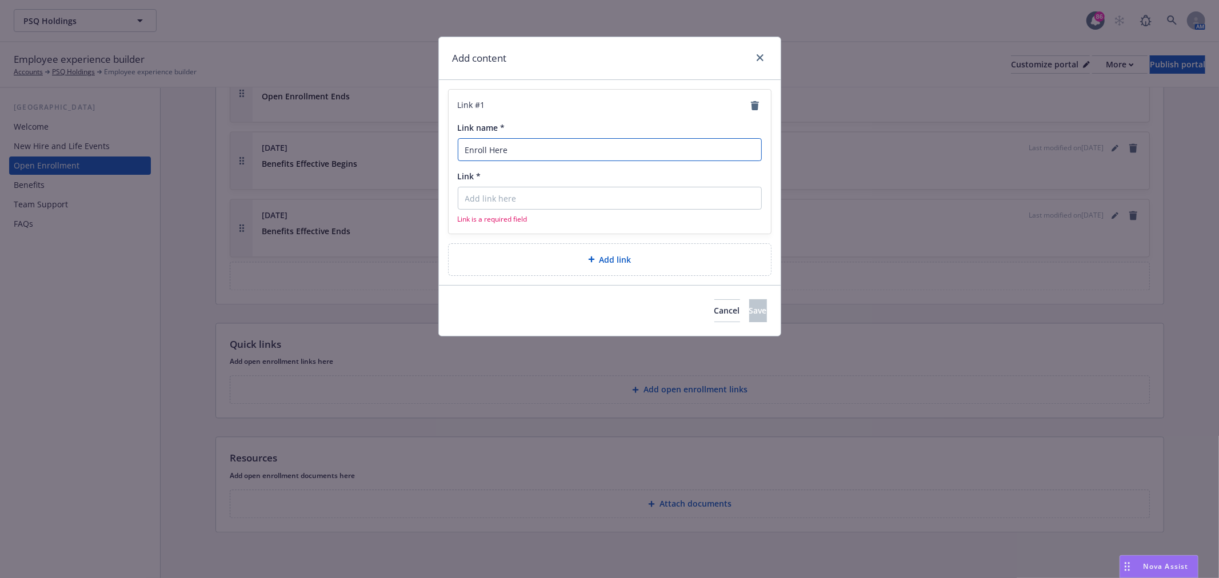
type input "Enroll Here"
click at [493, 195] on input "Link *" at bounding box center [610, 198] width 304 height 23
click at [486, 198] on input "Link *" at bounding box center [610, 198] width 304 height 23
paste input "https://app.rippling.com/sign-in/id"
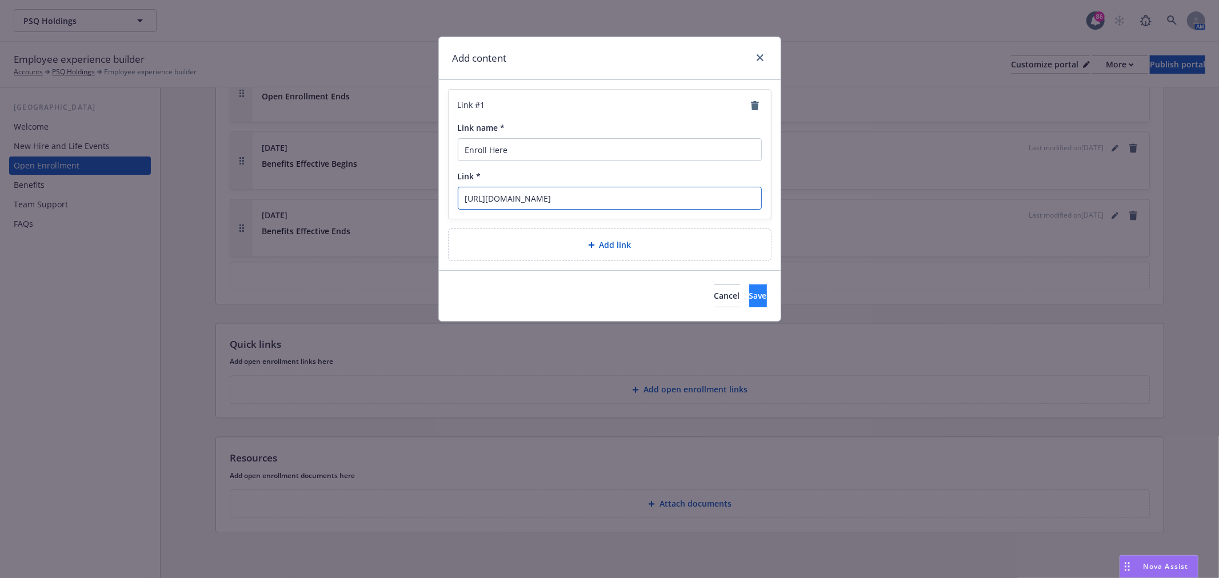
type input "https://app.rippling.com/sign-in/id"
click at [749, 295] on span "Save" at bounding box center [758, 295] width 18 height 11
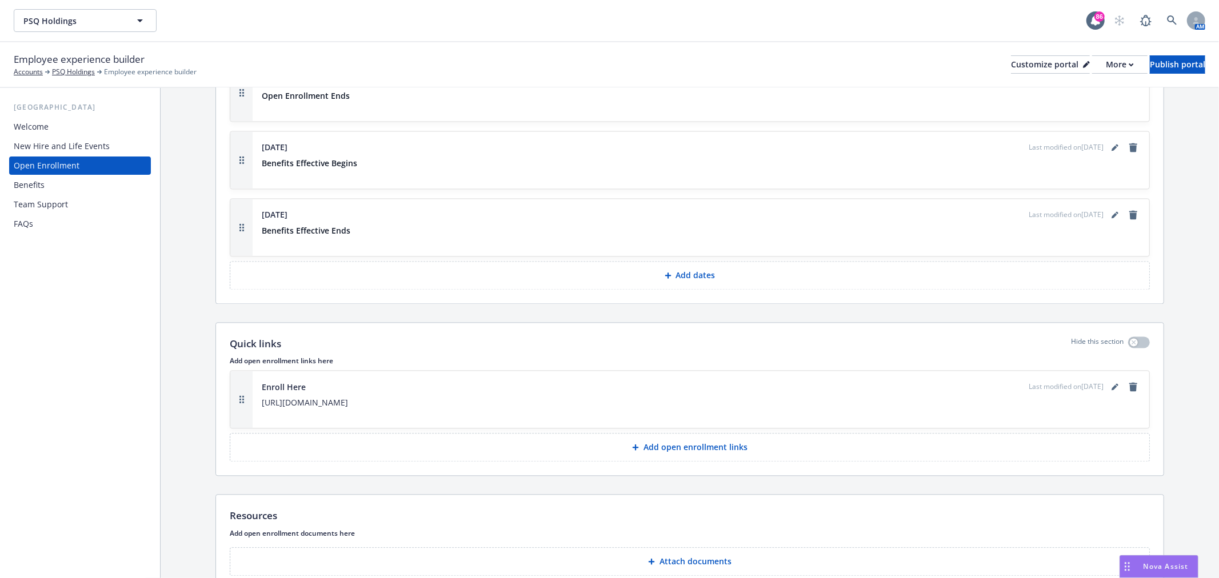
scroll to position [2037, 0]
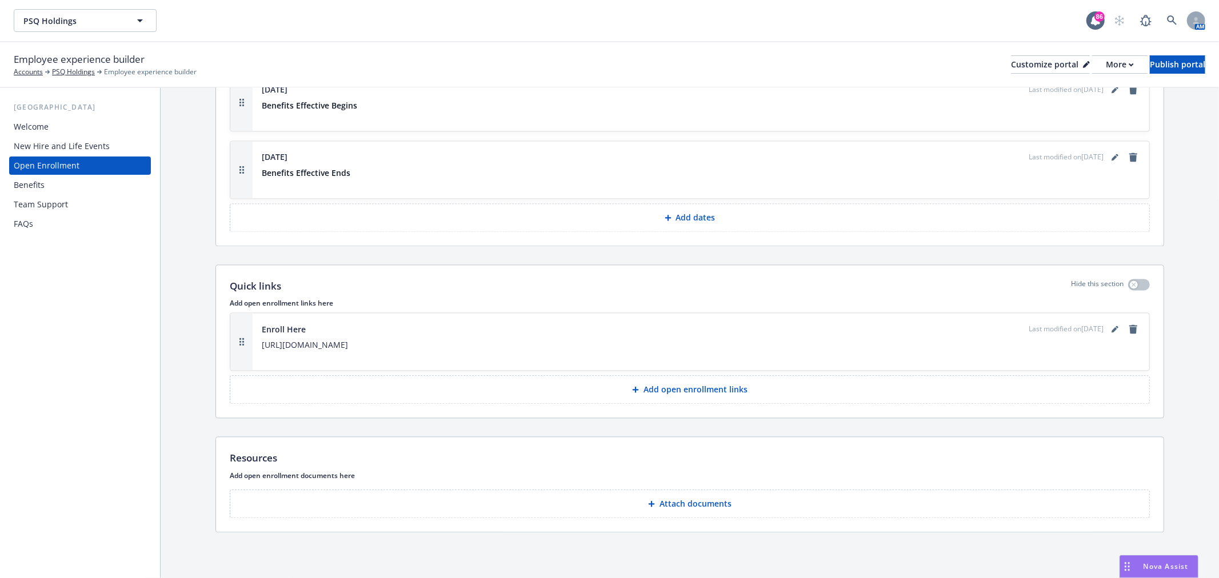
click at [772, 498] on button "Attach documents" at bounding box center [690, 504] width 920 height 29
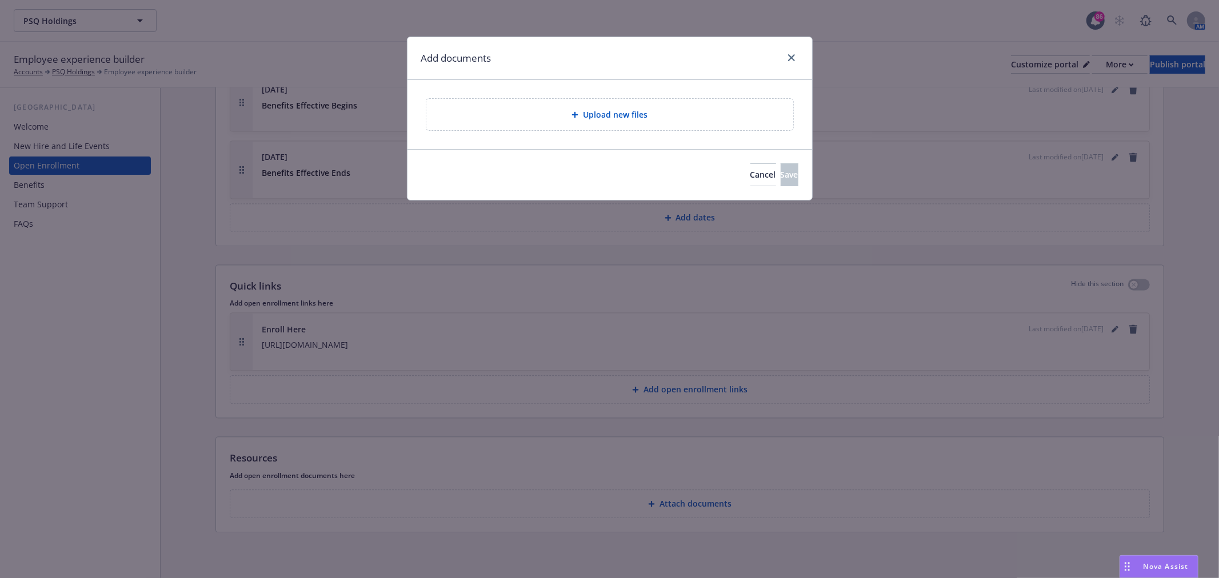
click at [486, 105] on div "Upload new files" at bounding box center [609, 114] width 367 height 31
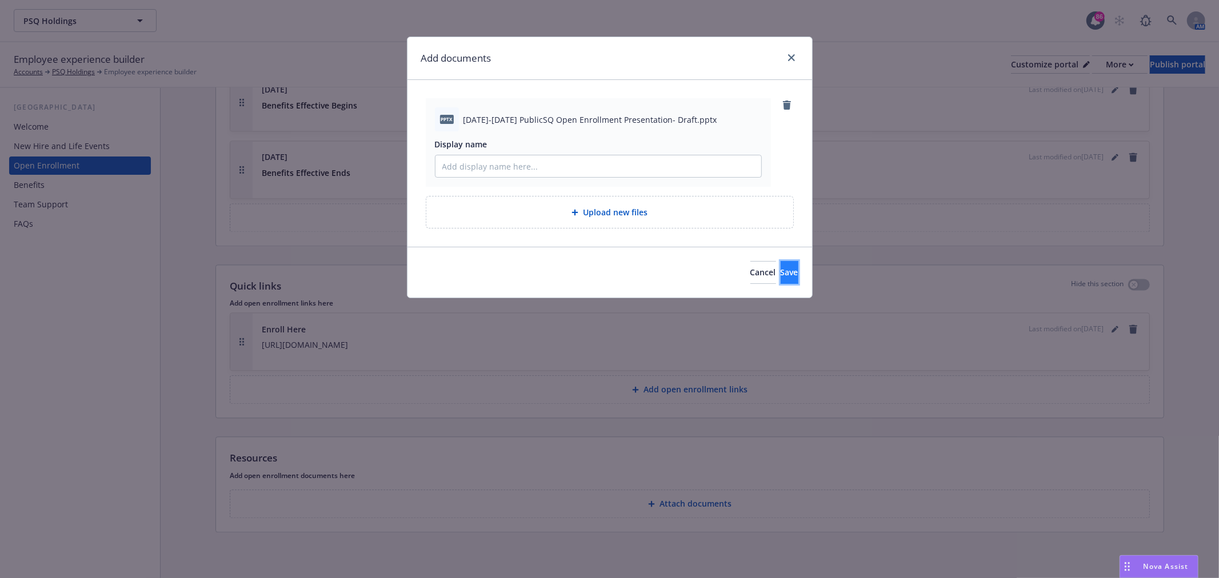
click at [788, 270] on button "Save" at bounding box center [790, 272] width 18 height 23
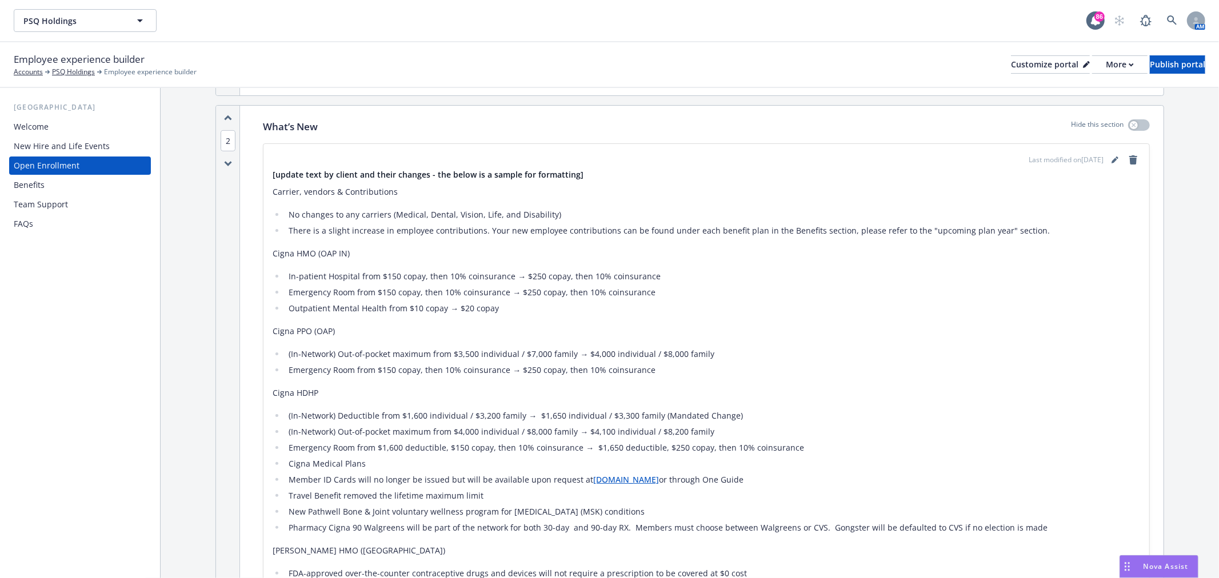
scroll to position [449, 0]
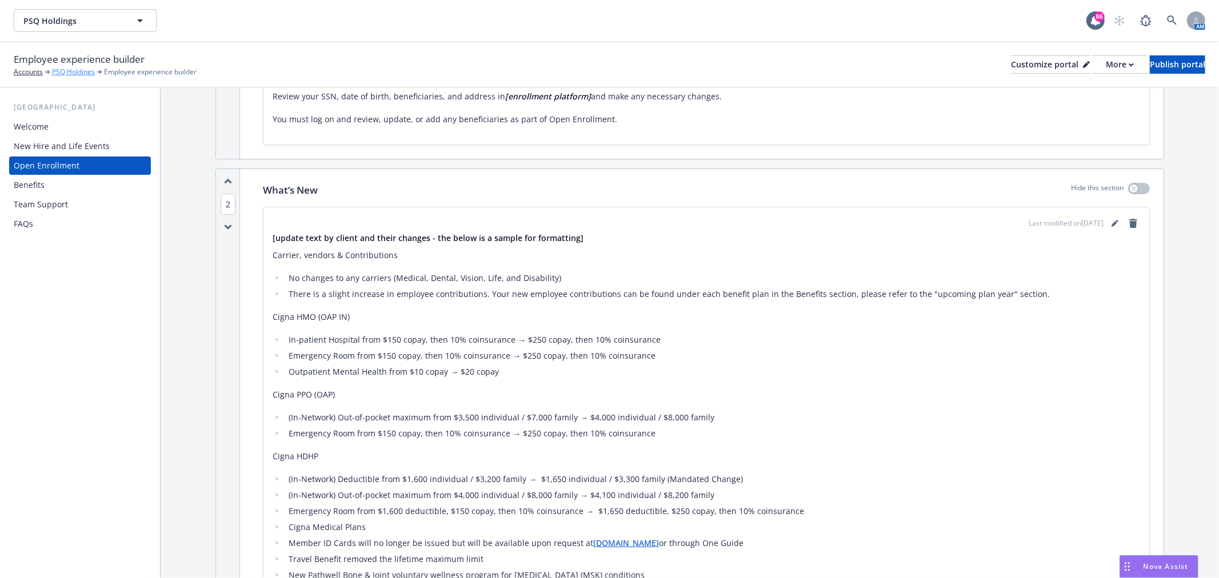
click at [82, 73] on link "PSQ Holdings" at bounding box center [73, 72] width 43 height 10
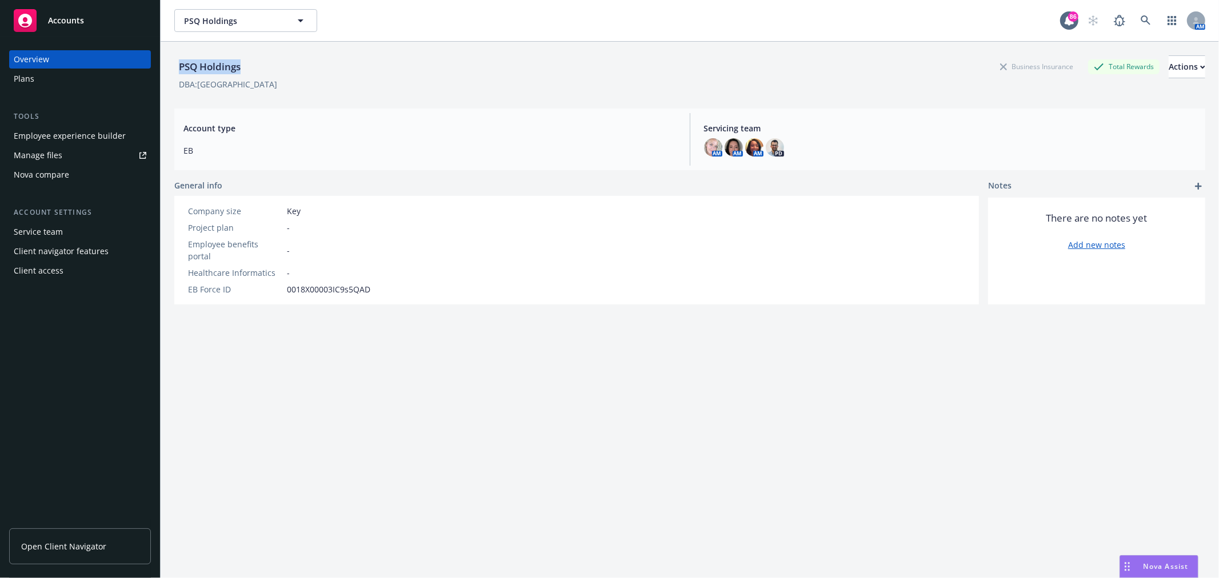
drag, startPoint x: 170, startPoint y: 58, endPoint x: 323, endPoint y: 52, distance: 153.3
click at [315, 55] on div "PSQ Holdings Business Insurance Total Rewards Actions DBA: Public Square Accoun…" at bounding box center [690, 331] width 1058 height 578
copy div "PSQ Holdings"
click at [1141, 19] on icon at bounding box center [1146, 20] width 10 height 10
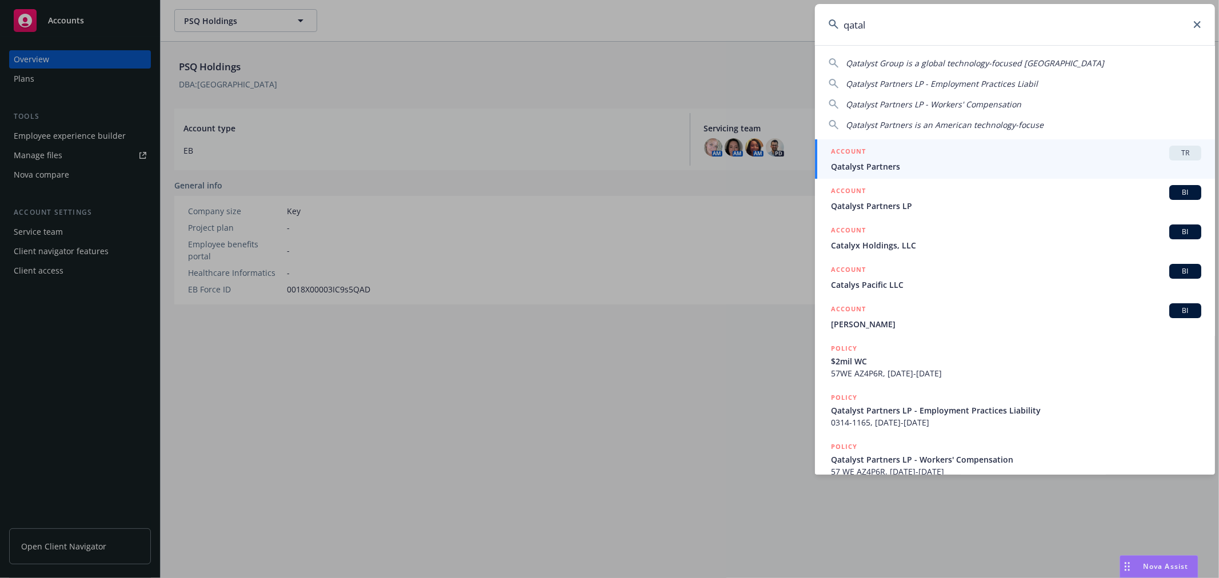
type input "qatal"
click at [1178, 153] on span "TR" at bounding box center [1185, 153] width 23 height 10
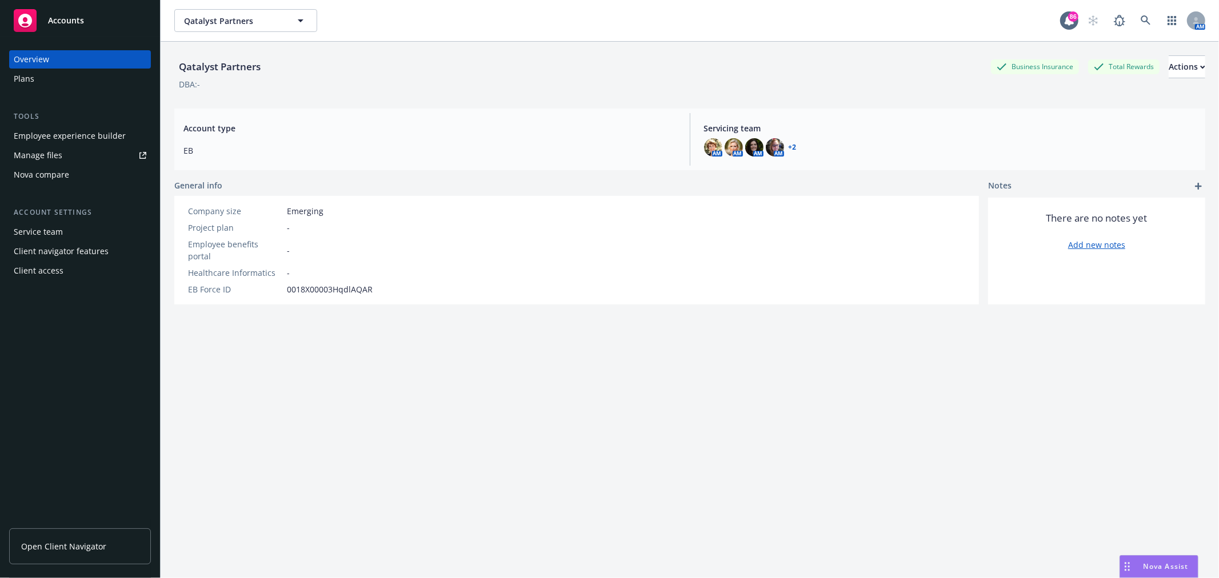
click at [76, 140] on div "Employee experience builder" at bounding box center [70, 136] width 112 height 18
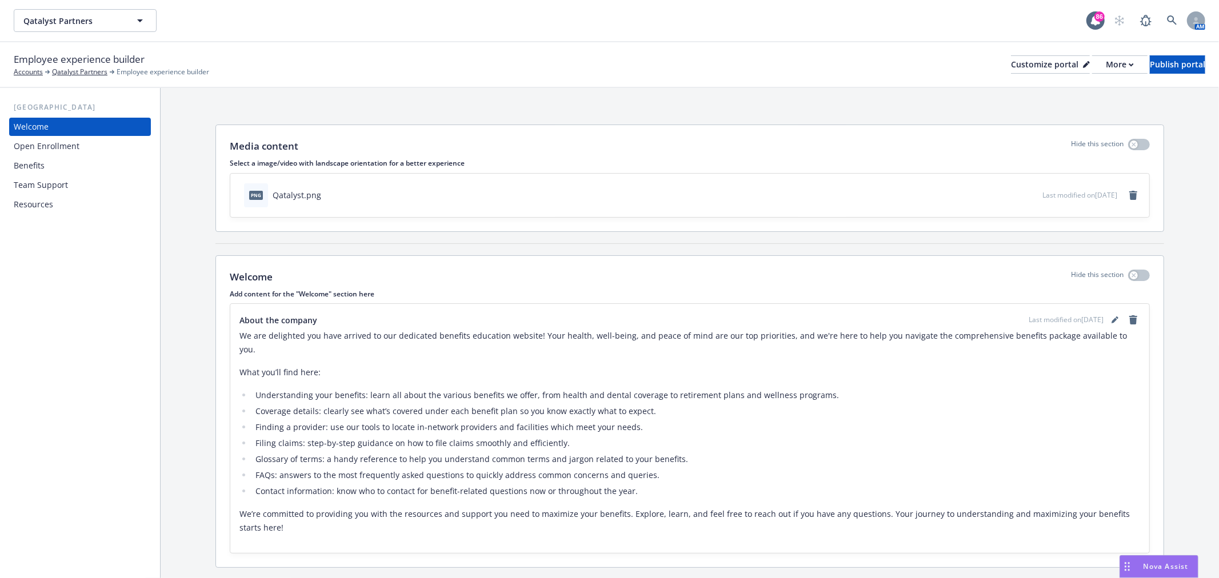
click at [52, 147] on div "Open Enrollment" at bounding box center [47, 146] width 66 height 18
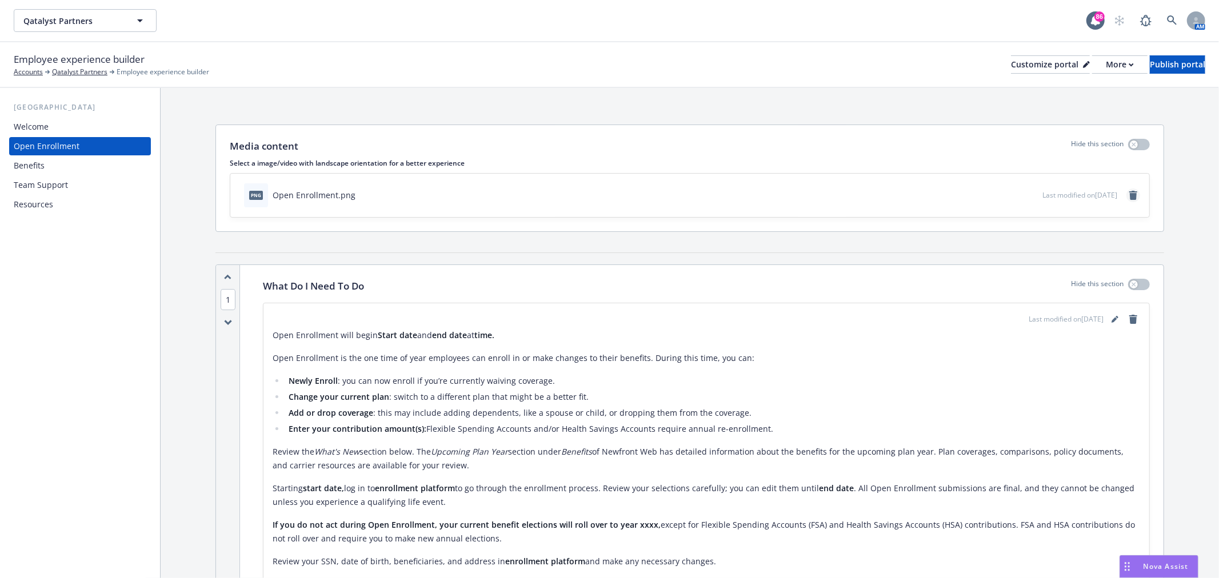
click at [1129, 195] on icon "remove" at bounding box center [1133, 195] width 8 height 9
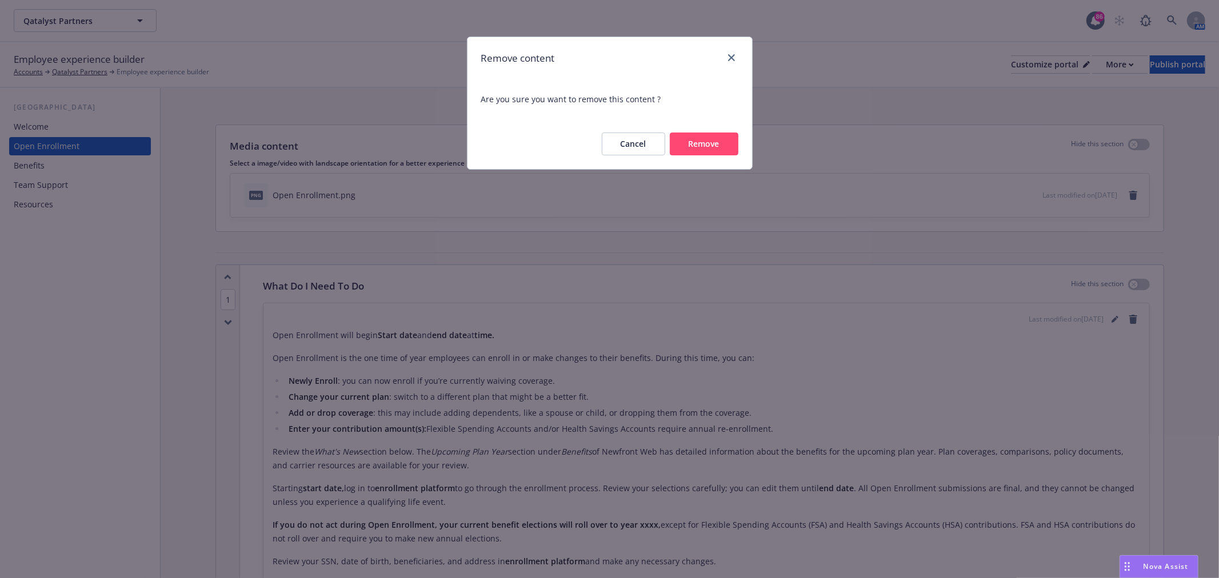
click at [705, 139] on button "Remove" at bounding box center [704, 144] width 69 height 23
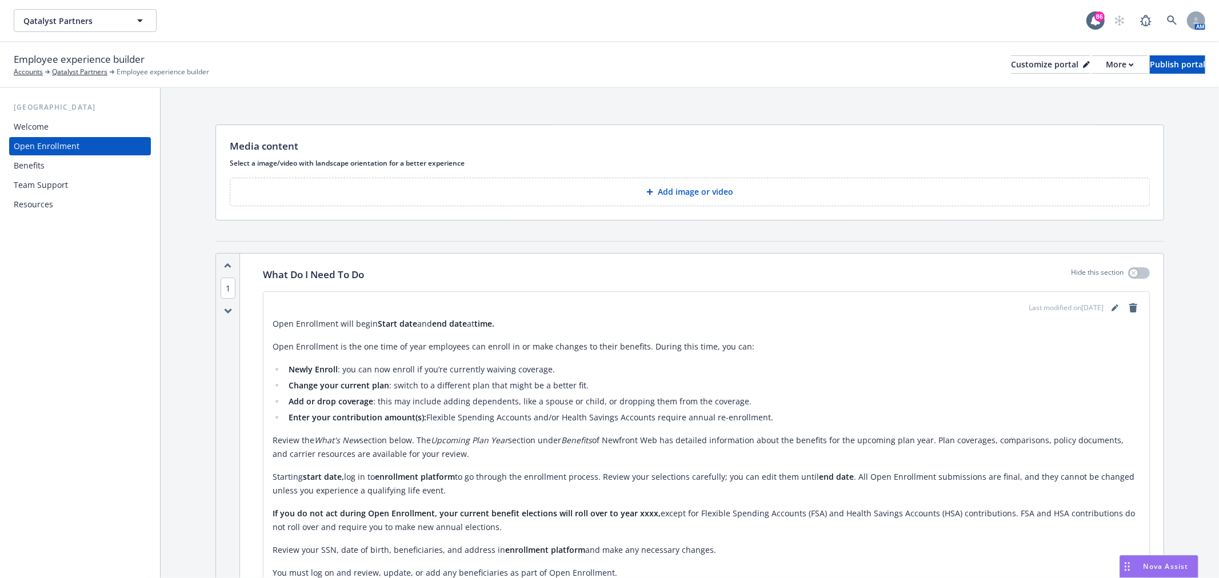
click at [976, 202] on button "Add image or video" at bounding box center [690, 192] width 920 height 29
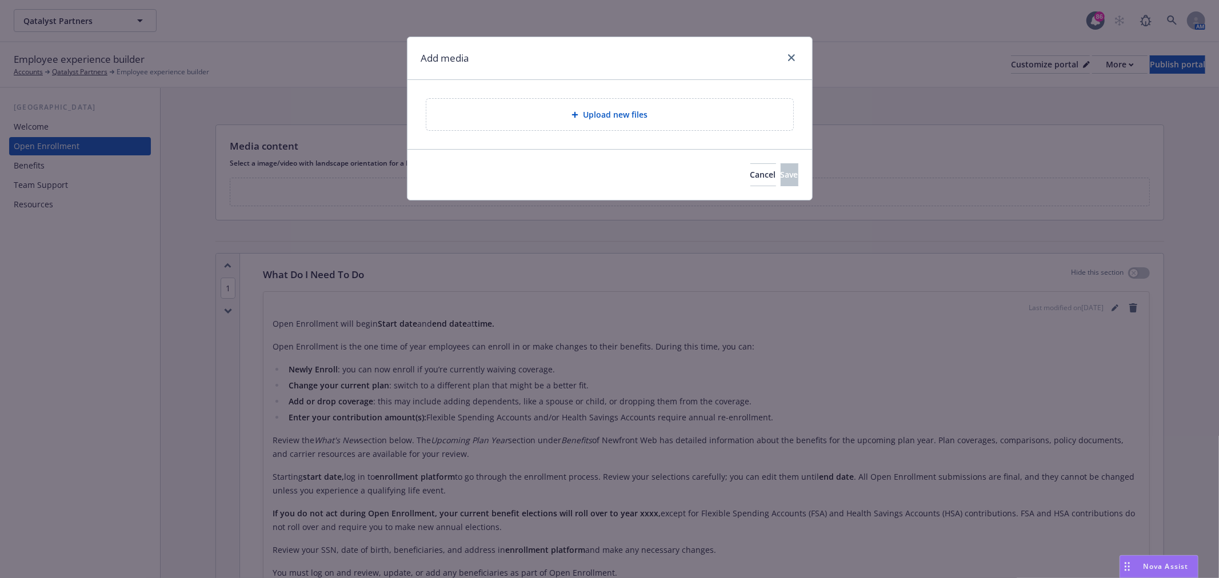
click at [646, 111] on span "Upload new files" at bounding box center [615, 115] width 65 height 12
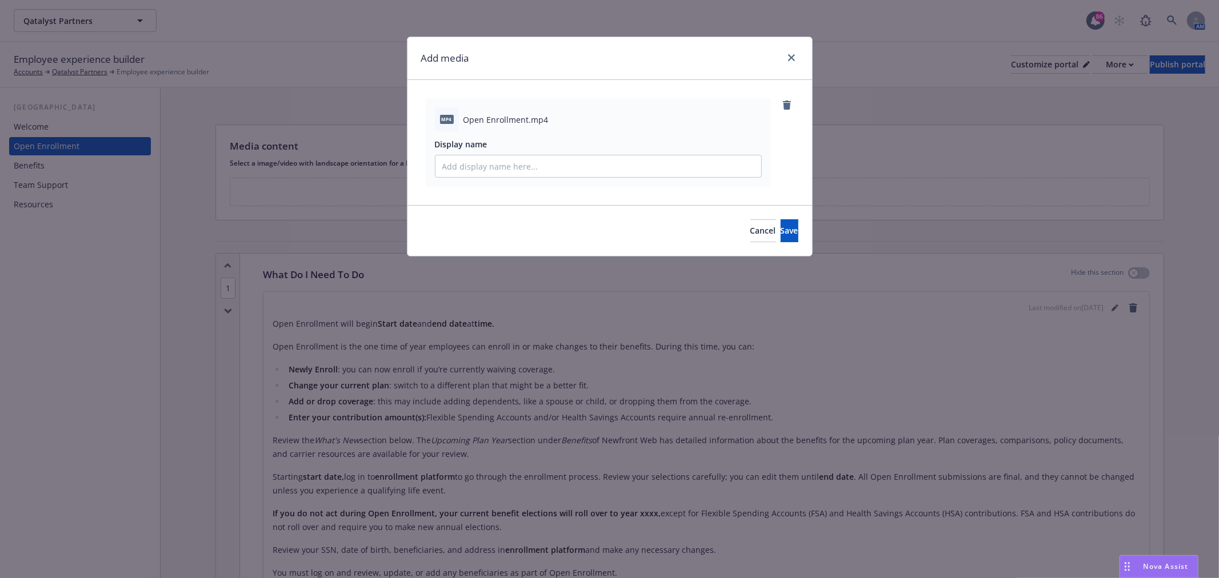
click at [775, 211] on div "Cancel Save" at bounding box center [610, 230] width 405 height 51
click at [781, 221] on button "Save" at bounding box center [790, 230] width 18 height 23
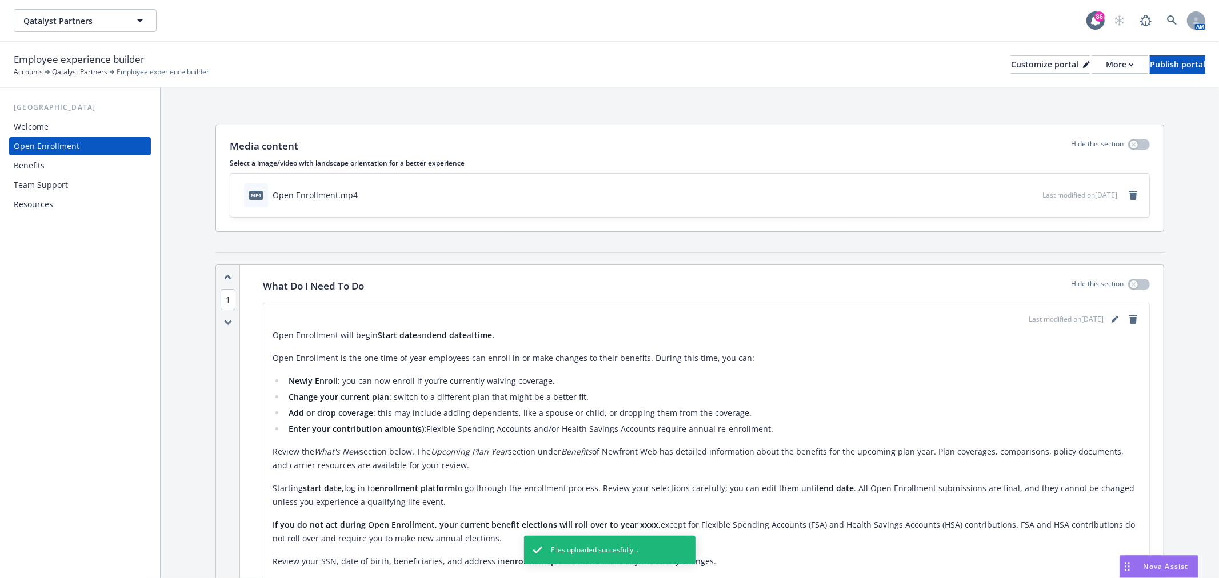
click at [98, 166] on div "Benefits" at bounding box center [80, 166] width 133 height 18
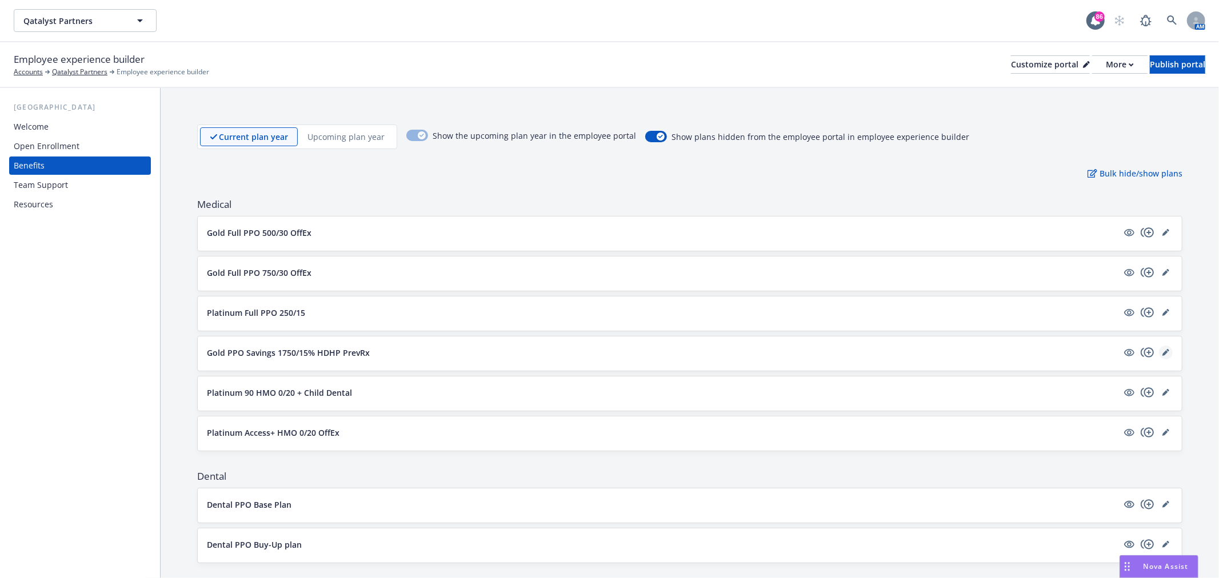
click at [1159, 357] on link "editPencil" at bounding box center [1166, 353] width 14 height 14
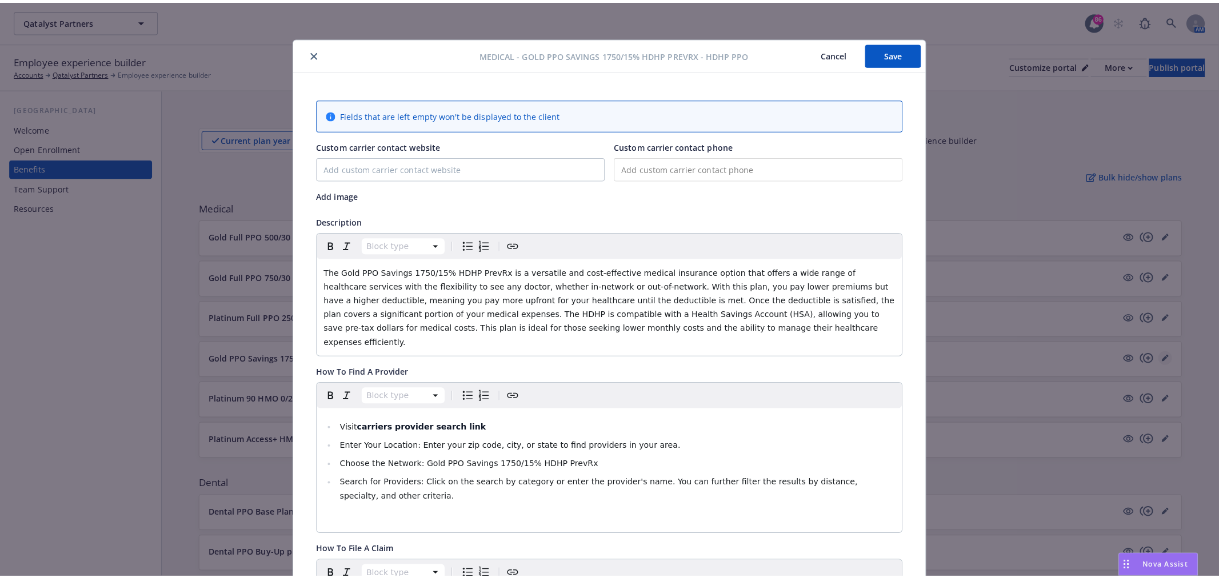
scroll to position [34, 0]
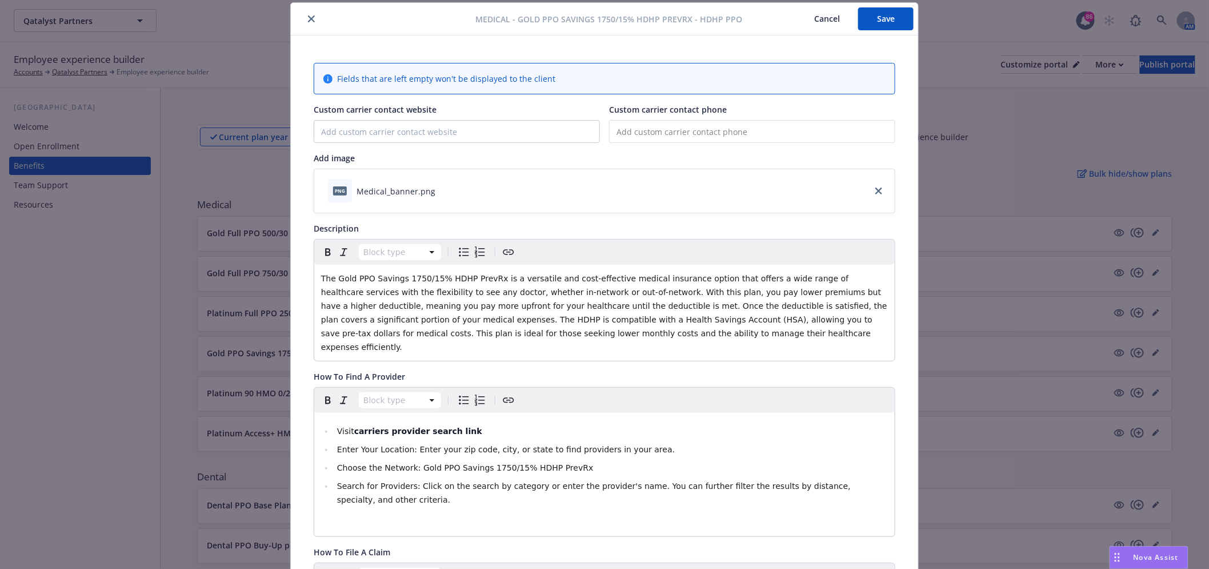
click at [458, 287] on span "The Gold PPO Savings 1750/15% HDHP PrevRx is a versatile and cost-effective med…" at bounding box center [605, 313] width 569 height 78
click at [457, 281] on span "The Gold PPO Savings 1750/15% HDHP PrevRx is a versatile and cost-effective med…" at bounding box center [605, 313] width 569 height 78
click at [890, 15] on button "Save" at bounding box center [885, 18] width 55 height 23
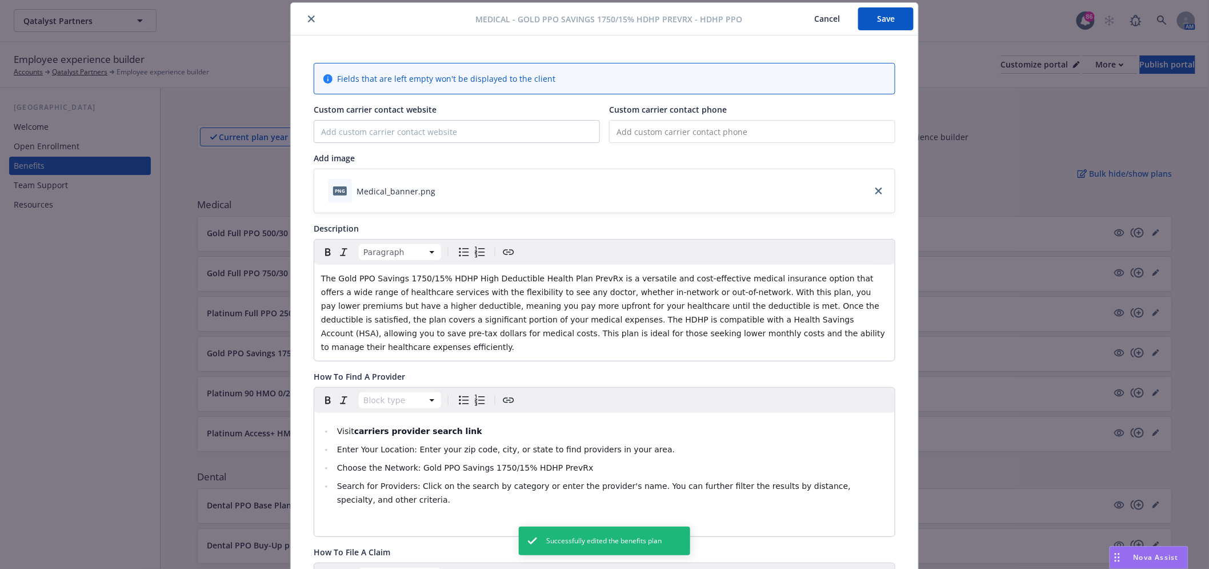
click at [890, 23] on button "Save" at bounding box center [885, 18] width 55 height 23
click at [305, 24] on button "close" at bounding box center [312, 21] width 14 height 14
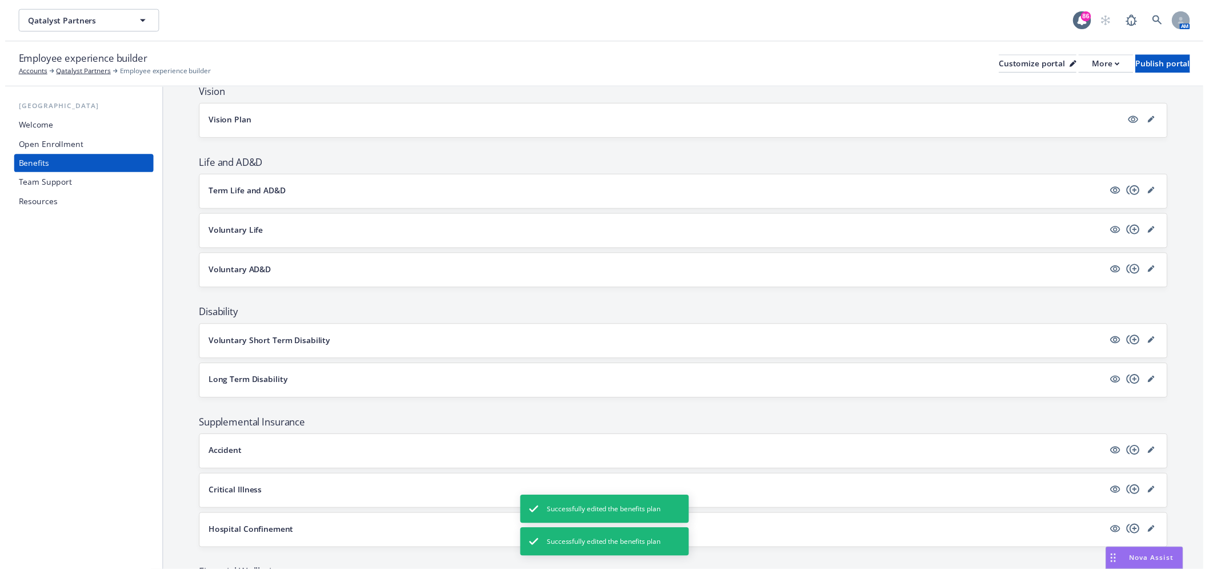
scroll to position [572, 0]
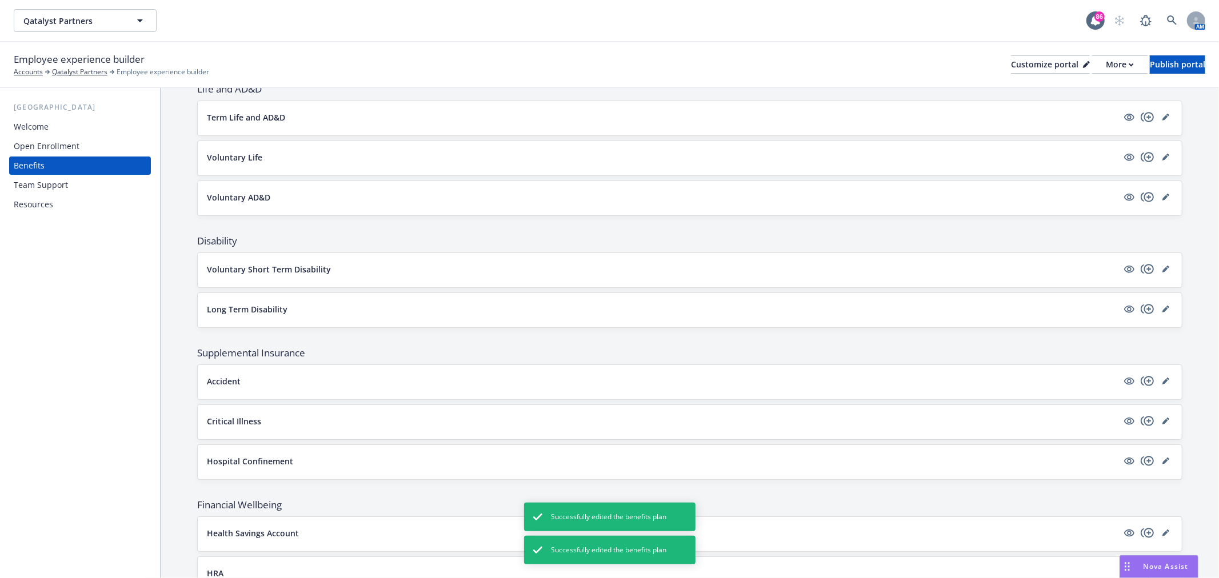
click at [1160, 147] on div "Voluntary Life" at bounding box center [690, 158] width 984 height 34
click at [1163, 157] on icon "editPencil" at bounding box center [1166, 158] width 6 height 6
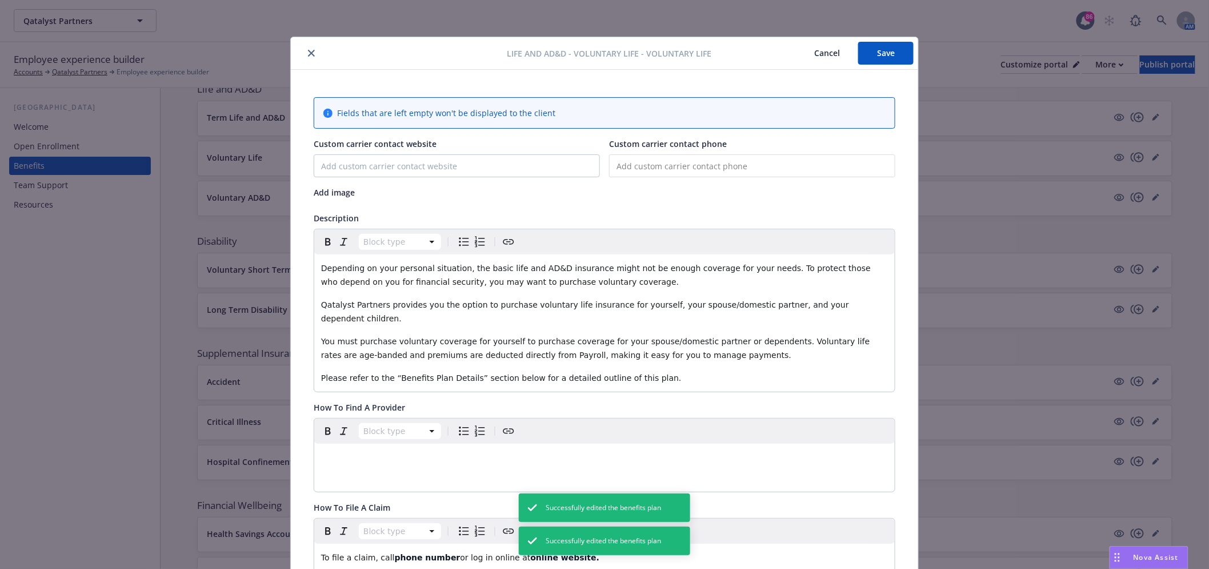
scroll to position [34, 0]
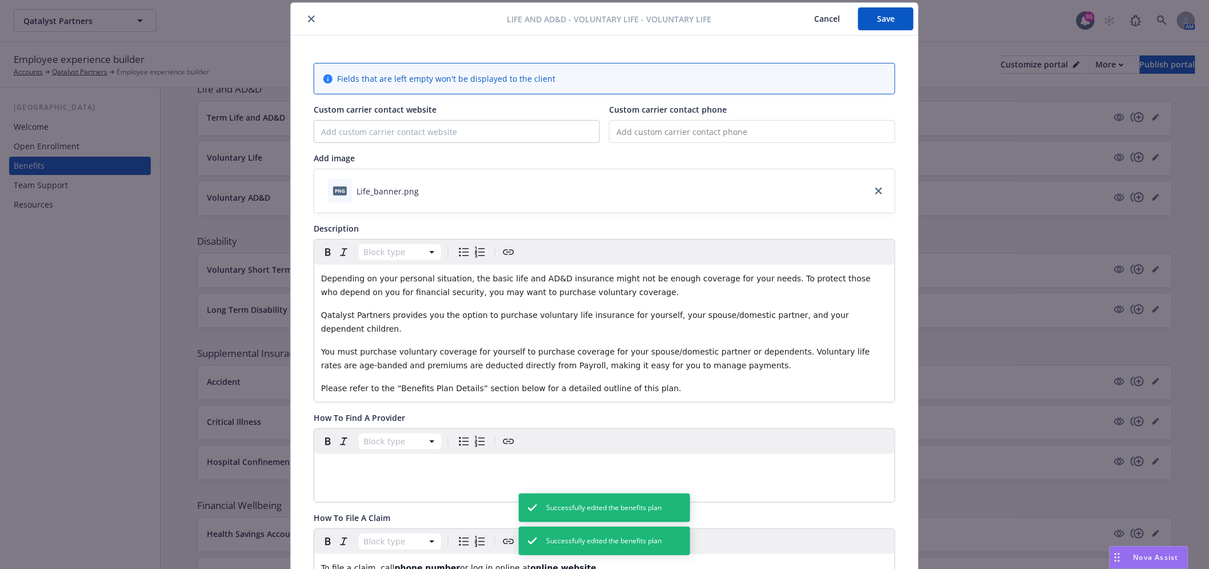
click at [368, 182] on div "png Life_banner.png" at bounding box center [373, 191] width 91 height 24
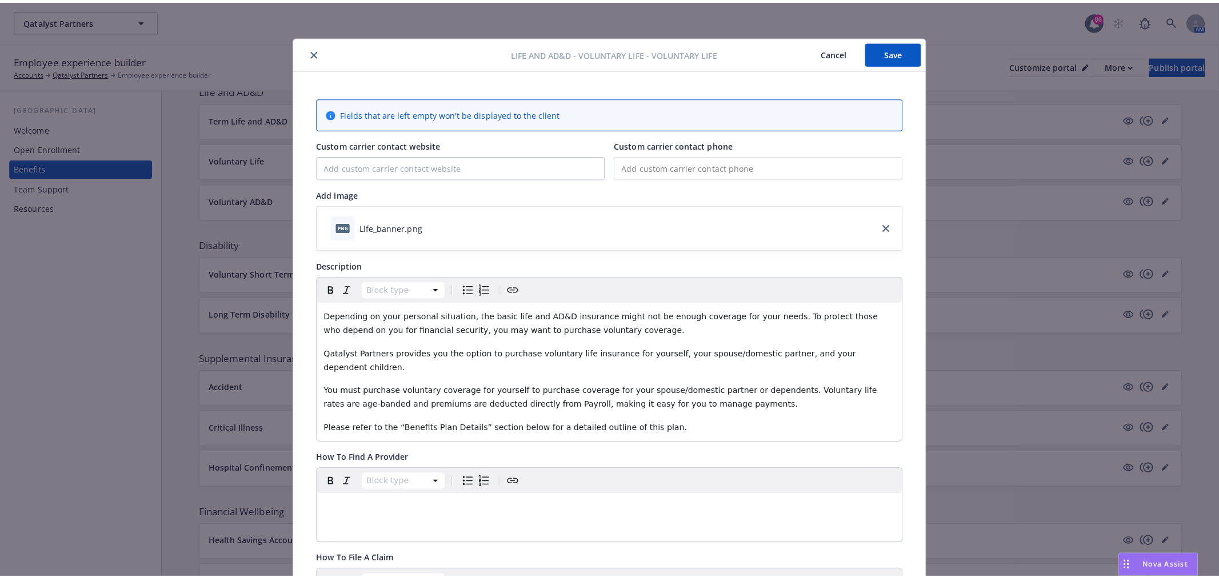
scroll to position [0, 0]
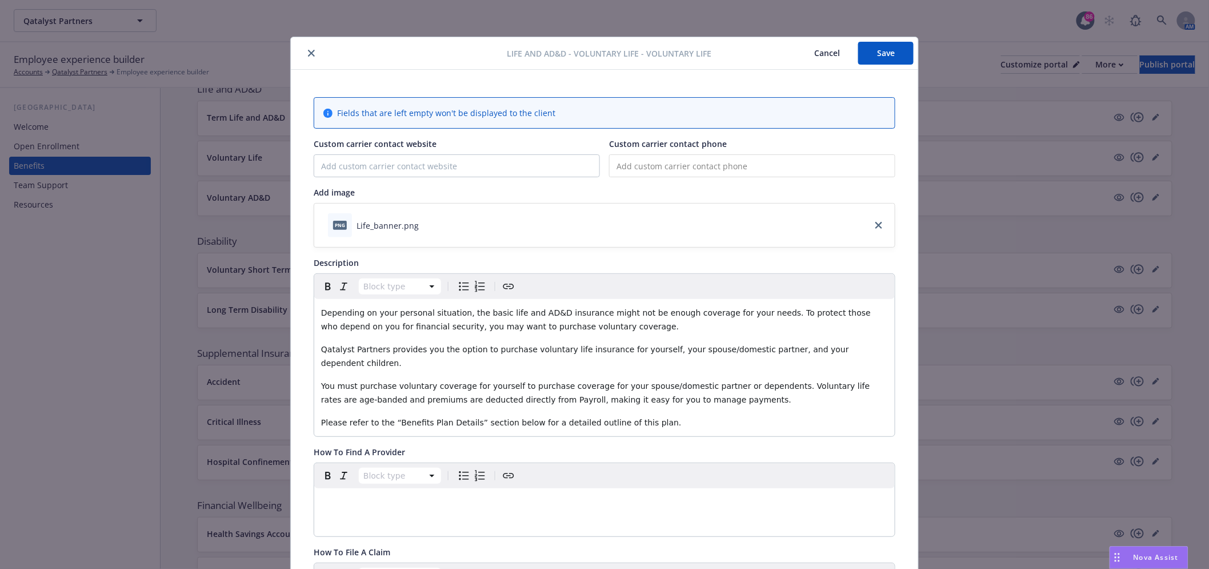
click at [308, 50] on icon "close" at bounding box center [311, 53] width 7 height 7
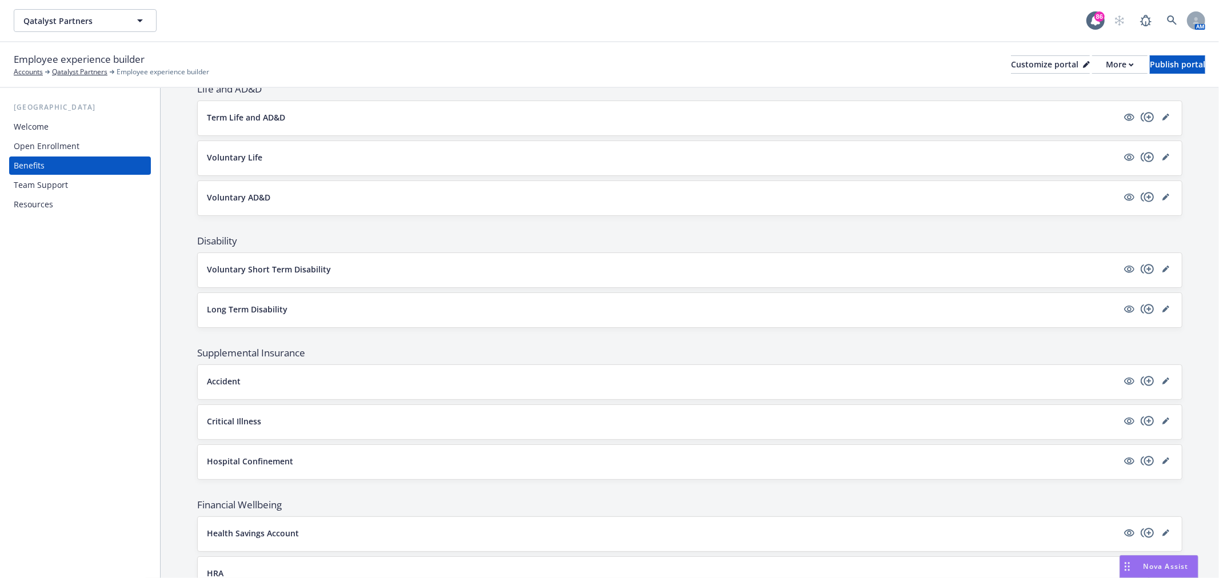
click at [301, 156] on button "Voluntary Life" at bounding box center [662, 157] width 911 height 12
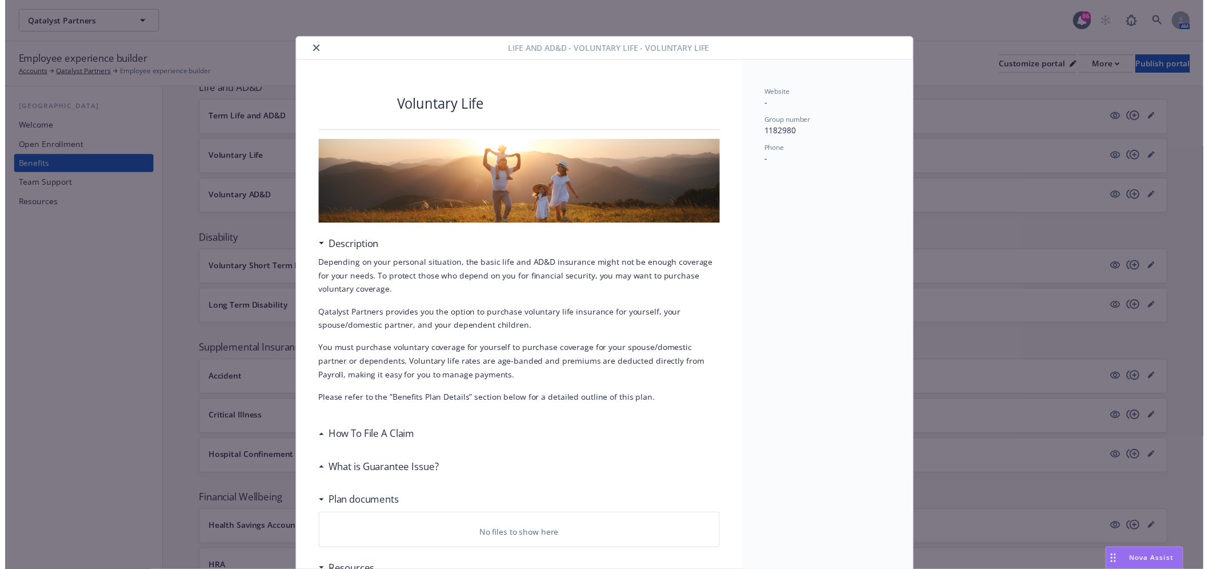
scroll to position [34, 0]
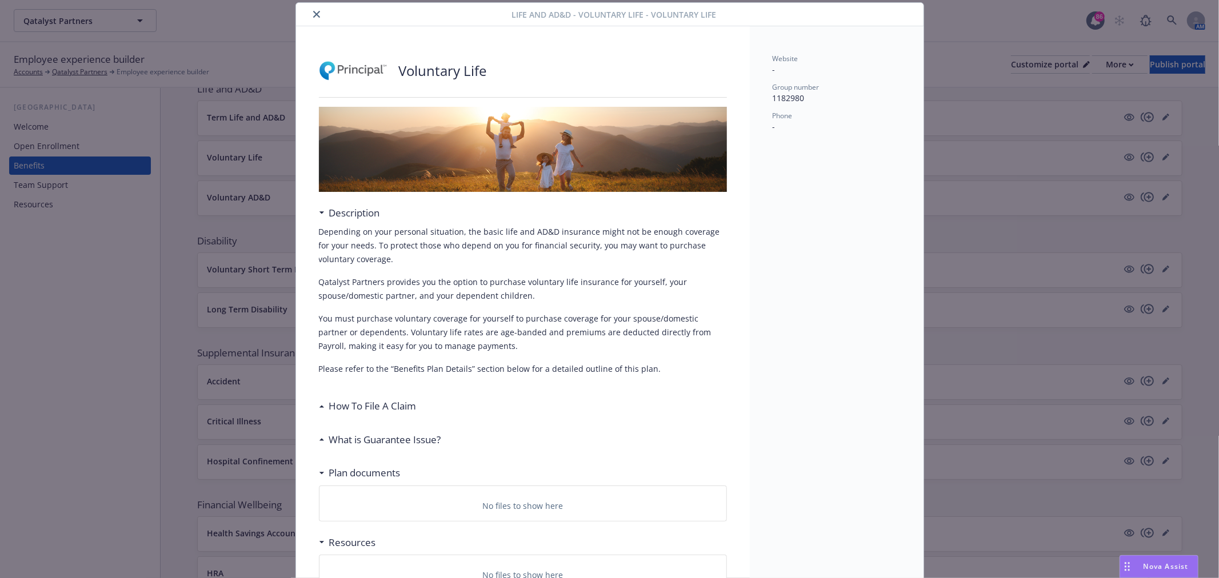
click at [313, 11] on icon "close" at bounding box center [316, 14] width 7 height 7
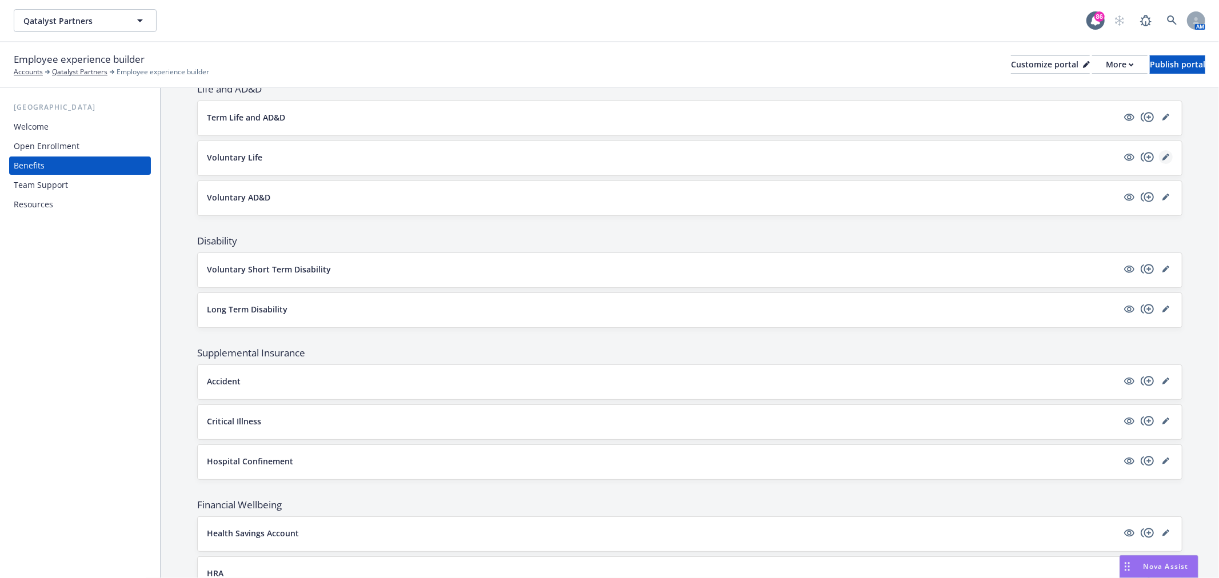
click at [1159, 153] on link "editPencil" at bounding box center [1166, 157] width 14 height 14
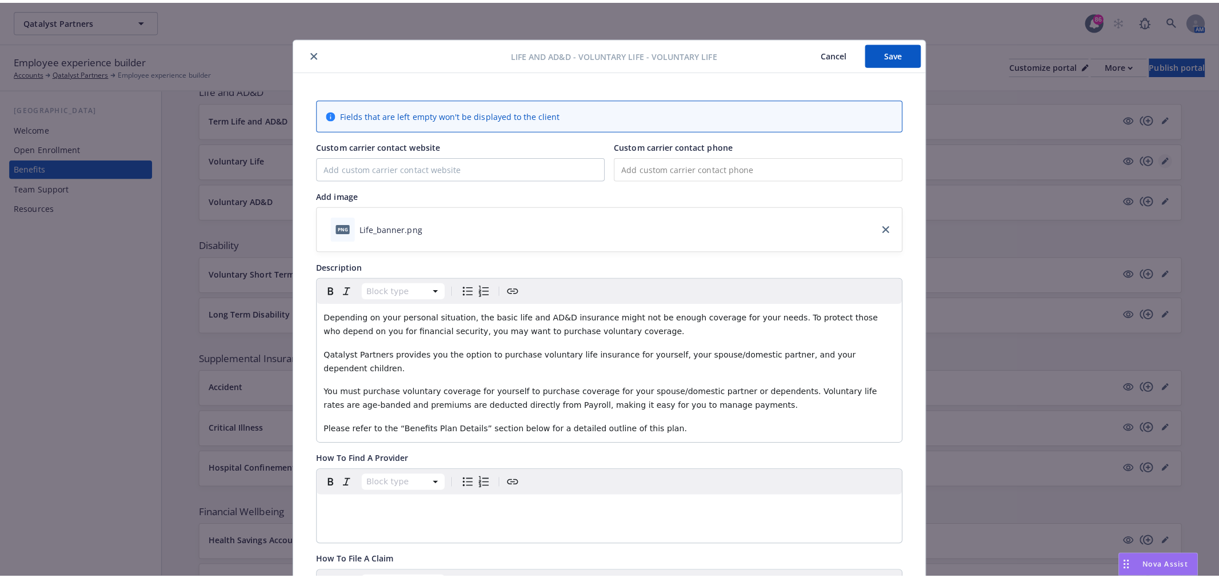
scroll to position [34, 0]
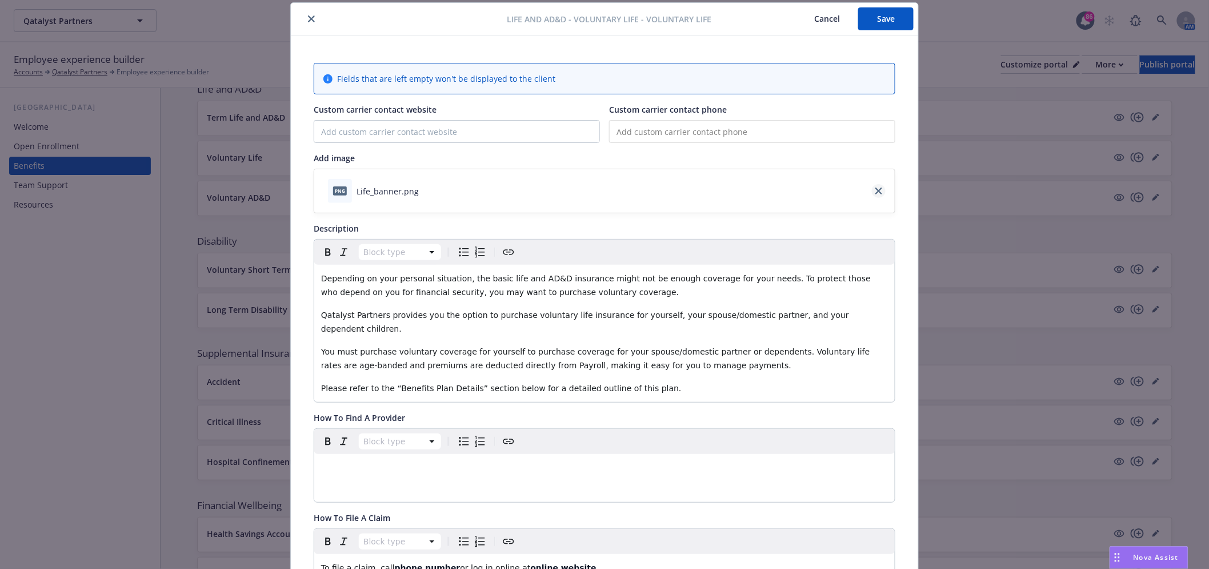
click at [876, 191] on icon "close" at bounding box center [879, 190] width 7 height 7
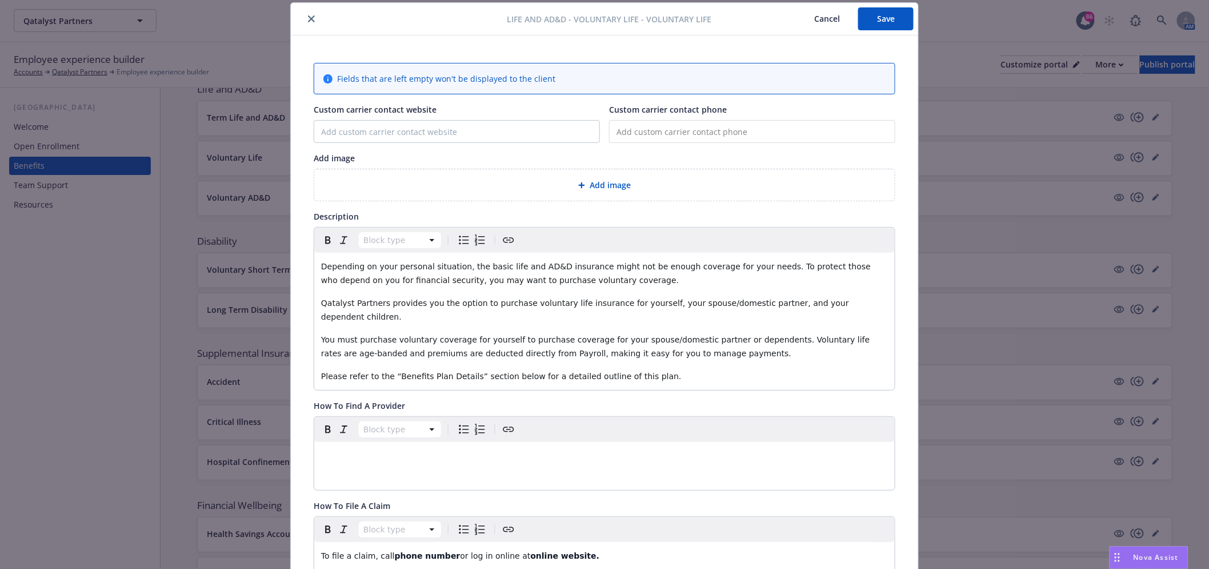
click at [721, 173] on div "Add image" at bounding box center [604, 184] width 581 height 31
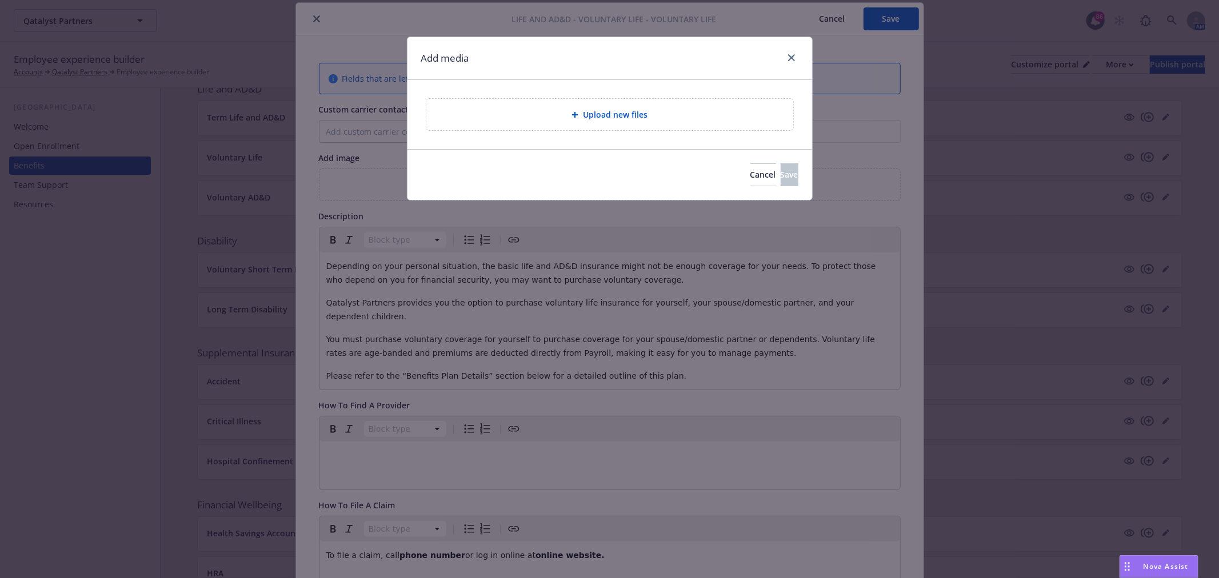
click at [661, 121] on div "Upload new files" at bounding box center [610, 114] width 349 height 13
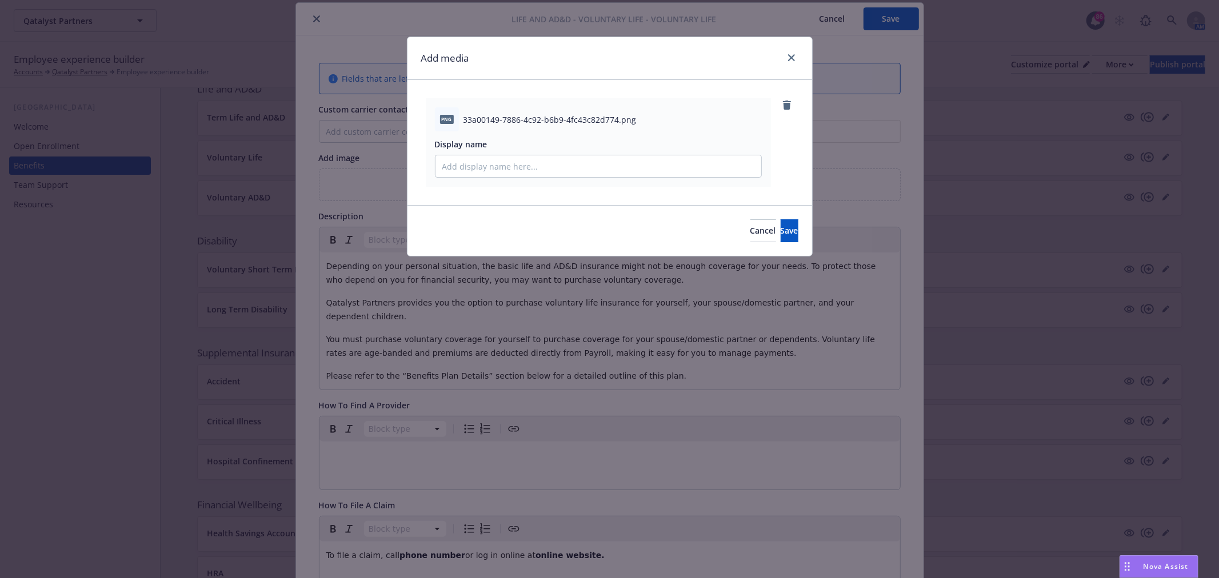
click at [769, 213] on div "Cancel Save" at bounding box center [610, 230] width 405 height 51
click at [781, 223] on button "Save" at bounding box center [790, 230] width 18 height 23
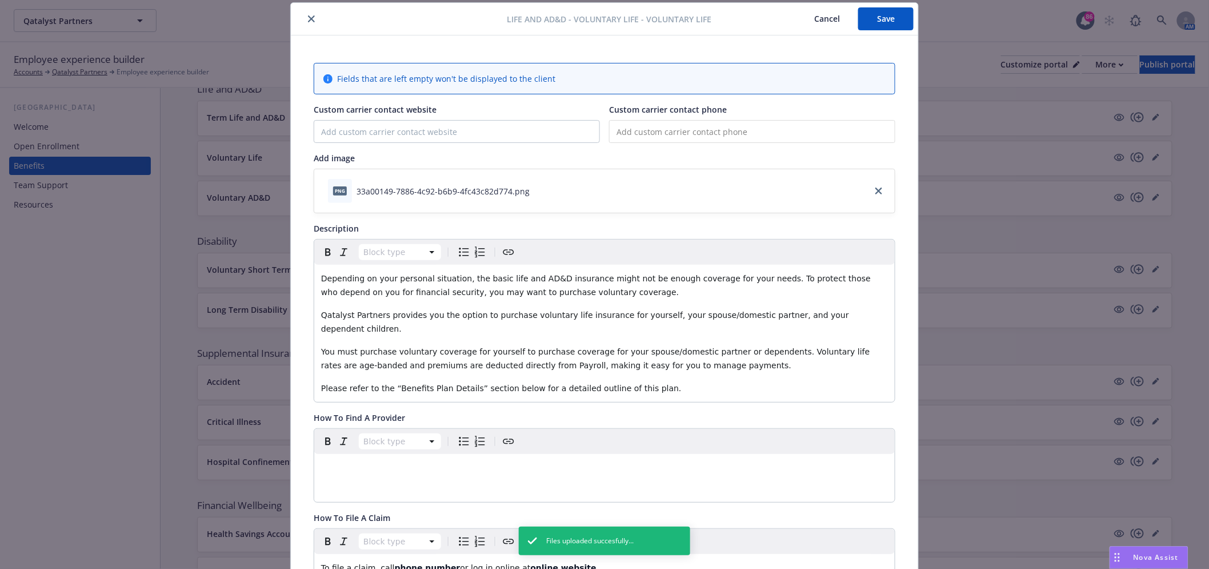
click at [896, 29] on button "Save" at bounding box center [885, 18] width 55 height 23
click at [314, 13] on div at bounding box center [400, 19] width 211 height 14
click at [308, 19] on icon "close" at bounding box center [311, 18] width 7 height 7
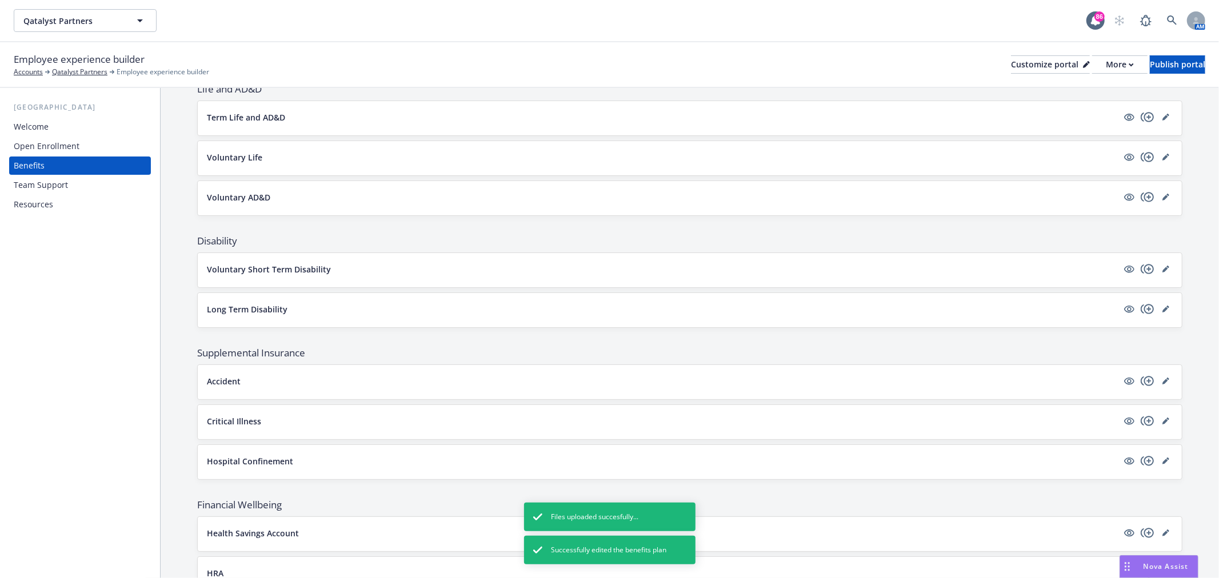
click at [369, 153] on button "Voluntary Life" at bounding box center [662, 157] width 911 height 12
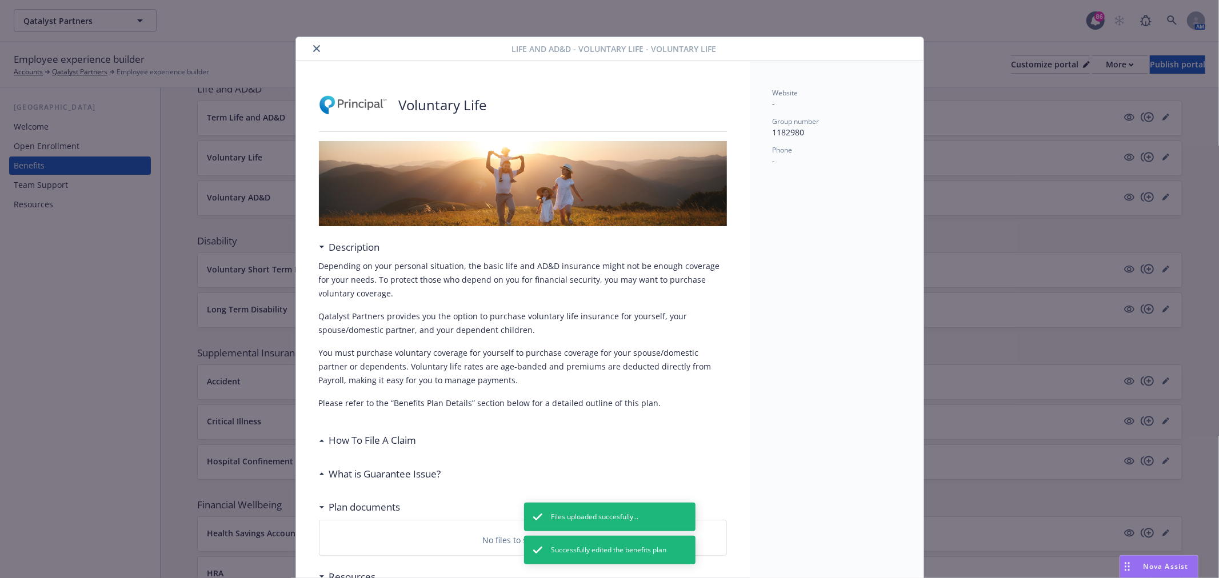
scroll to position [34, 0]
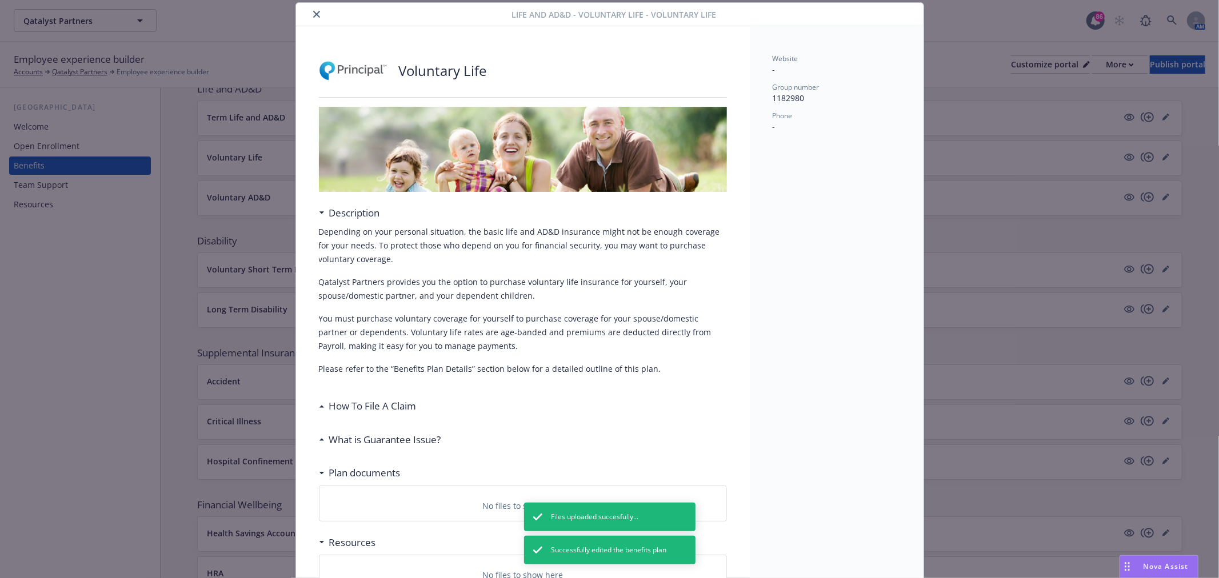
click at [313, 14] on icon "close" at bounding box center [316, 14] width 7 height 7
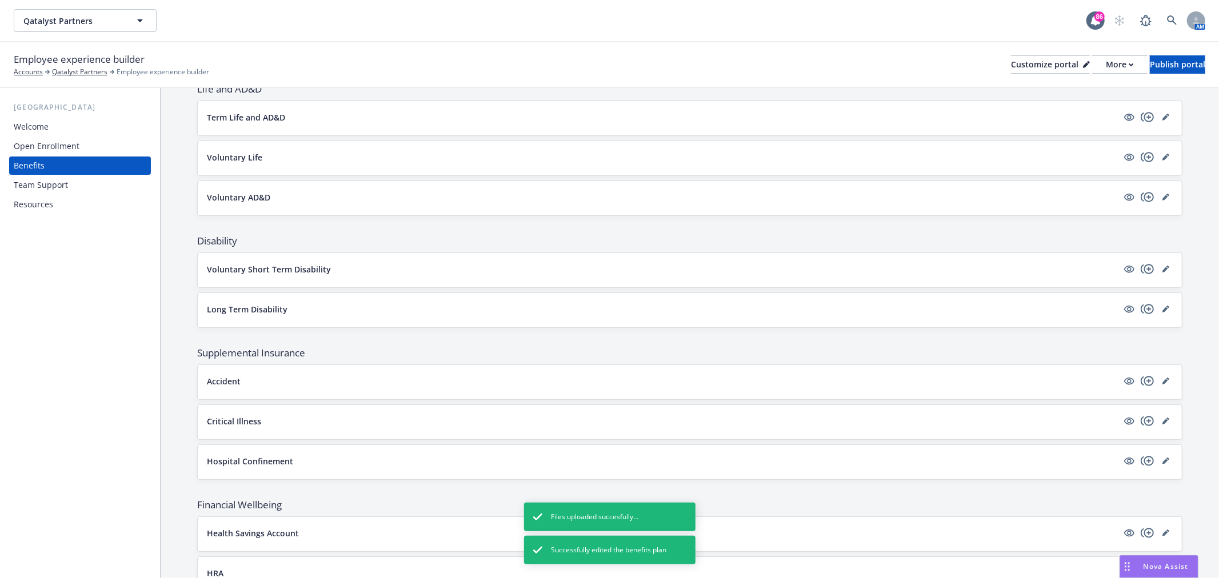
click at [292, 164] on div "Voluntary Life" at bounding box center [690, 157] width 966 height 14
click at [298, 151] on div "Voluntary Life" at bounding box center [690, 157] width 966 height 14
click at [307, 161] on button "Voluntary Life" at bounding box center [662, 157] width 911 height 12
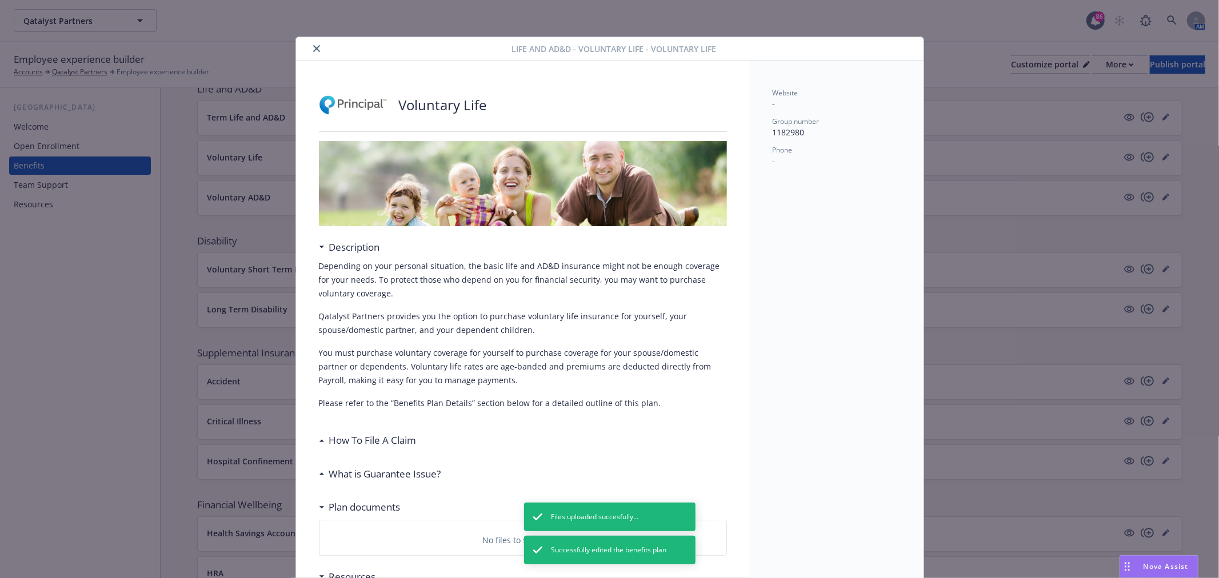
scroll to position [34, 0]
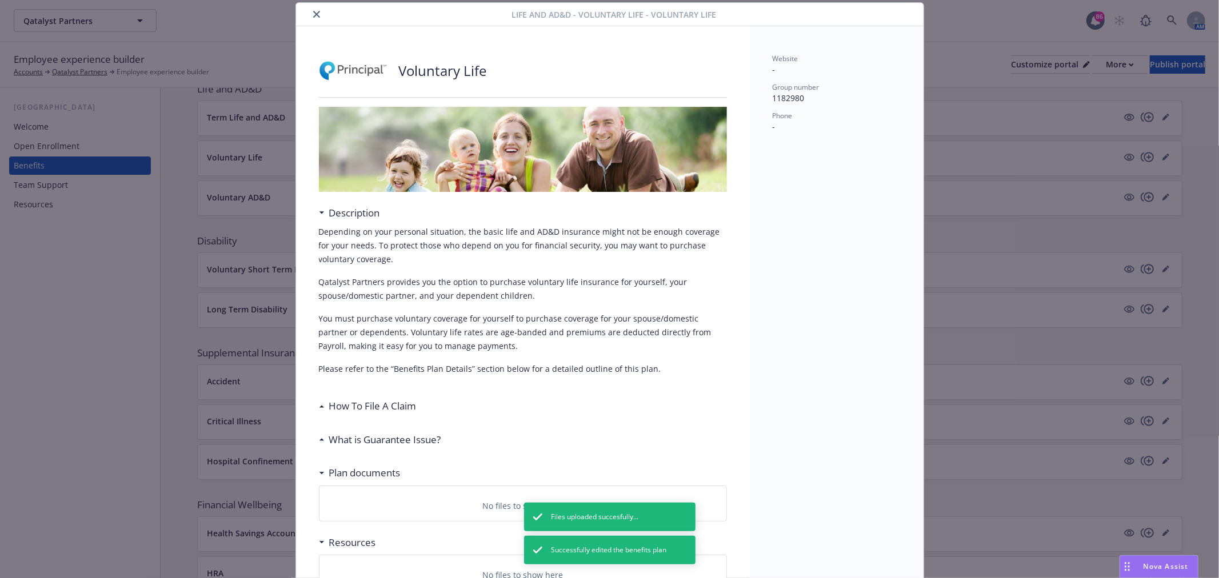
click at [311, 21] on button "close" at bounding box center [317, 14] width 14 height 14
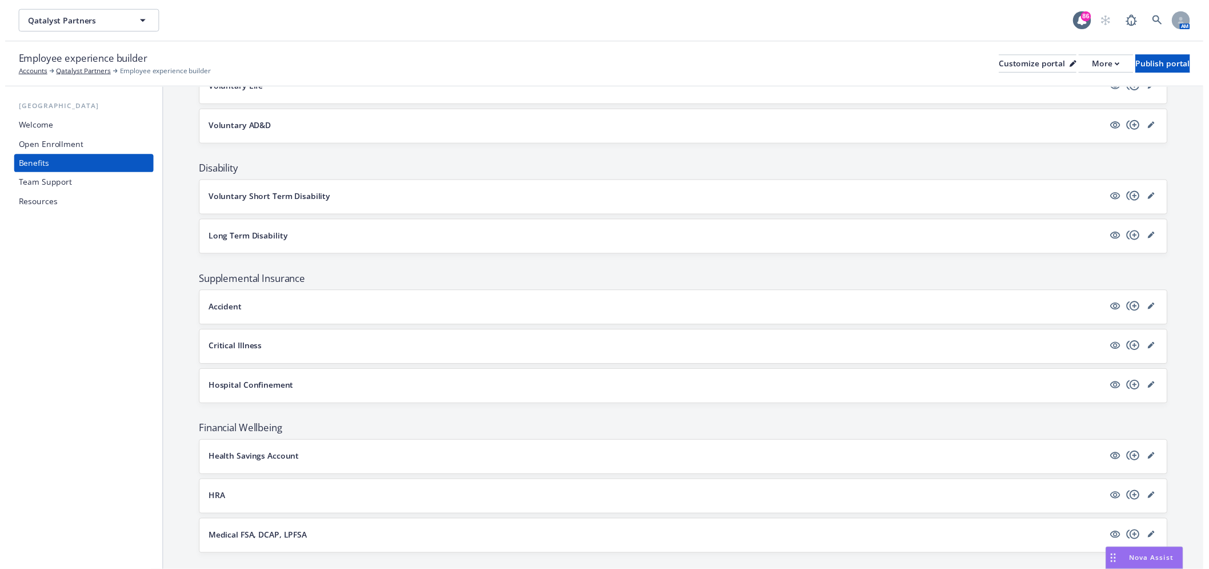
scroll to position [735, 0]
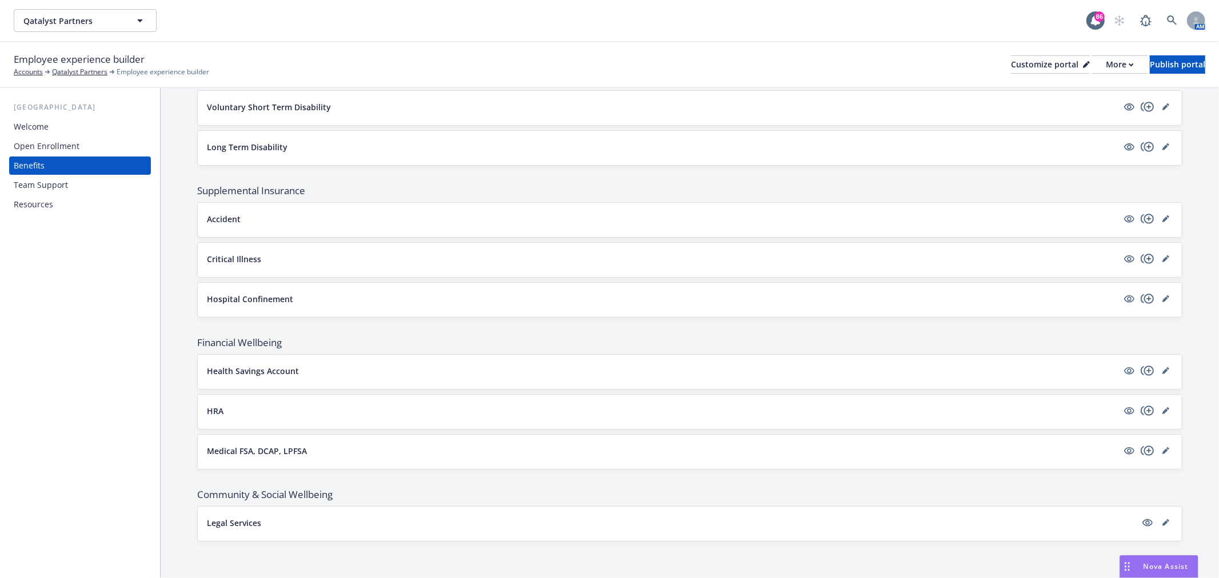
click at [1147, 249] on div "Critical Illness" at bounding box center [690, 260] width 984 height 34
click at [1161, 260] on link "editPencil" at bounding box center [1166, 259] width 14 height 14
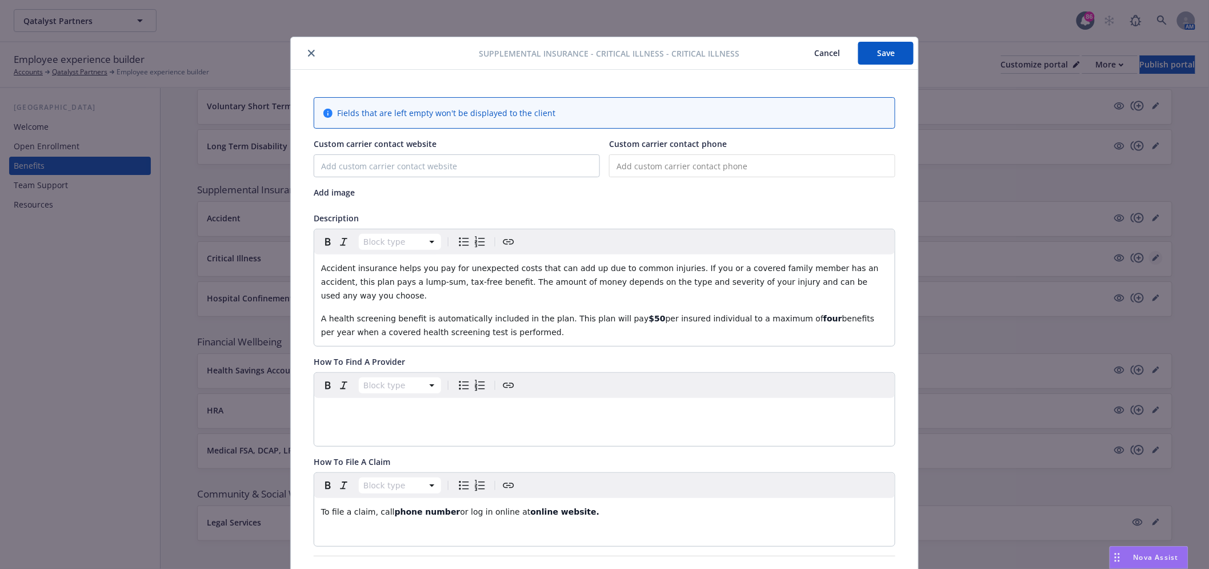
scroll to position [34, 0]
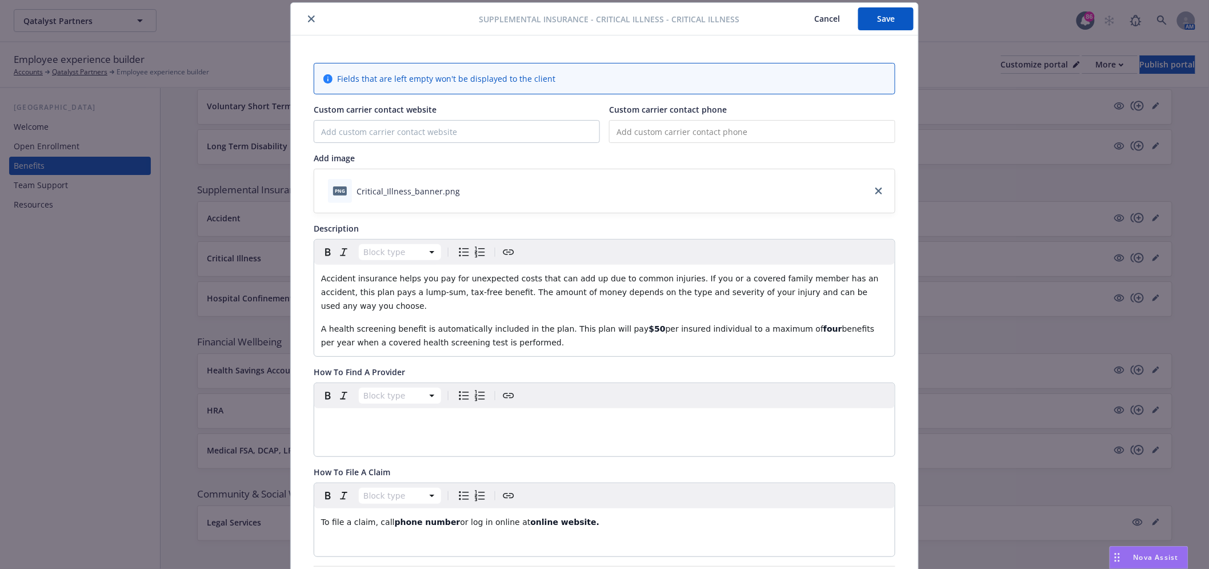
click at [309, 15] on icon "close" at bounding box center [311, 18] width 7 height 7
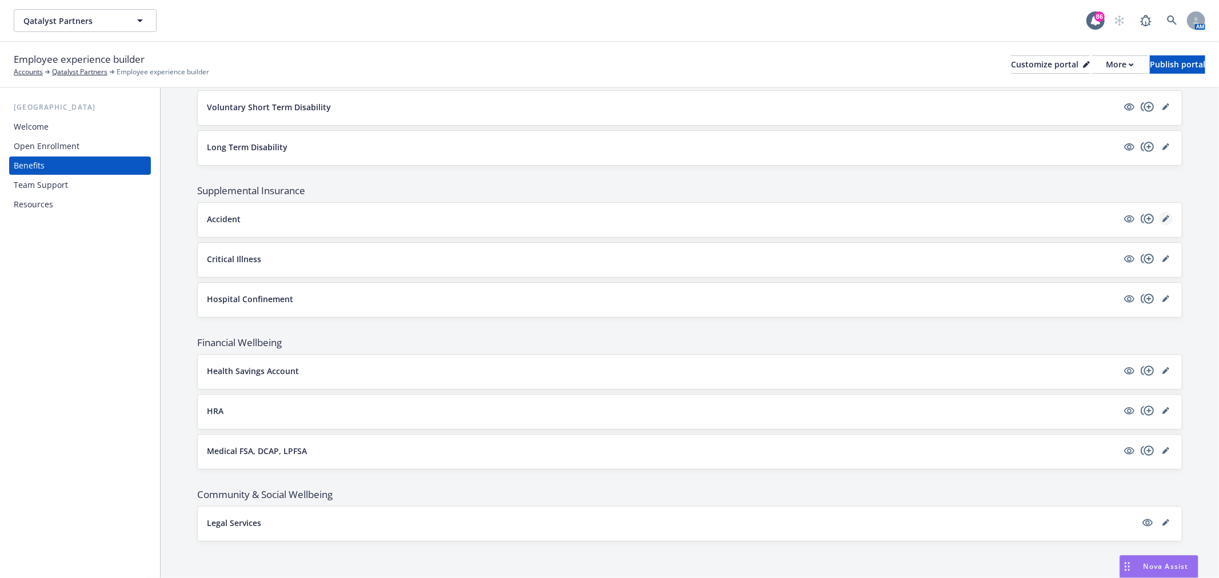
click at [1163, 218] on icon "editPencil" at bounding box center [1166, 220] width 6 height 6
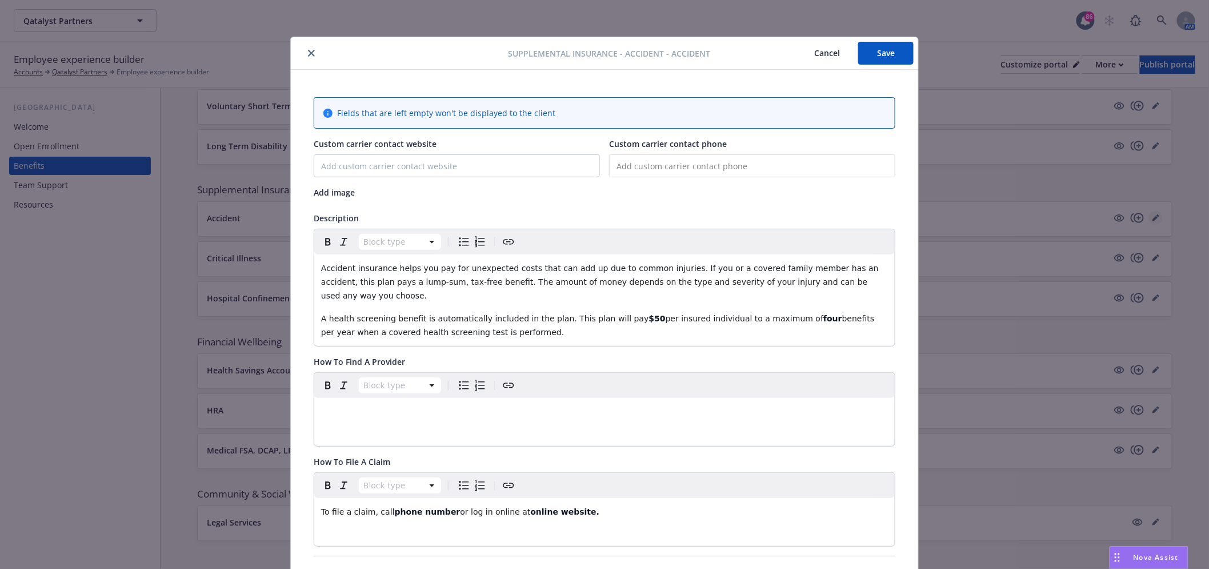
scroll to position [34, 0]
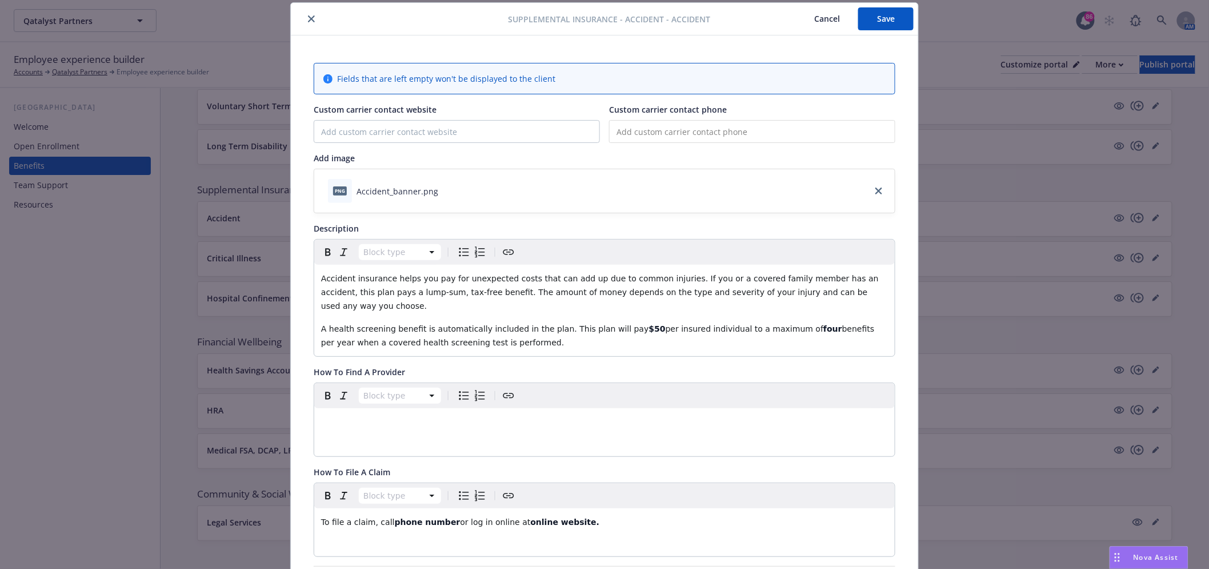
click at [308, 15] on icon "close" at bounding box center [311, 18] width 7 height 7
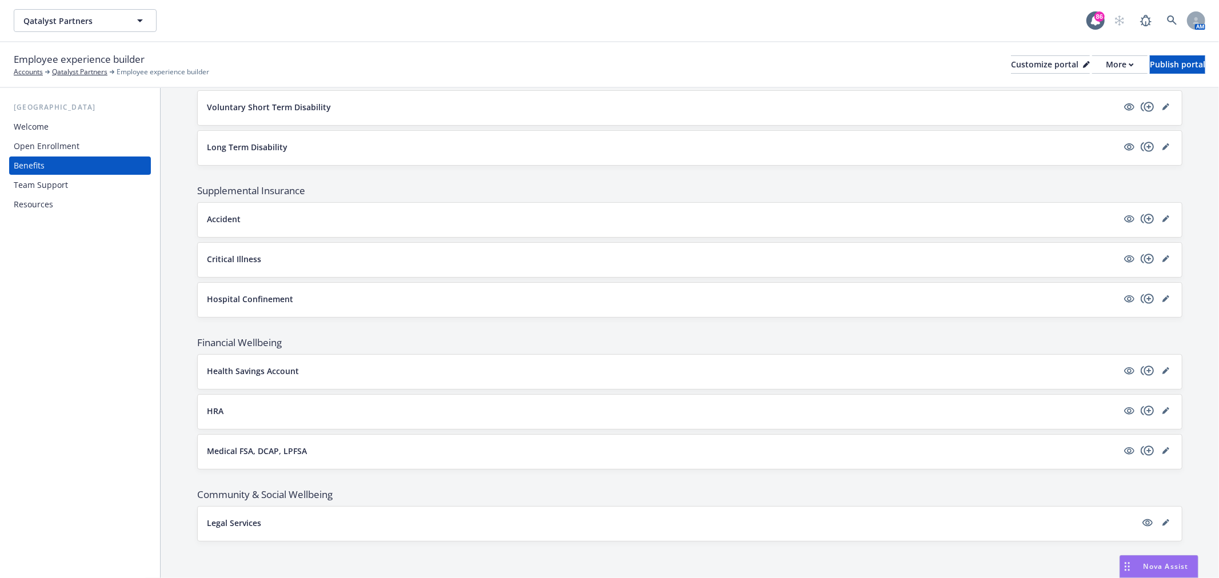
click at [1164, 250] on div "Critical Illness" at bounding box center [690, 260] width 984 height 34
click at [1159, 253] on link "editPencil" at bounding box center [1166, 259] width 14 height 14
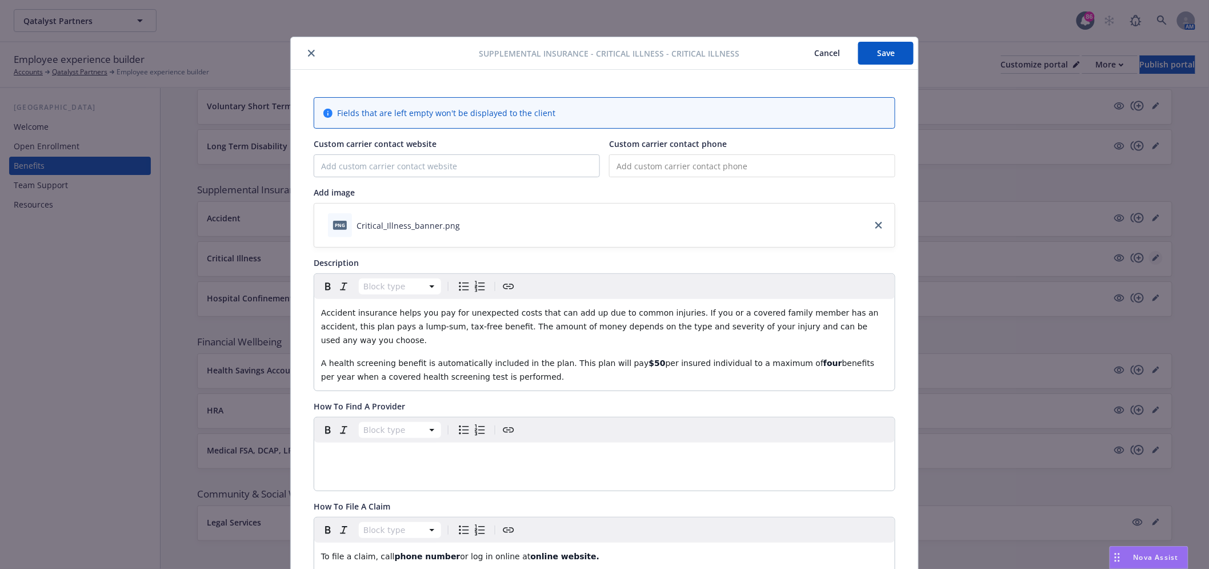
scroll to position [34, 0]
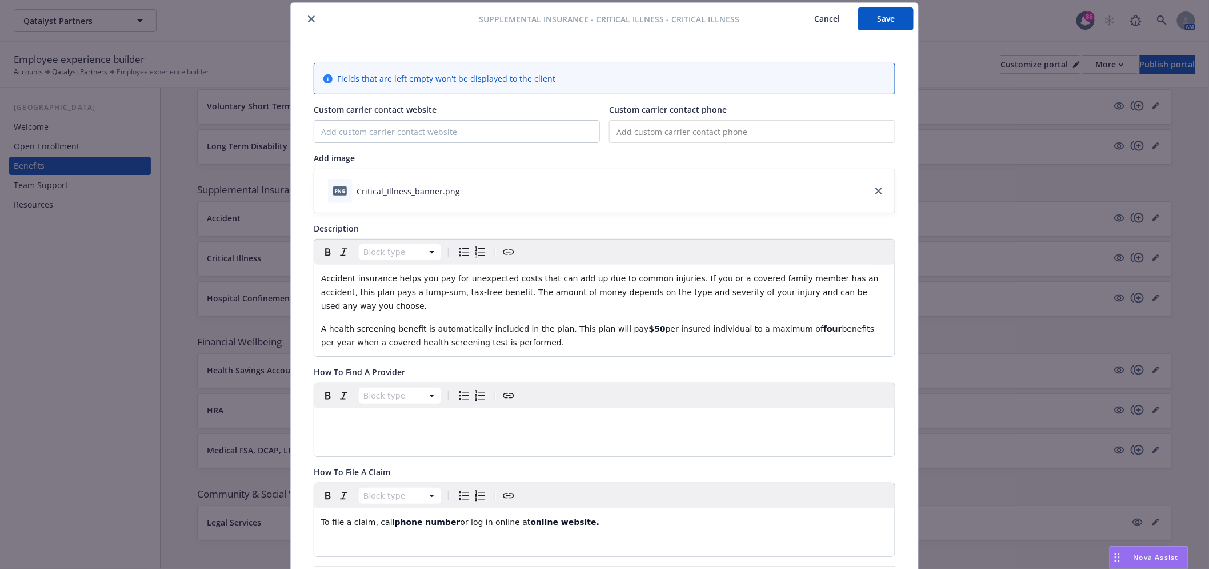
click at [458, 305] on div "Accident insurance helps you pay for unexpected costs that can add up due to co…" at bounding box center [604, 310] width 581 height 91
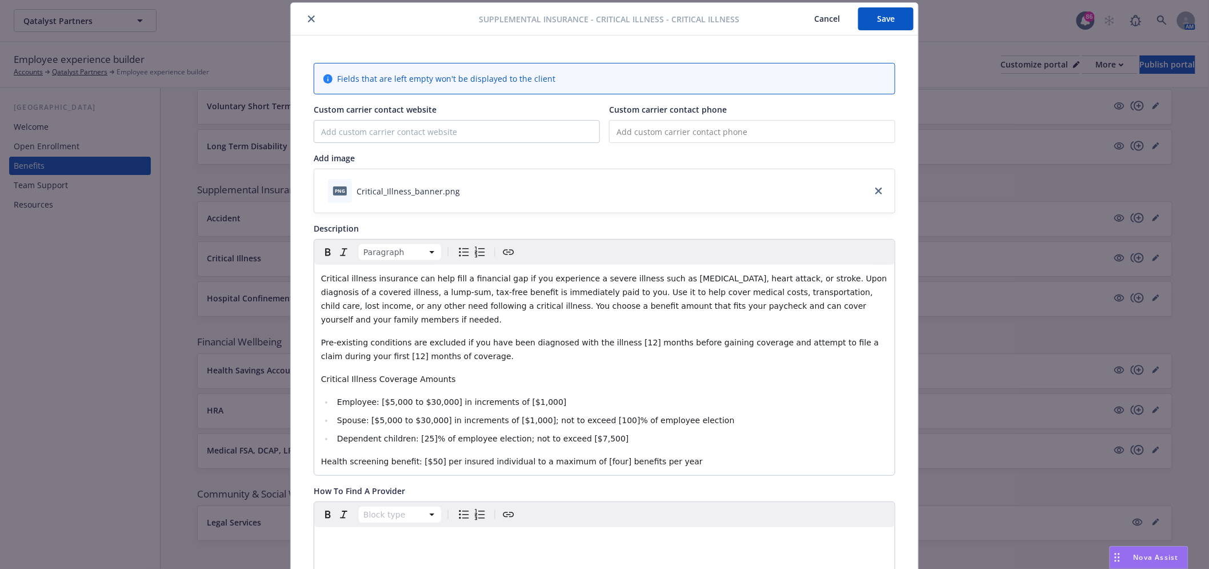
click at [890, 25] on button "Save" at bounding box center [885, 18] width 55 height 23
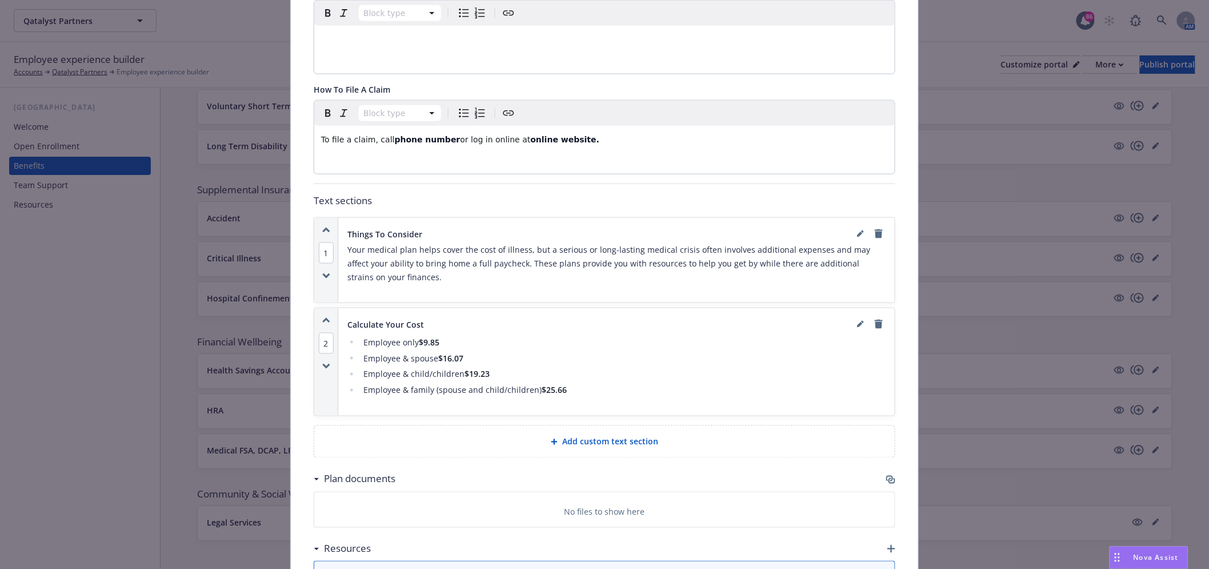
scroll to position [542, 0]
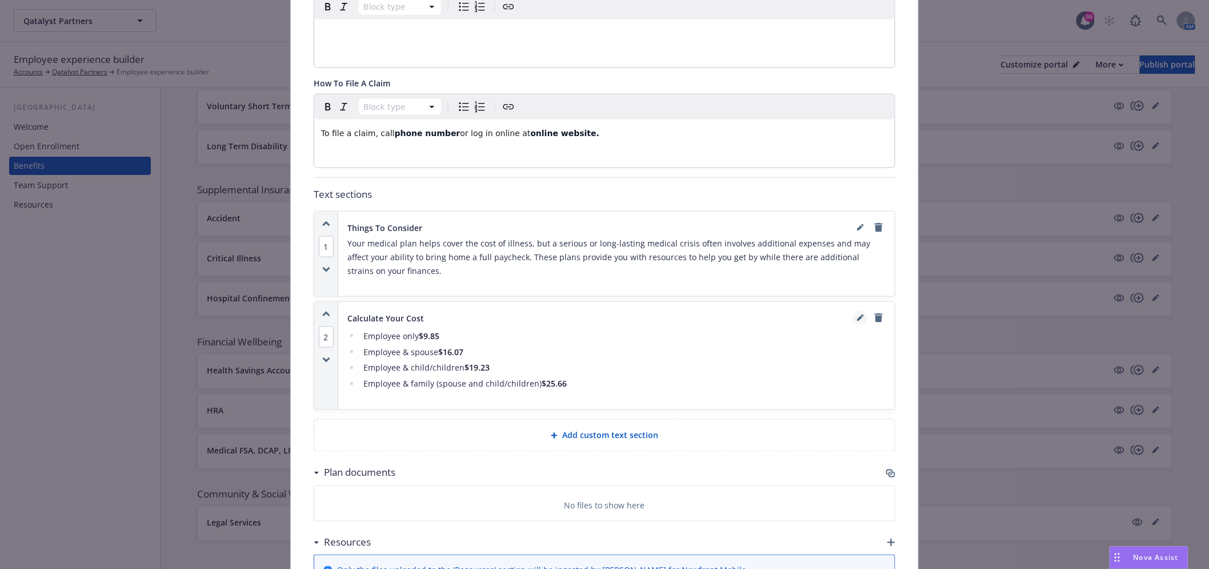
click at [857, 316] on icon "editPencil" at bounding box center [860, 319] width 6 height 6
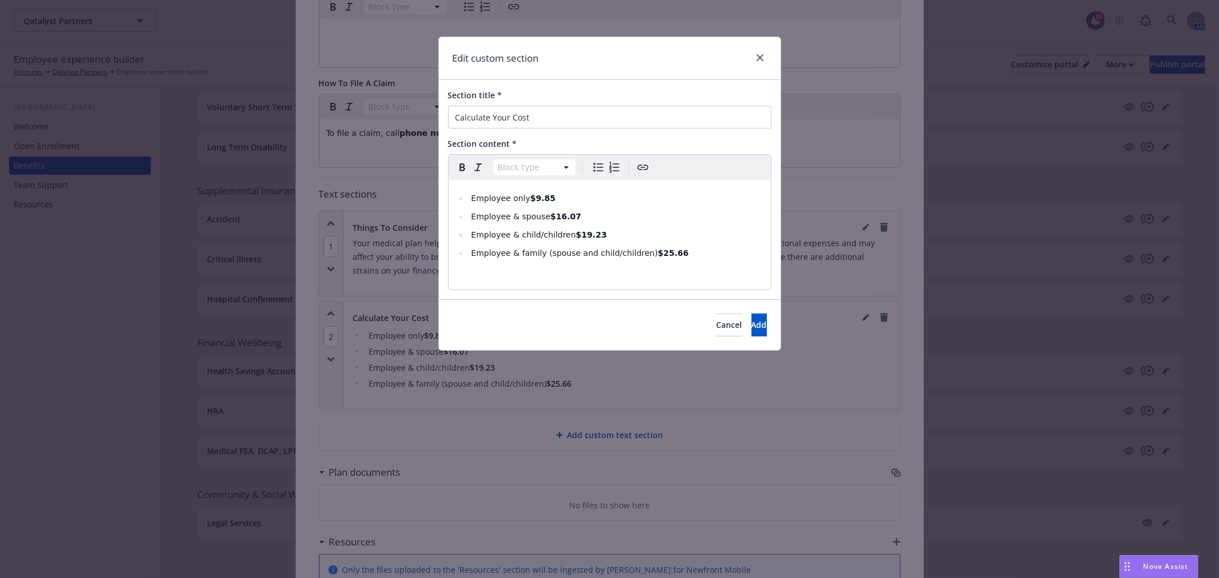
select select
click at [625, 239] on li "Employee & child/children $19.23" at bounding box center [616, 235] width 296 height 14
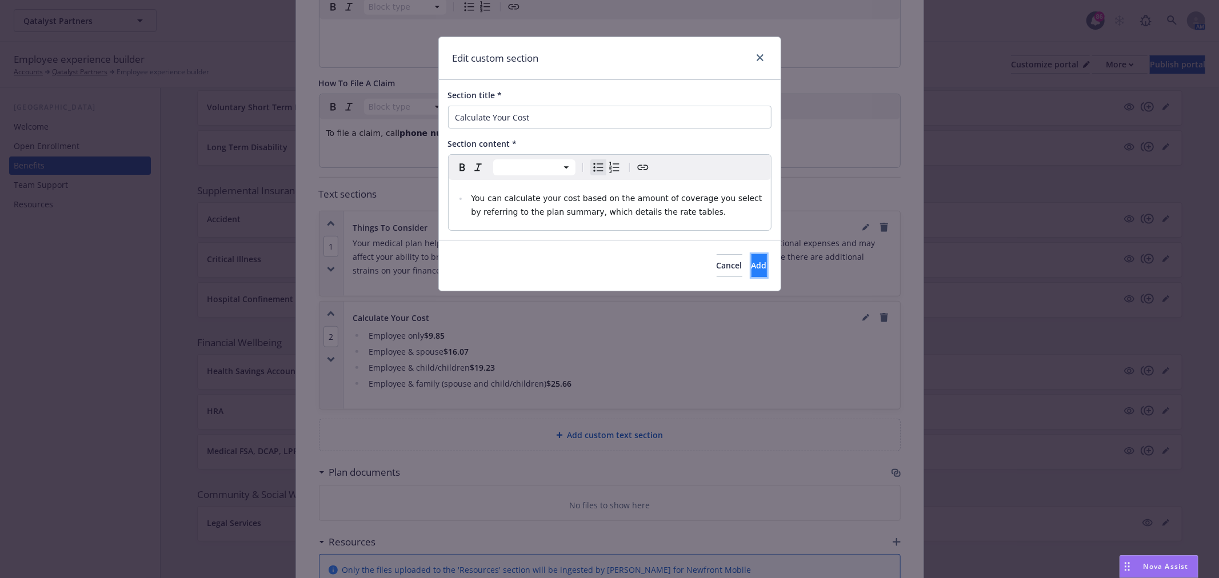
click at [752, 266] on span "Add" at bounding box center [759, 265] width 15 height 11
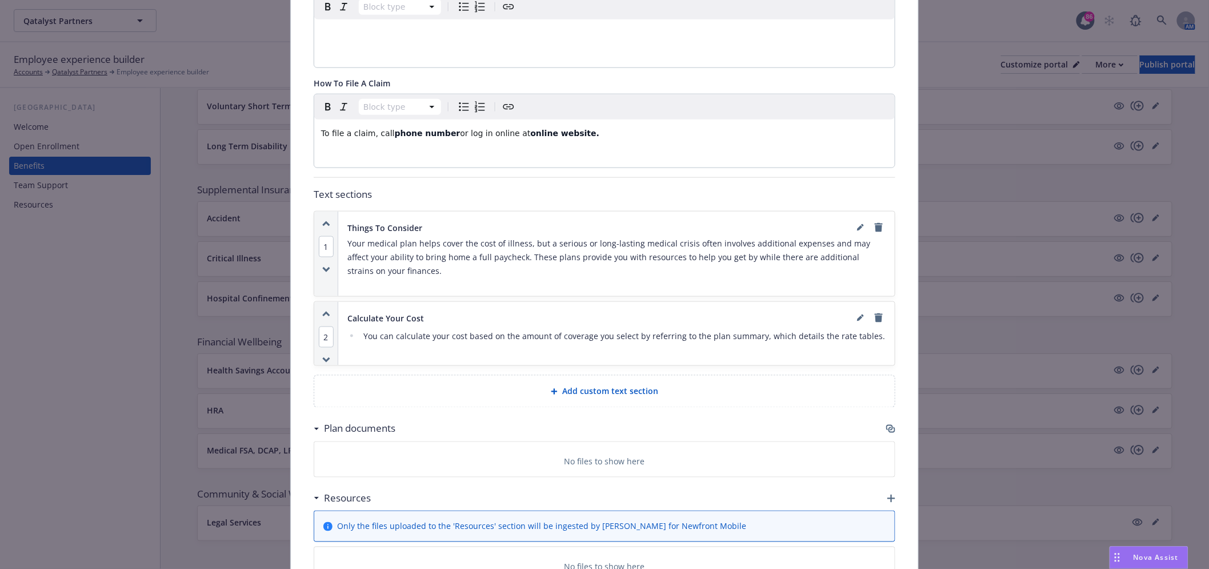
click at [888, 425] on icon "button" at bounding box center [889, 428] width 7 height 6
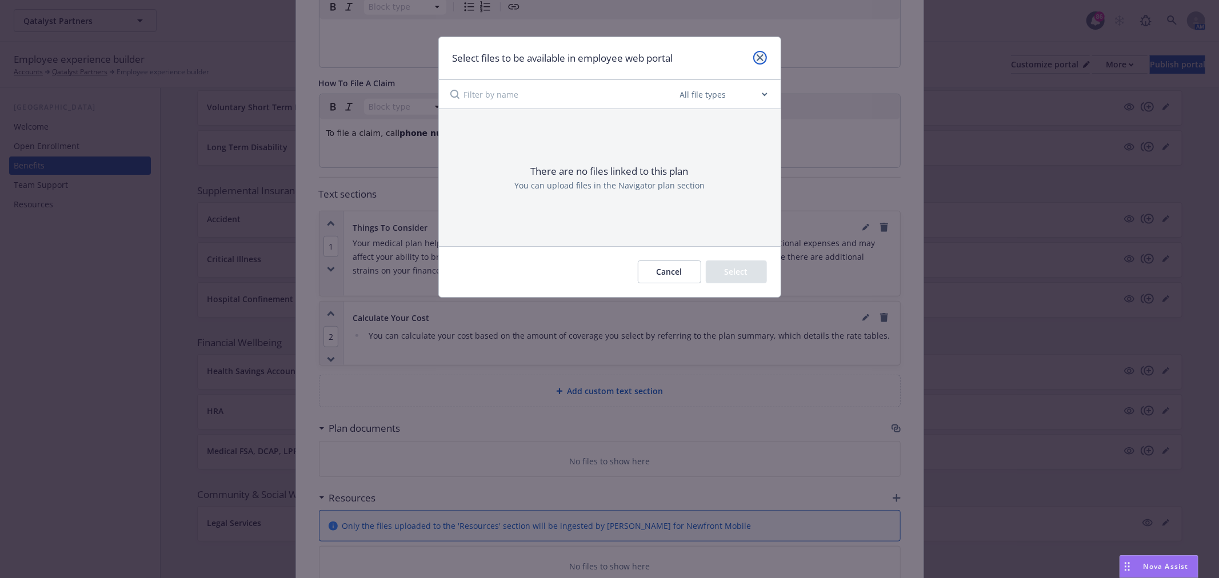
click at [760, 59] on icon "close" at bounding box center [760, 57] width 7 height 7
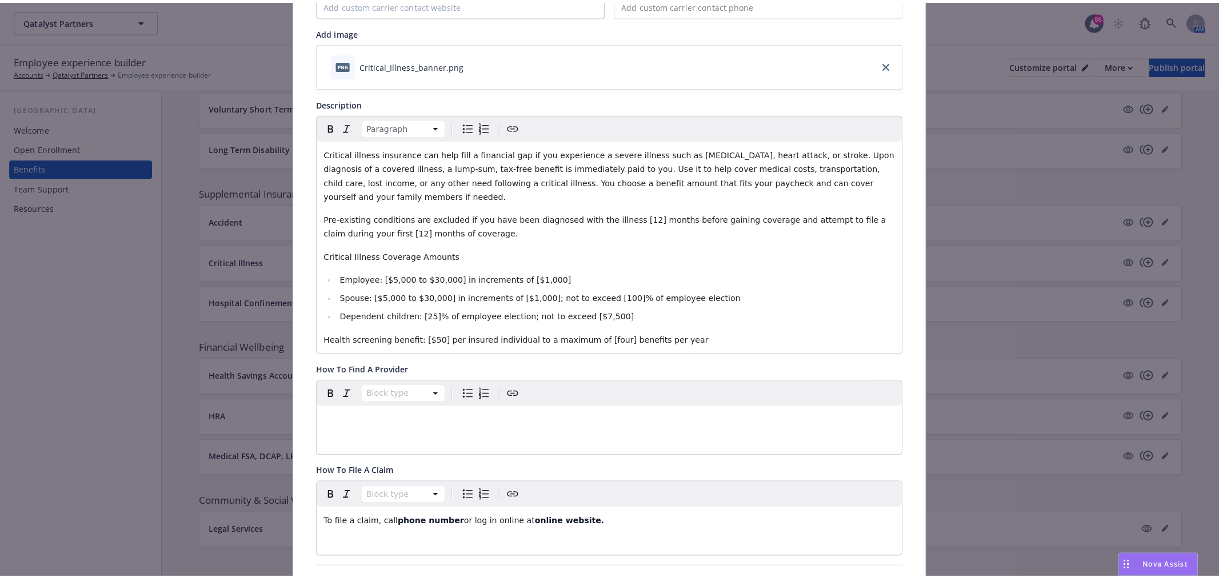
scroll to position [0, 0]
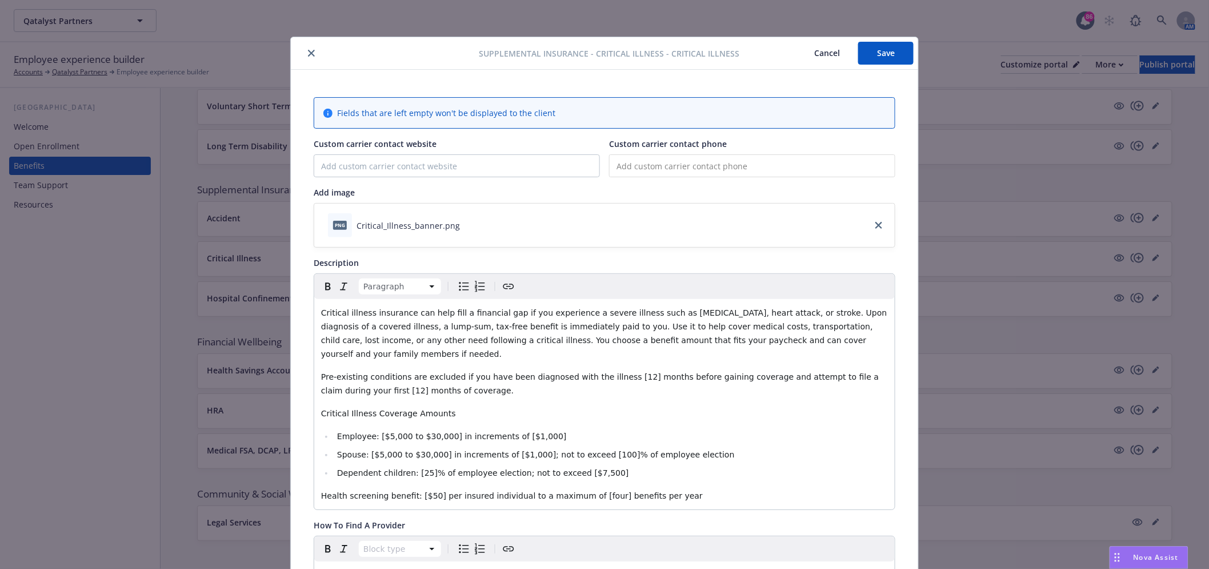
click at [876, 58] on button "Save" at bounding box center [885, 53] width 55 height 23
click at [308, 50] on icon "close" at bounding box center [311, 53] width 7 height 7
